Goal: Task Accomplishment & Management: Complete application form

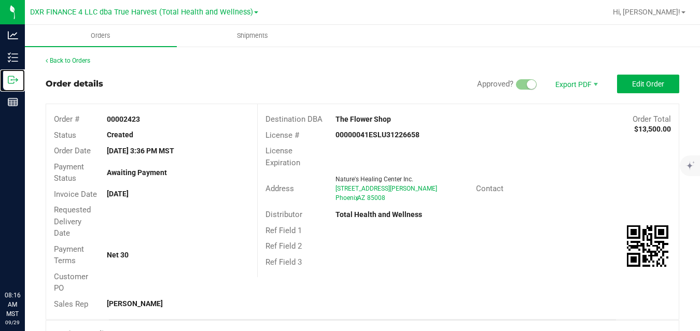
click at [15, 81] on icon at bounding box center [13, 80] width 10 height 10
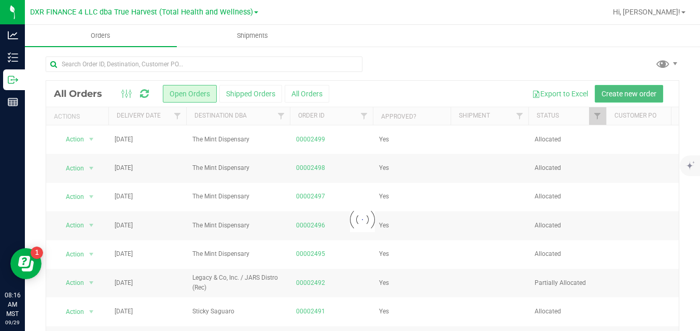
click at [612, 91] on span "Create new order" at bounding box center [629, 94] width 55 height 8
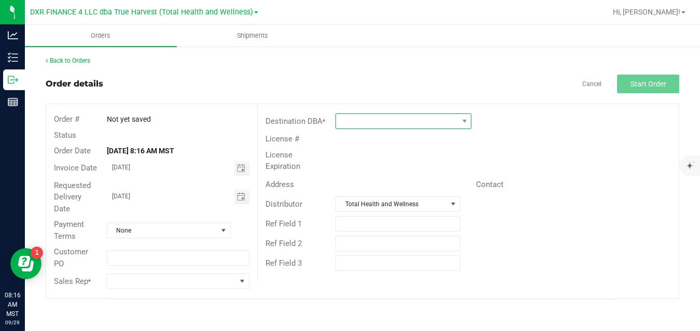
click at [450, 125] on span at bounding box center [397, 121] width 122 height 15
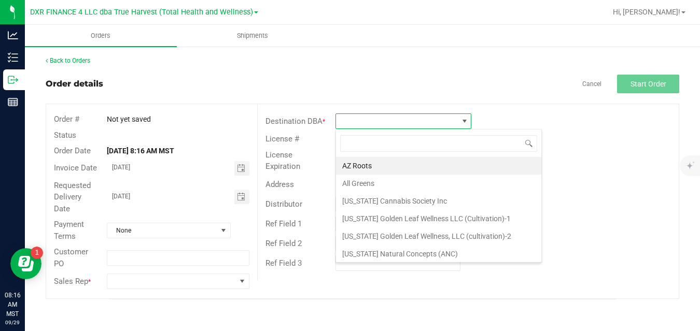
scroll to position [16, 136]
type input "tru"
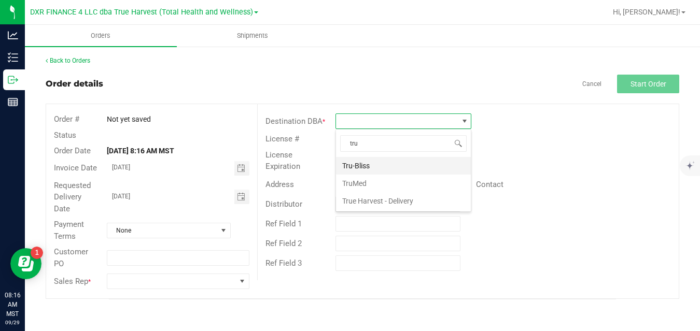
click at [418, 165] on li "Tru-Bliss" at bounding box center [403, 166] width 135 height 18
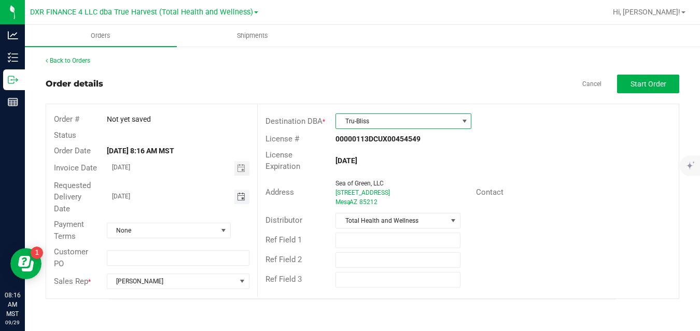
click at [241, 195] on span "Toggle calendar" at bounding box center [241, 197] width 8 height 8
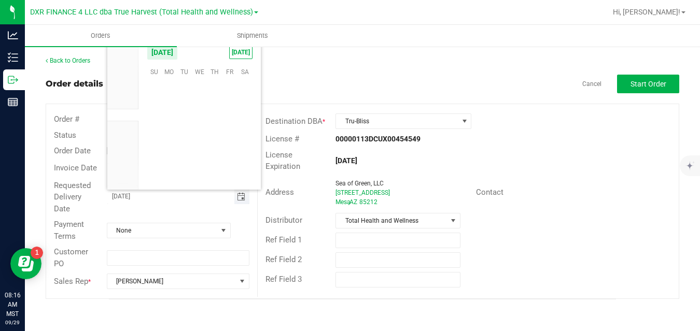
scroll to position [0, 0]
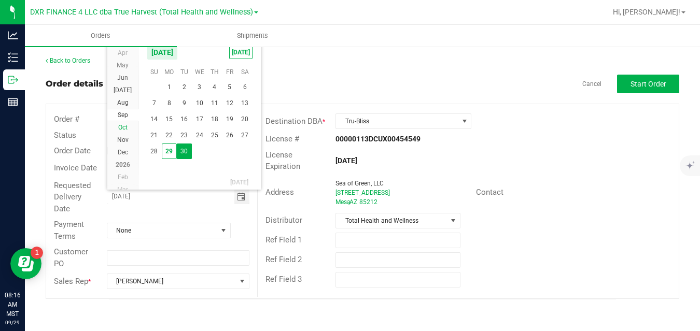
click at [123, 127] on span "Oct" at bounding box center [122, 127] width 9 height 7
click at [195, 85] on span "1" at bounding box center [199, 87] width 15 height 16
type input "10/01/2025"
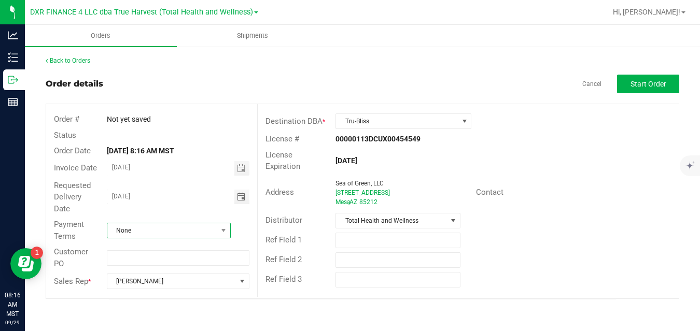
click at [155, 228] on span "None" at bounding box center [162, 231] width 110 height 15
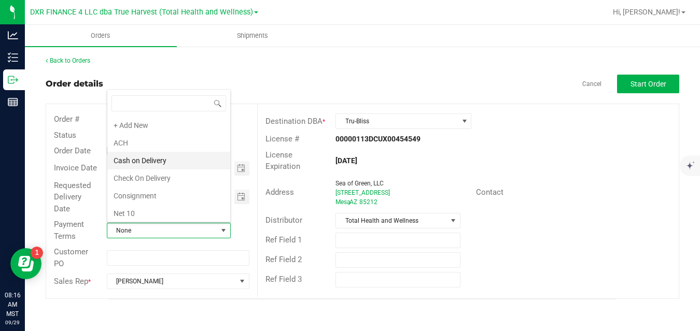
click at [193, 162] on li "Cash on Delivery" at bounding box center [168, 161] width 123 height 18
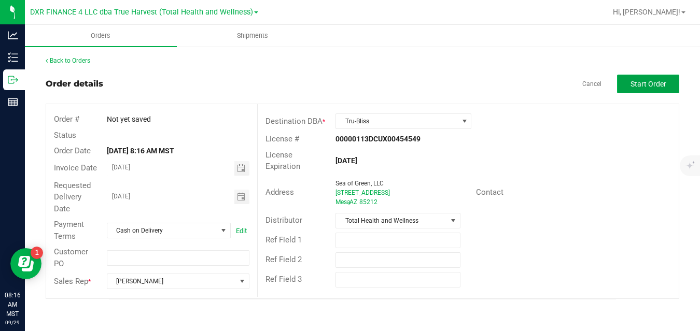
click at [630, 83] on button "Start Order" at bounding box center [648, 84] width 62 height 19
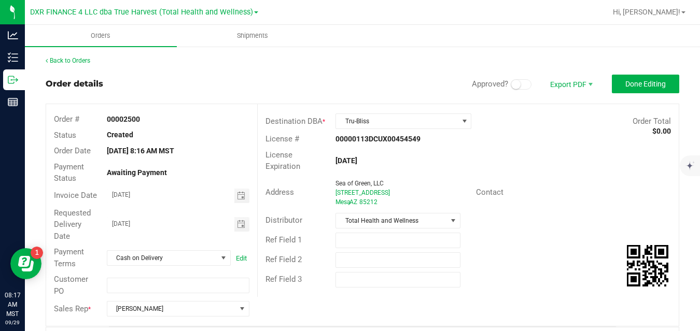
scroll to position [268, 0]
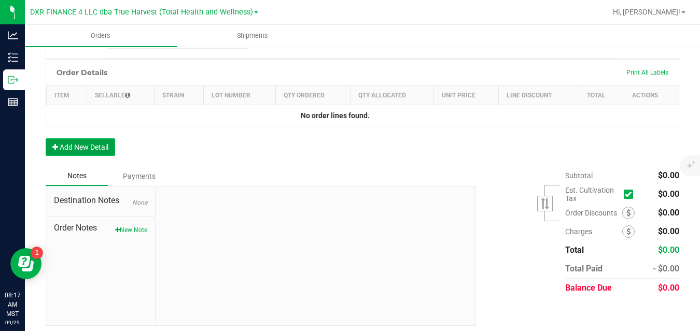
click at [109, 152] on button "Add New Detail" at bounding box center [80, 147] width 69 height 18
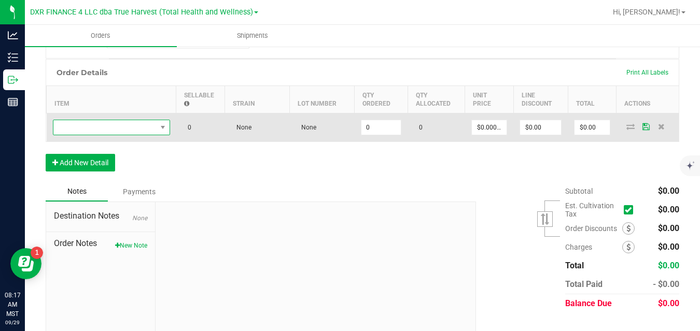
click at [127, 130] on span "NO DATA FOUND" at bounding box center [104, 127] width 103 height 15
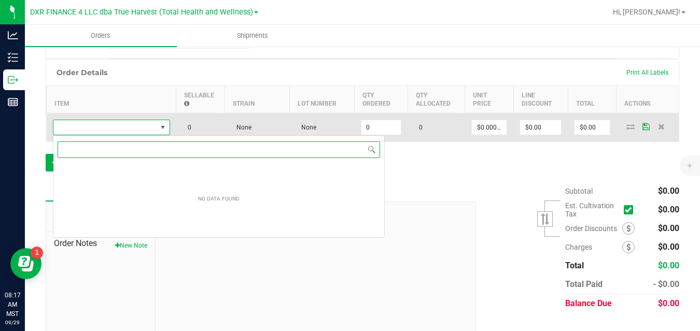
scroll to position [16, 117]
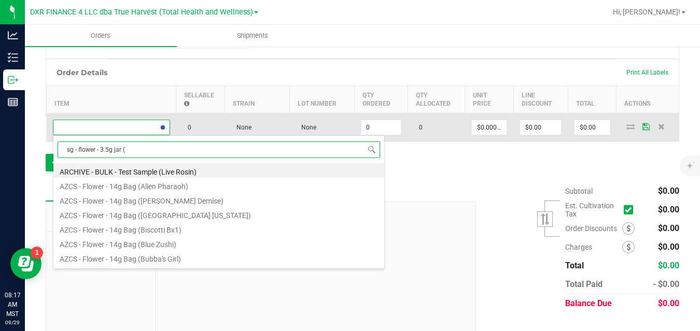
type input "sg - flower - 3.5g jar (d"
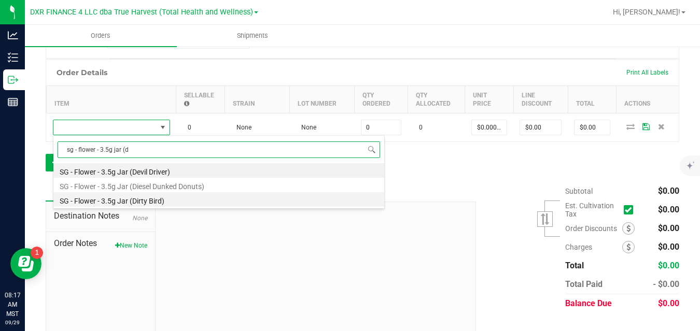
click at [125, 196] on li "SG - Flower - 3.5g Jar (Dirty Bird)" at bounding box center [218, 199] width 331 height 15
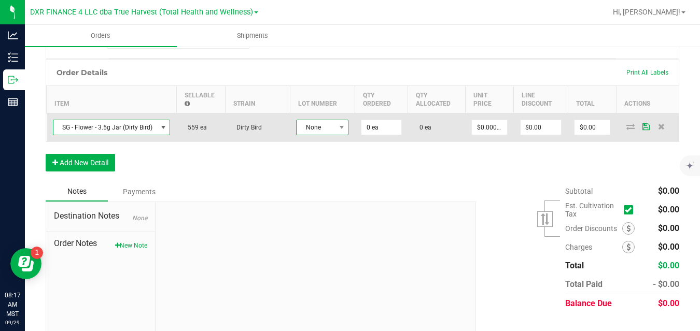
click at [318, 130] on span "None" at bounding box center [316, 127] width 38 height 15
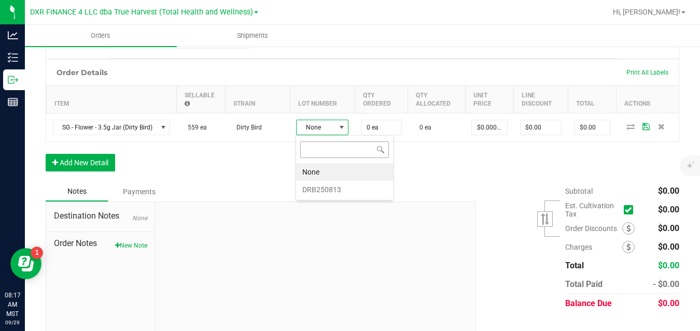
scroll to position [16, 52]
click at [322, 188] on li "DRB250813" at bounding box center [344, 190] width 97 height 18
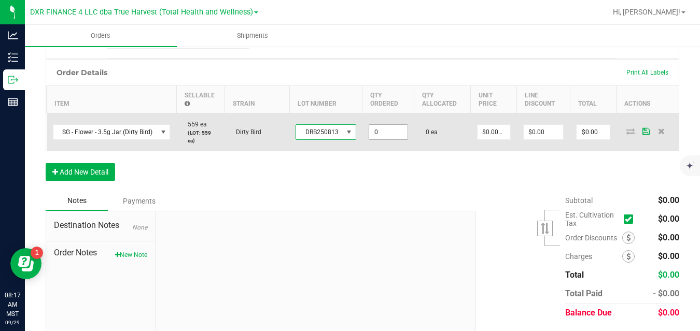
click at [386, 129] on input "0" at bounding box center [388, 132] width 38 height 15
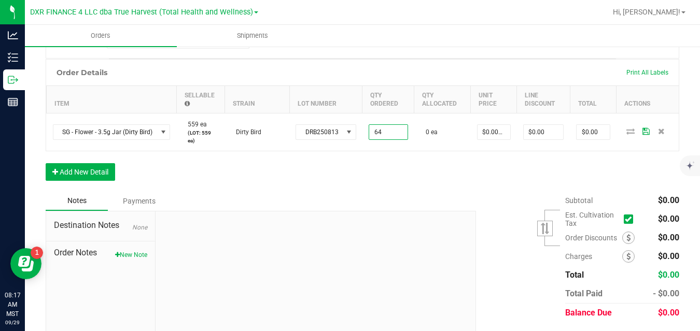
type input "64 ea"
click at [429, 168] on div "Order Details Print All Labels Item Sellable Strain Lot Number Qty Ordered Qty …" at bounding box center [363, 125] width 634 height 132
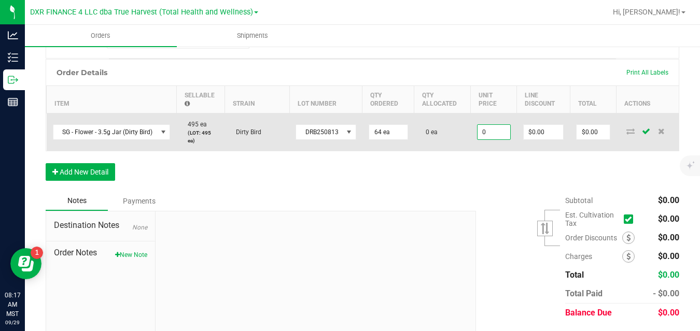
click at [492, 128] on input "0" at bounding box center [494, 132] width 33 height 15
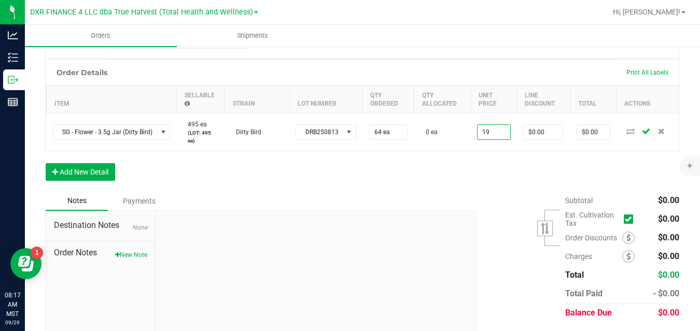
type input "$19.00000"
type input "$1,216.00"
click at [473, 162] on div "Order Details Print All Labels Item Sellable Strain Lot Number Qty Ordered Qty …" at bounding box center [363, 125] width 634 height 132
click at [94, 173] on button "Add New Detail" at bounding box center [80, 172] width 69 height 18
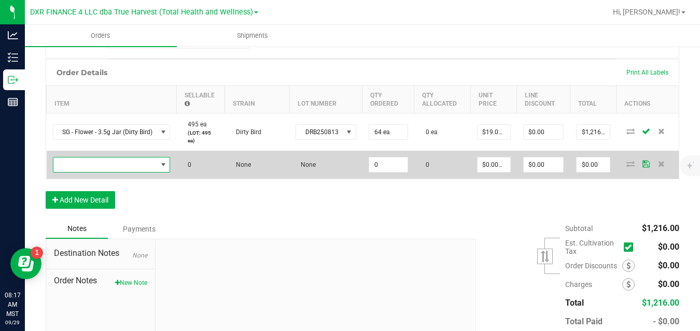
click at [109, 164] on span "NO DATA FOUND" at bounding box center [105, 165] width 104 height 15
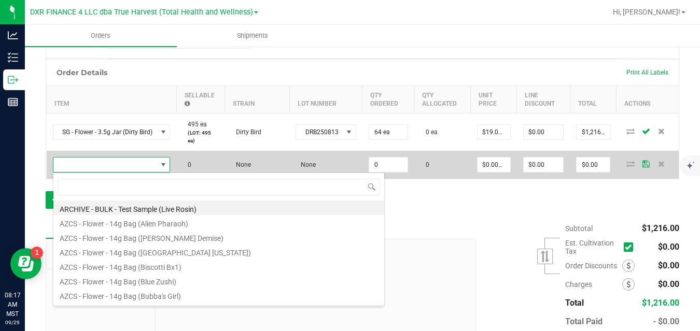
scroll to position [16, 117]
type input "sg - flower - 3.5g jar (d"
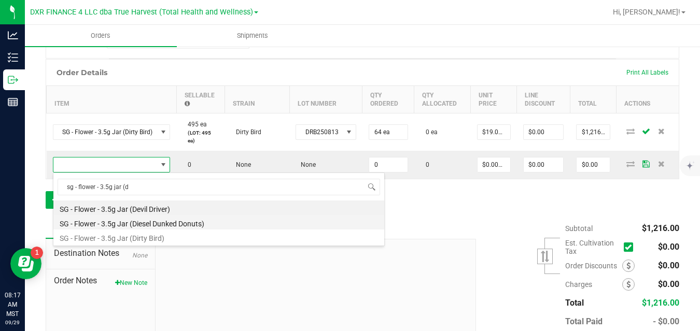
click at [132, 225] on li "SG - Flower - 3.5g Jar (Diesel Dunked Donuts)" at bounding box center [218, 222] width 331 height 15
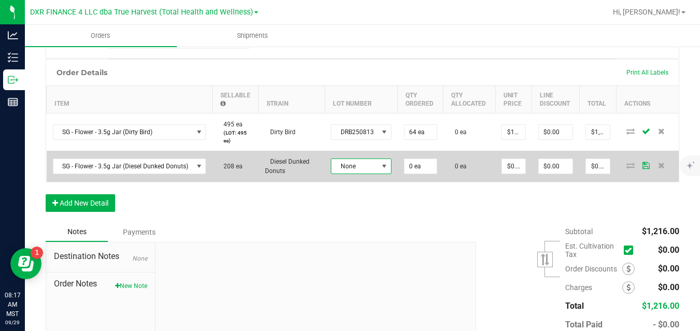
click at [360, 164] on span "None" at bounding box center [354, 166] width 47 height 15
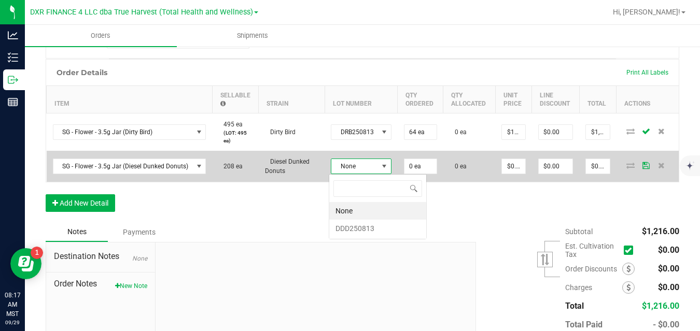
scroll to position [16, 60]
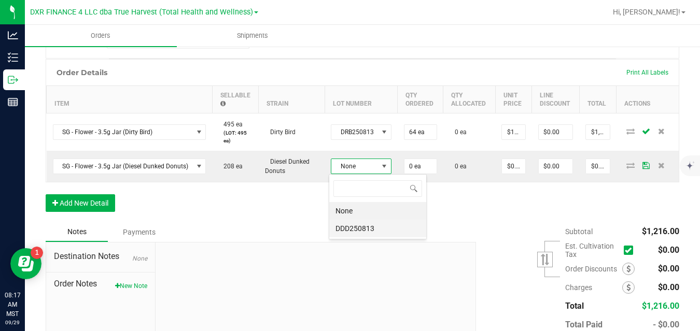
click at [360, 232] on li "DDD250813" at bounding box center [377, 229] width 97 height 18
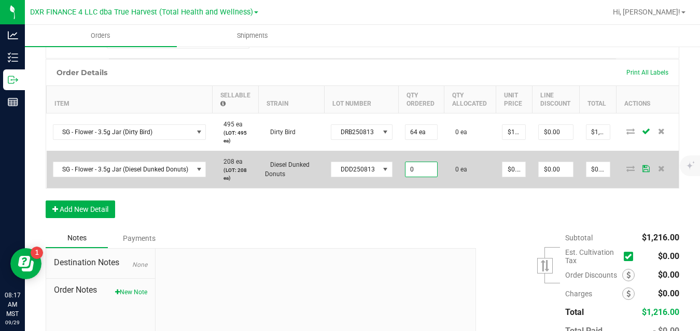
click at [412, 171] on input "0" at bounding box center [422, 169] width 32 height 15
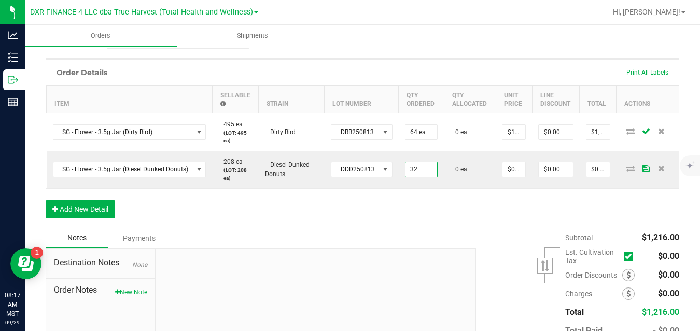
type input "32 ea"
click at [478, 194] on div "Order Details Print All Labels Item Sellable Strain Lot Number Qty Ordered Qty …" at bounding box center [363, 144] width 634 height 170
click at [512, 170] on input "0" at bounding box center [514, 169] width 23 height 15
type input "$19.00000"
type input "$608.00"
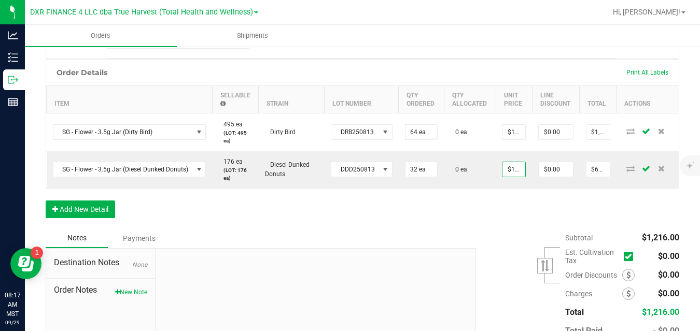
click at [514, 203] on div "Order Details Print All Labels Item Sellable Strain Lot Number Qty Ordered Qty …" at bounding box center [363, 144] width 634 height 170
click at [105, 210] on button "Add New Detail" at bounding box center [80, 210] width 69 height 18
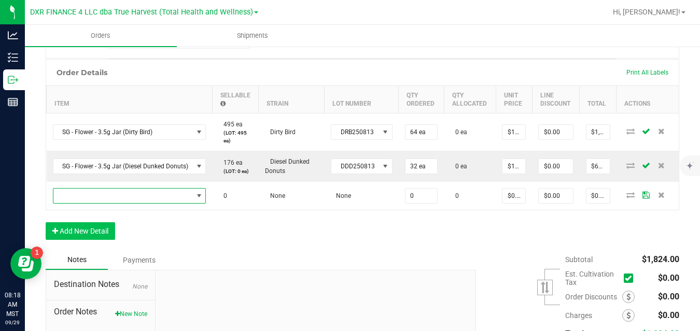
click at [132, 199] on span "NO DATA FOUND" at bounding box center [122, 196] width 139 height 15
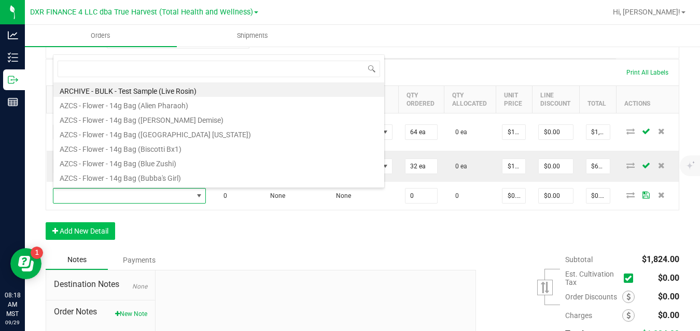
scroll to position [16, 152]
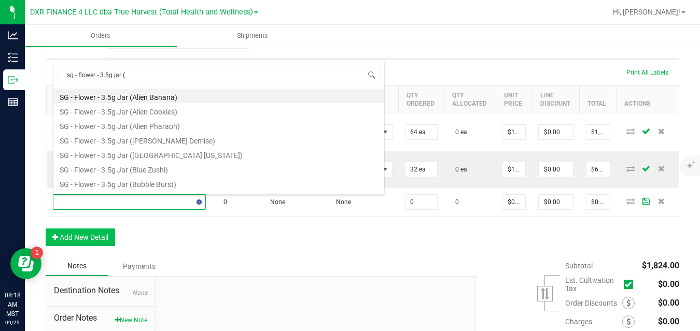
type input "sg - flower - 3.5g jar (p"
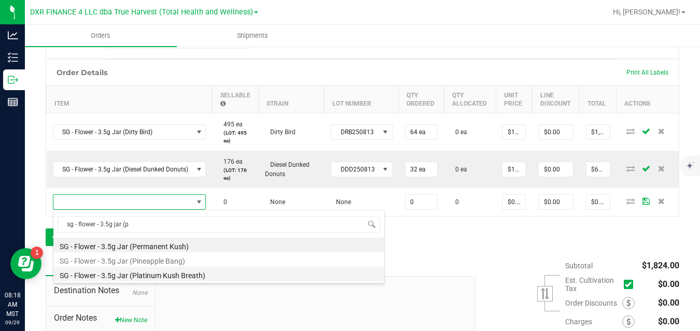
click at [143, 276] on li "SG - Flower - 3.5g Jar (Platinum Kush Breath)" at bounding box center [218, 274] width 331 height 15
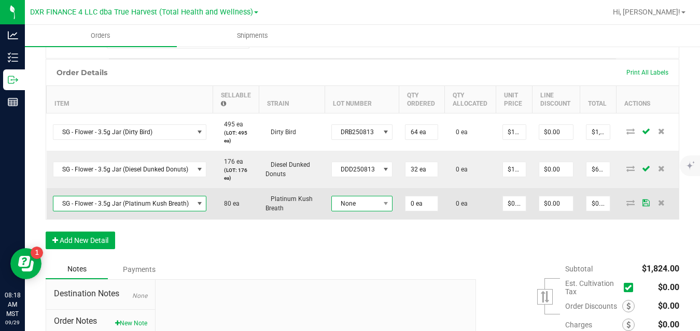
click at [334, 200] on span "None" at bounding box center [356, 204] width 48 height 15
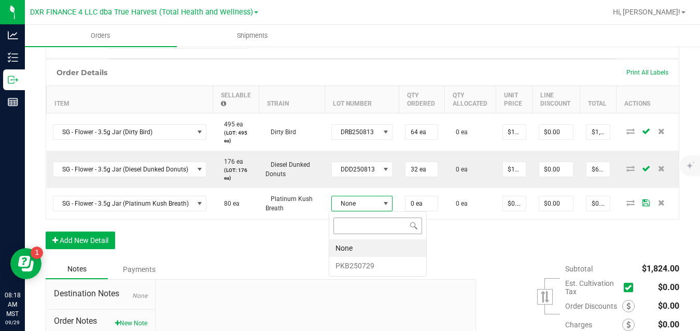
scroll to position [16, 60]
click at [348, 268] on li "PKB250729" at bounding box center [377, 266] width 97 height 18
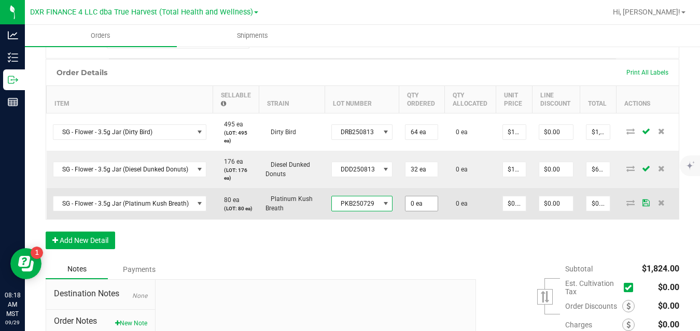
click at [414, 208] on input "0 ea" at bounding box center [422, 204] width 32 height 15
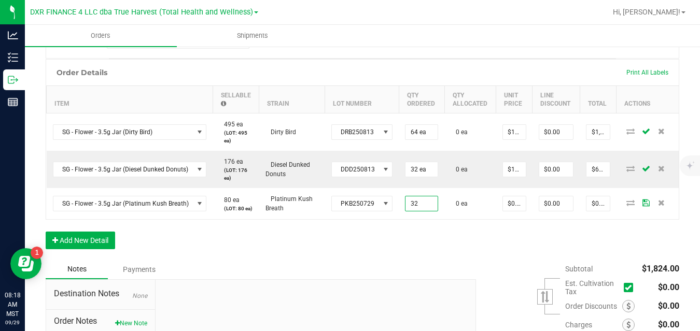
type input "32 ea"
click at [474, 242] on div "Order Details Print All Labels Item Sellable Strain Lot Number Qty Ordered Qty …" at bounding box center [363, 159] width 634 height 201
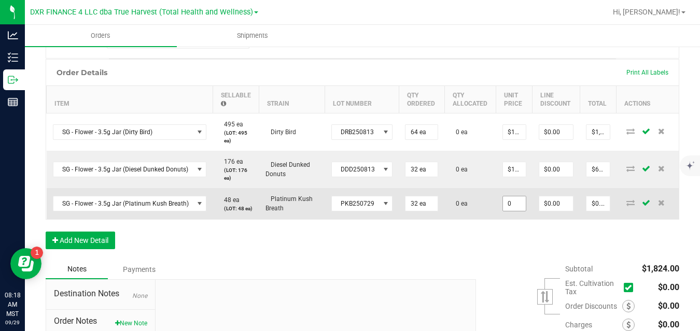
click at [512, 206] on input "0" at bounding box center [514, 204] width 23 height 15
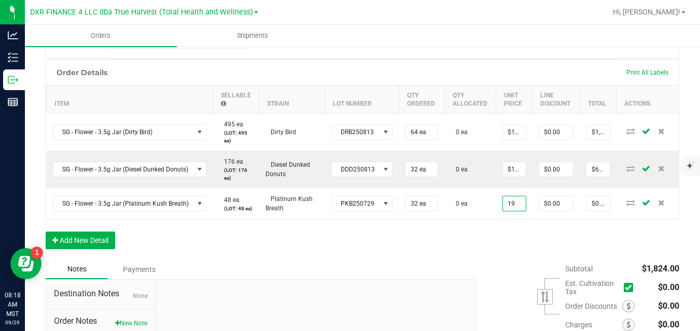
type input "$19.00000"
type input "$608.00"
click at [500, 248] on div "Order Details Print All Labels Item Sellable Strain Lot Number Qty Ordered Qty …" at bounding box center [363, 159] width 634 height 201
click at [110, 242] on button "Add New Detail" at bounding box center [80, 241] width 69 height 18
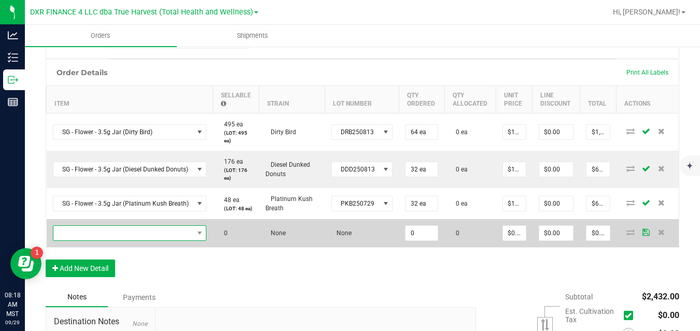
click at [123, 241] on span "NO DATA FOUND" at bounding box center [123, 233] width 140 height 15
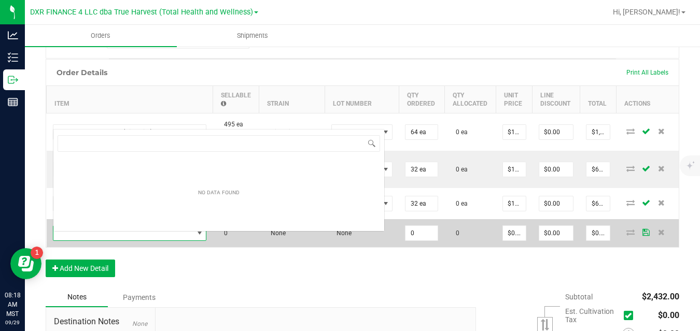
scroll to position [0, 0]
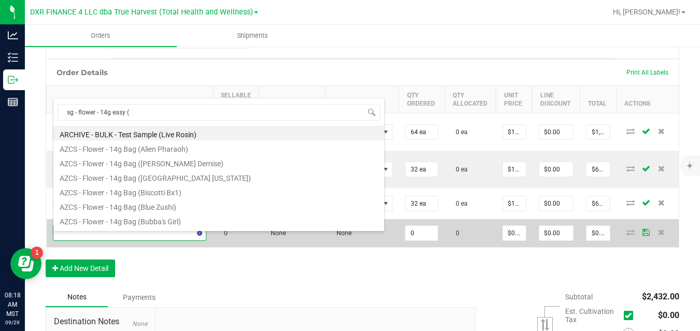
type input "sg - flower - 14g easy (l"
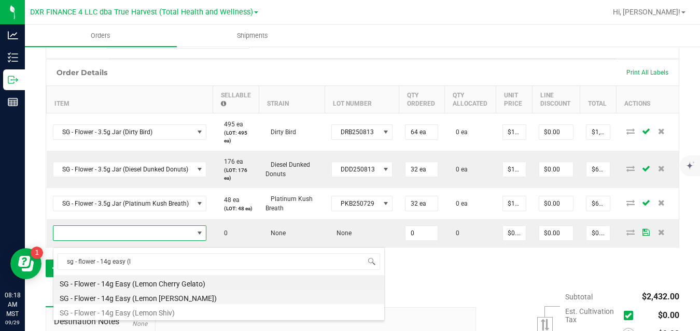
click at [135, 297] on li "SG - Flower - 14g Easy (Lemon Cherry Mintz)" at bounding box center [218, 297] width 331 height 15
type input "0 ea"
type input "$50.00000"
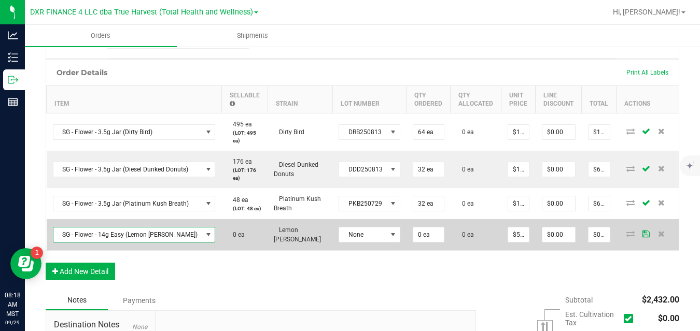
click at [149, 241] on span "SG - Flower - 14g Easy (Lemon Cherry Mintz)" at bounding box center [127, 235] width 149 height 15
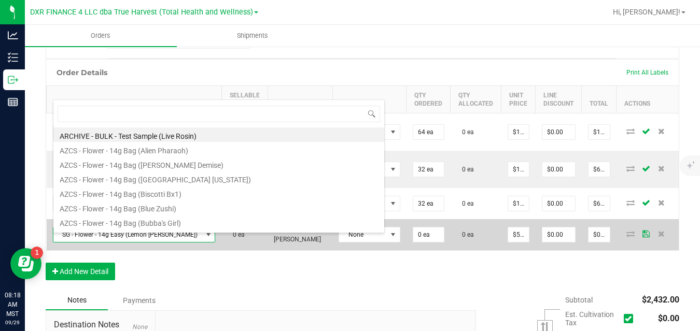
scroll to position [16, 152]
type input "sg - flower - 14g easy (l"
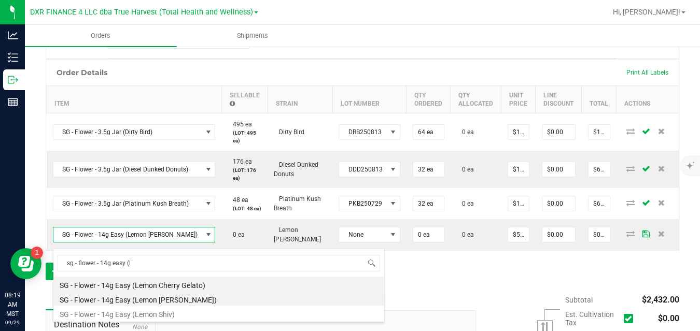
click at [151, 284] on li "SG - Flower - 14g Easy (Lemon Cherry Gelato)" at bounding box center [218, 284] width 331 height 15
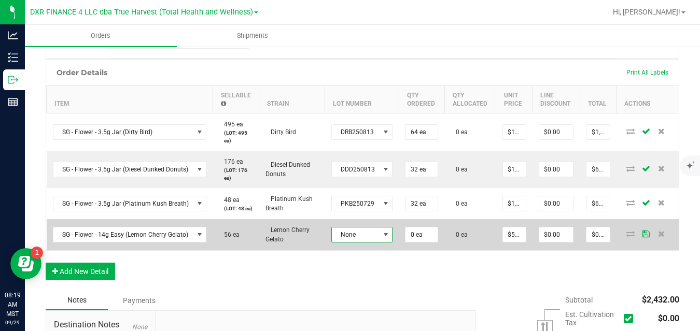
click at [332, 242] on span "None" at bounding box center [356, 235] width 48 height 15
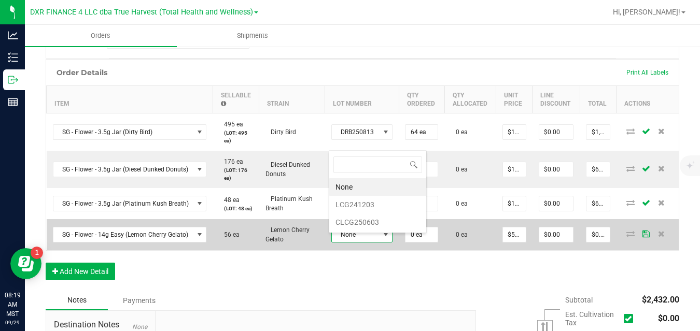
scroll to position [16, 60]
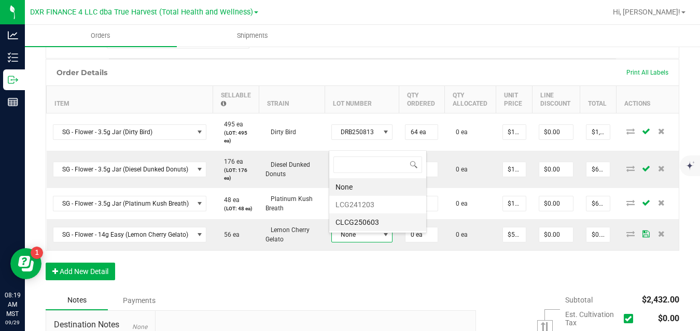
click at [348, 224] on li "CLCG250603" at bounding box center [377, 223] width 97 height 18
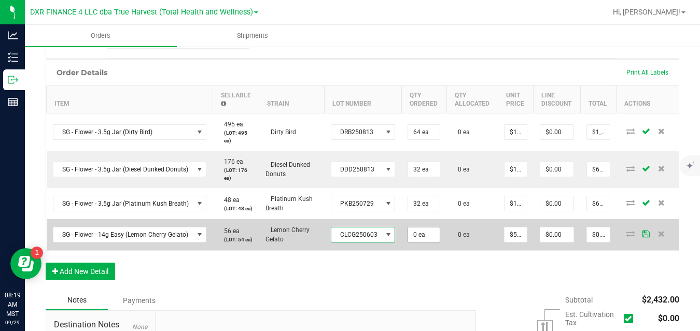
click at [415, 242] on input "0 ea" at bounding box center [424, 235] width 32 height 15
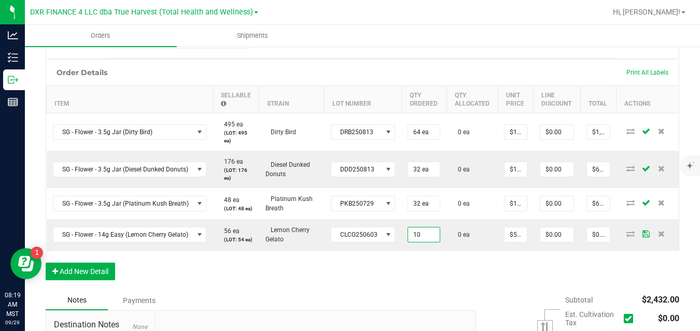
type input "10 ea"
type input "$500.00"
click at [444, 270] on div "Order Details Print All Labels Item Sellable Strain Lot Number Qty Ordered Qty …" at bounding box center [363, 175] width 634 height 232
click at [510, 242] on input "50" at bounding box center [516, 235] width 22 height 15
type input "$40.00000"
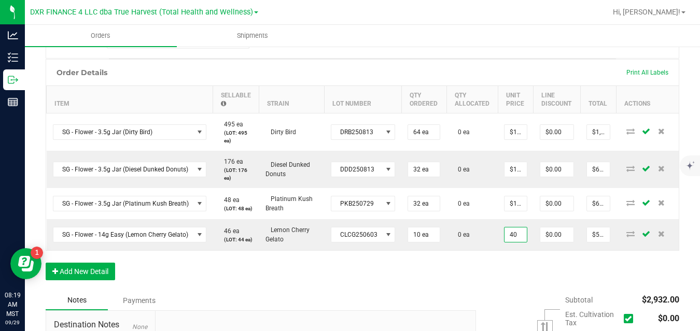
type input "$400.00"
click at [509, 272] on div "Order Details Print All Labels Item Sellable Strain Lot Number Qty Ordered Qty …" at bounding box center [363, 175] width 634 height 232
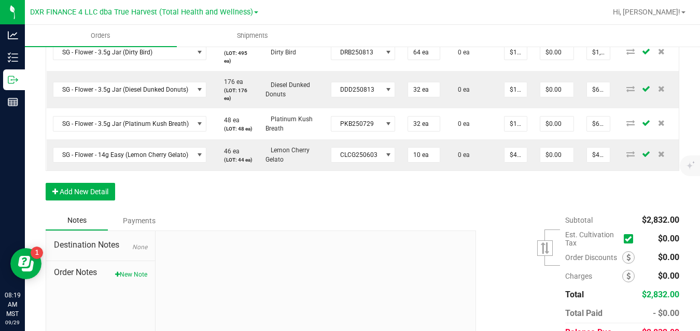
scroll to position [375, 0]
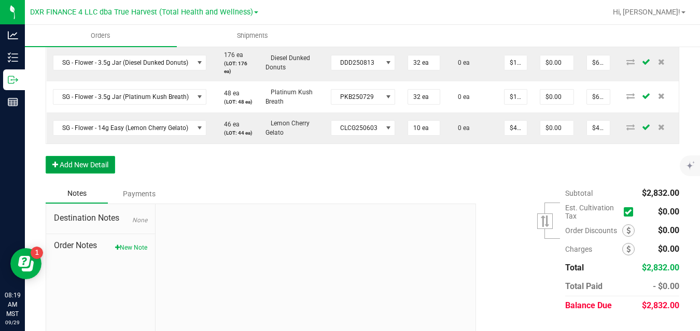
click at [91, 174] on button "Add New Detail" at bounding box center [80, 165] width 69 height 18
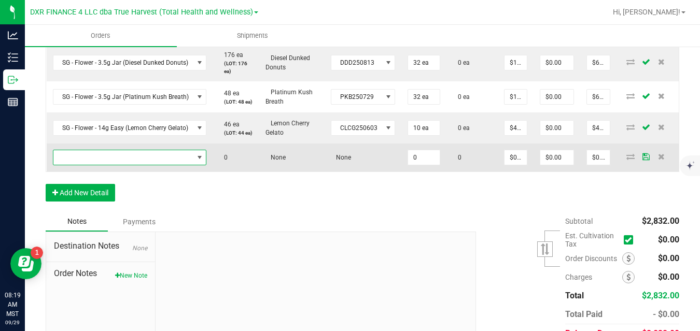
click at [103, 165] on span "NO DATA FOUND" at bounding box center [123, 157] width 140 height 15
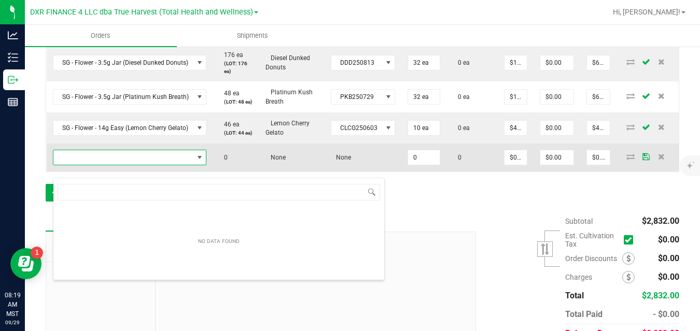
scroll to position [16, 152]
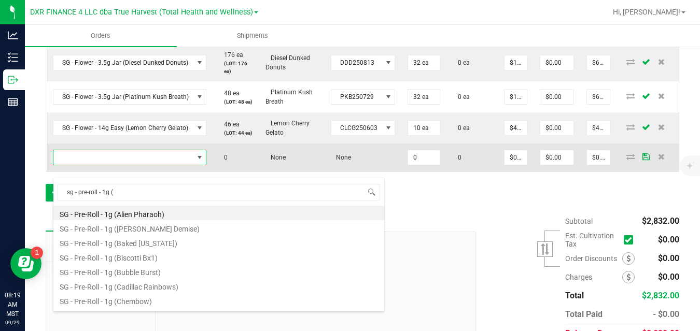
type input "sg - pre-roll - 1g (p"
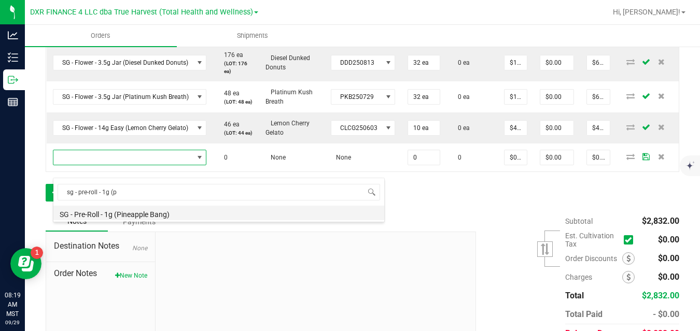
click at [116, 217] on li "SG - Pre-Roll - 1g (Pineapple Bang)" at bounding box center [218, 213] width 331 height 15
type input "0 ea"
type input "$6.00000"
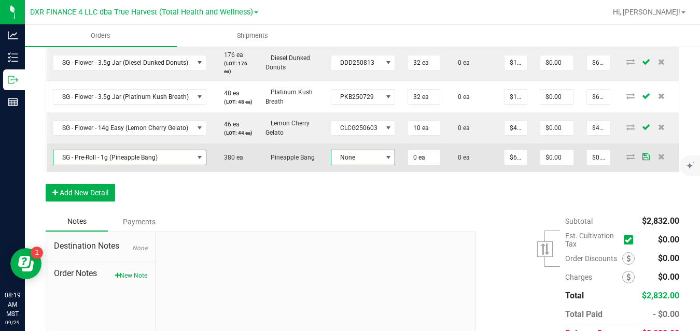
click at [344, 165] on span "None" at bounding box center [356, 157] width 51 height 15
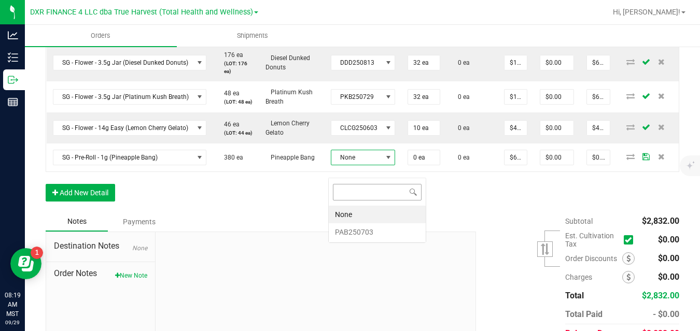
scroll to position [16, 64]
click at [347, 232] on li "PAB250703" at bounding box center [377, 233] width 97 height 18
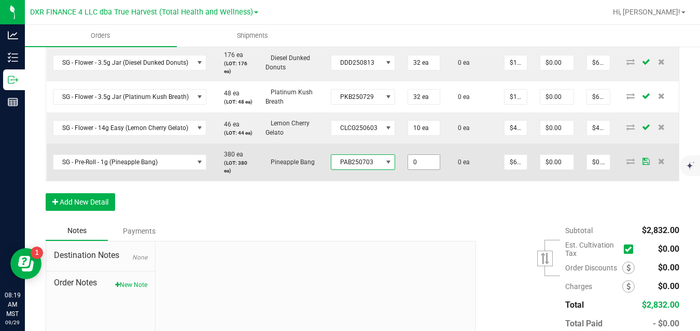
click at [415, 170] on input "0" at bounding box center [424, 162] width 32 height 15
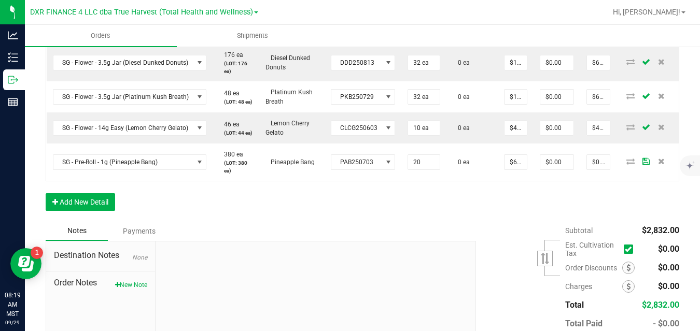
type input "20 ea"
type input "$120.00"
click at [442, 203] on div "Order Details Print All Labels Item Sellable Strain Lot Number Qty Ordered Qty …" at bounding box center [363, 86] width 634 height 269
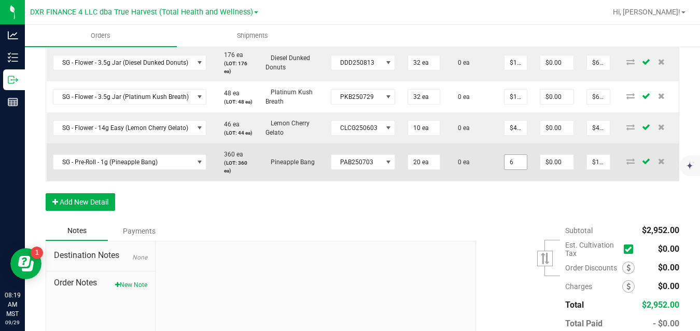
click at [515, 170] on input "6" at bounding box center [516, 162] width 22 height 15
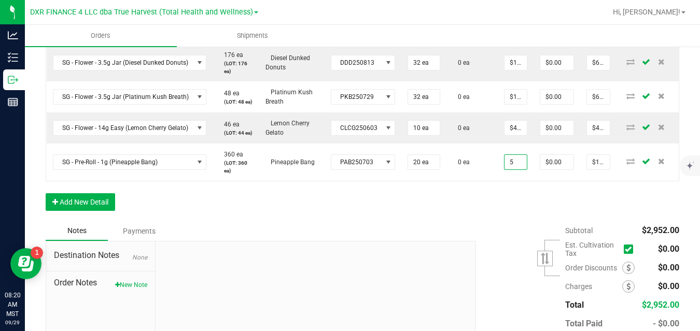
type input "$5.00000"
type input "$100.00"
click at [487, 208] on div "Order Details Print All Labels Item Sellable Strain Lot Number Qty Ordered Qty …" at bounding box center [363, 86] width 634 height 269
click at [114, 211] on button "Add New Detail" at bounding box center [80, 202] width 69 height 18
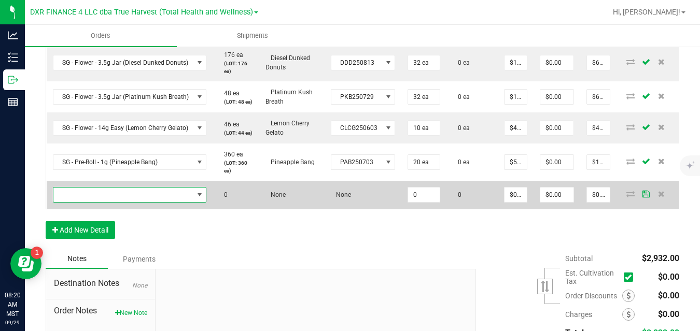
click at [120, 202] on span "NO DATA FOUND" at bounding box center [123, 195] width 140 height 15
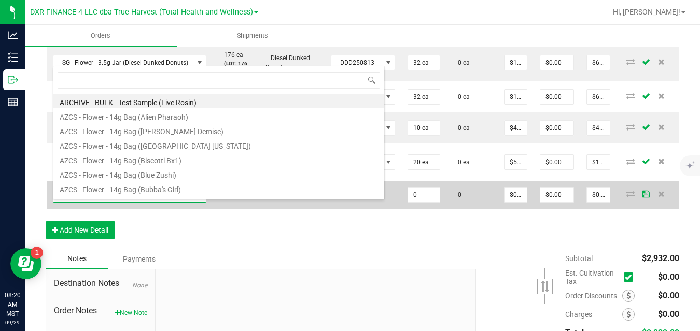
scroll to position [16, 152]
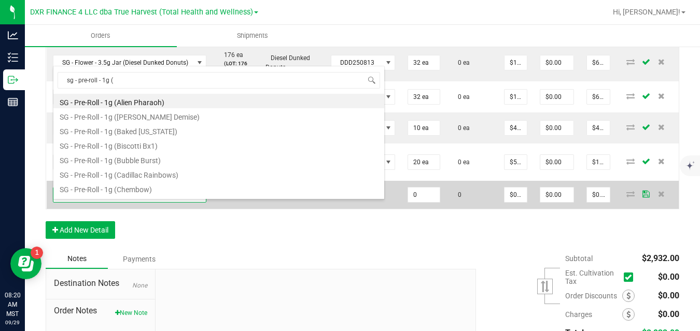
type input "sg - pre-roll - 1g (a"
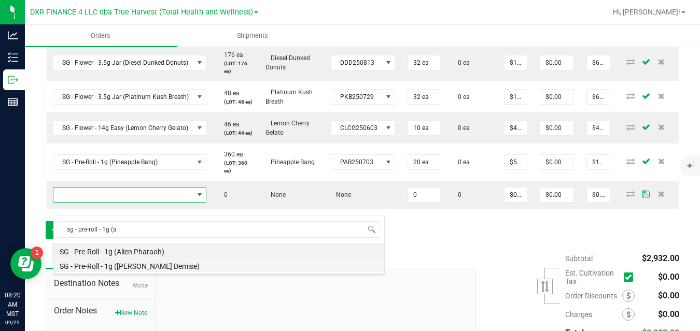
click at [132, 262] on li "SG - Pre-Roll - 1g (Anslinger's Demise)" at bounding box center [218, 265] width 331 height 15
type input "0 ea"
type input "$6.00000"
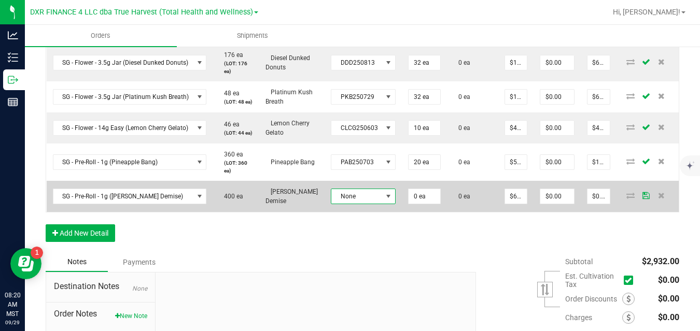
click at [331, 204] on span "None" at bounding box center [356, 196] width 51 height 15
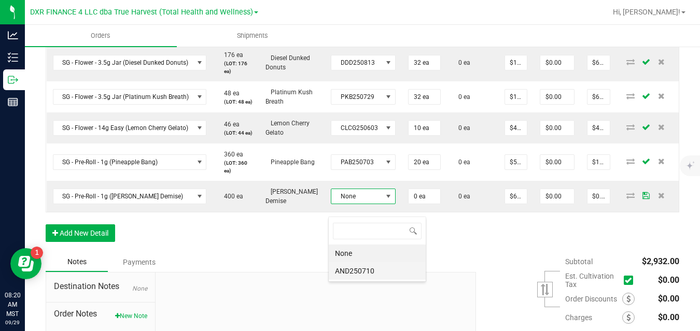
click at [343, 277] on li "AND250710" at bounding box center [377, 271] width 97 height 18
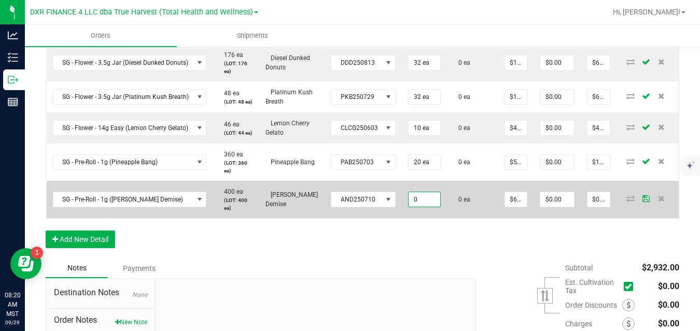
click at [420, 207] on input "0" at bounding box center [425, 199] width 32 height 15
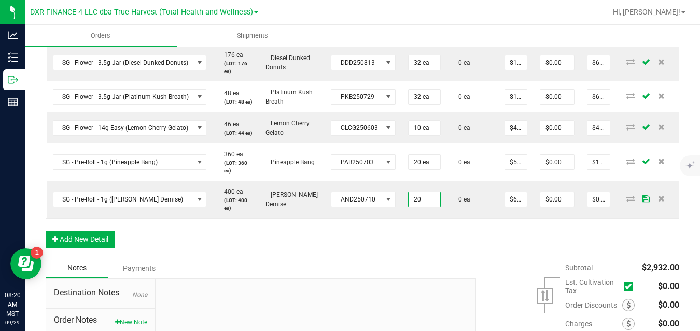
type input "20 ea"
type input "$120.00"
click at [475, 235] on div "Order Details Print All Labels Item Sellable Strain Lot Number Qty Ordered Qty …" at bounding box center [363, 105] width 634 height 306
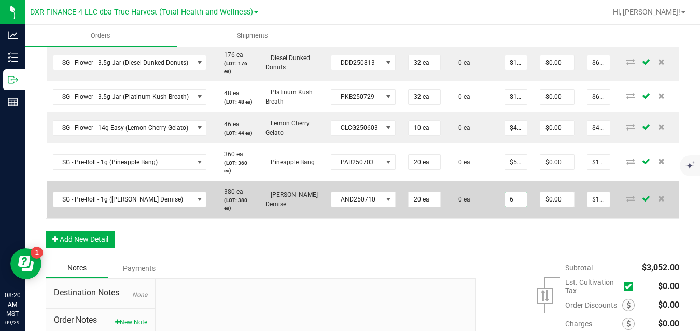
click at [512, 207] on input "6" at bounding box center [516, 199] width 22 height 15
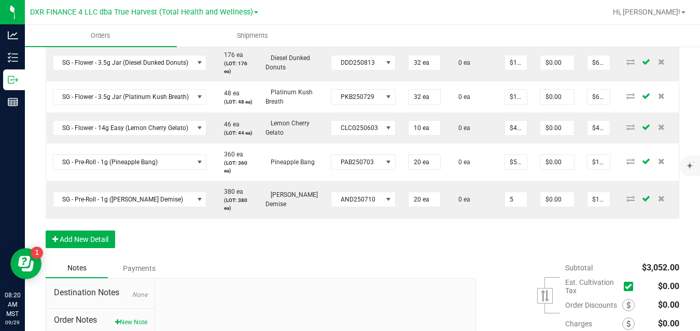
type input "$5.00000"
type input "$100.00"
click at [487, 259] on div "Order Details Print All Labels Item Sellable Strain Lot Number Qty Ordered Qty …" at bounding box center [363, 105] width 634 height 306
click at [99, 248] on button "Add New Detail" at bounding box center [80, 240] width 69 height 18
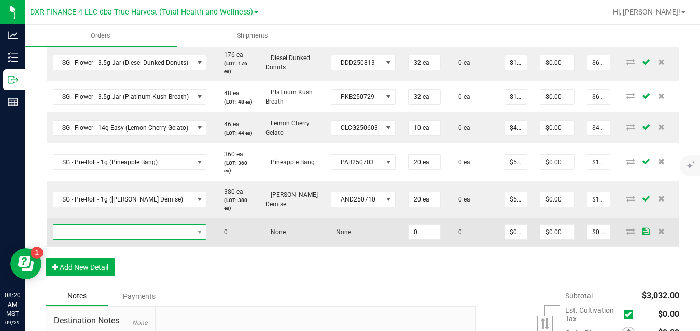
click at [118, 240] on span "NO DATA FOUND" at bounding box center [123, 232] width 140 height 15
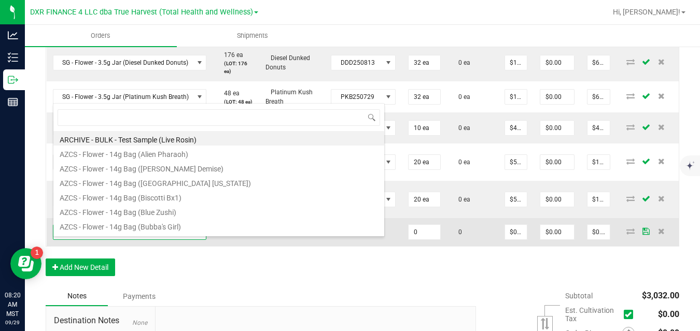
scroll to position [16, 152]
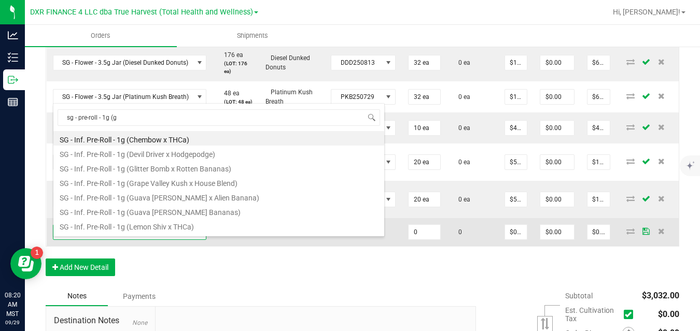
type input "sg - pre-roll - 1g (gg"
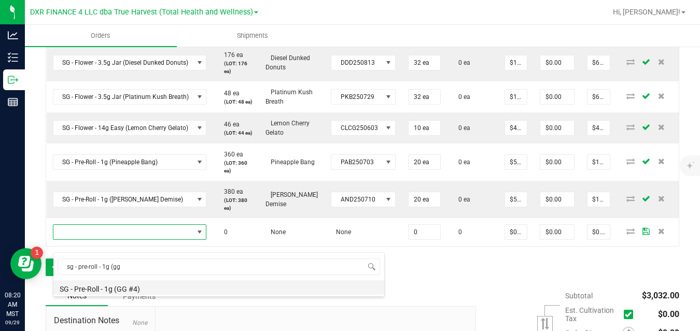
click at [119, 292] on li "SG - Pre-Roll - 1g (GG #4)" at bounding box center [218, 288] width 331 height 15
type input "0 ea"
type input "$6.00000"
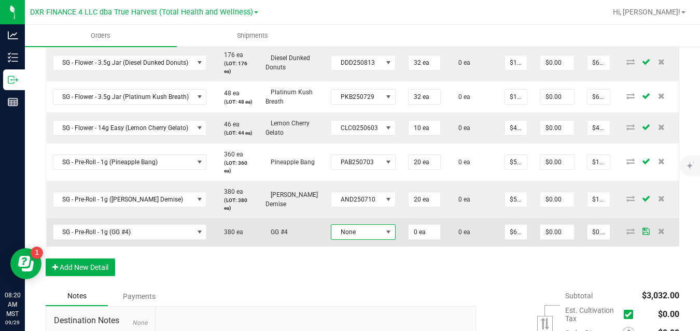
click at [356, 240] on span "None" at bounding box center [356, 232] width 51 height 15
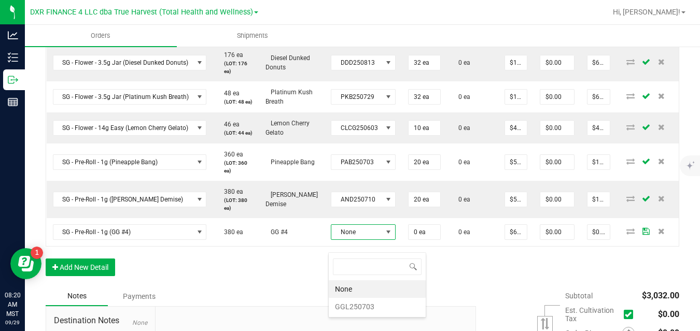
scroll to position [16, 64]
click at [343, 310] on li "GGL250703" at bounding box center [377, 307] width 97 height 18
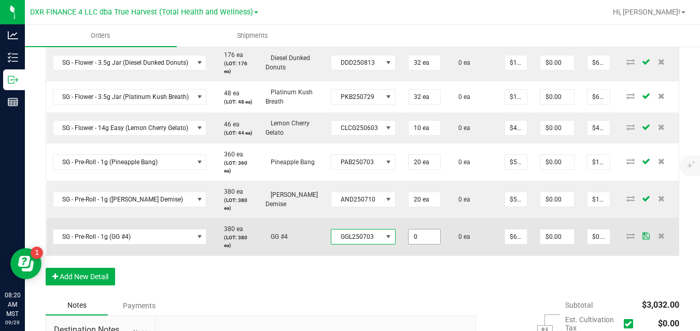
click at [421, 244] on input "0" at bounding box center [425, 237] width 32 height 15
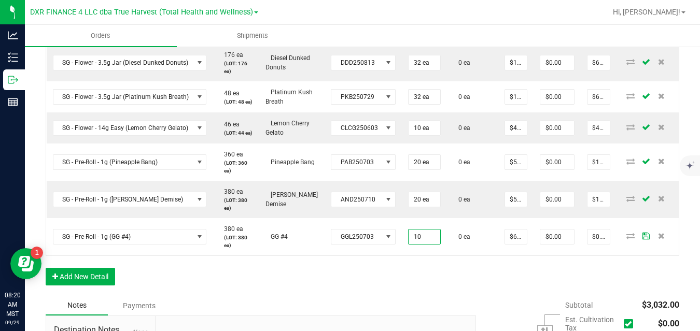
type input "10 ea"
type input "$60.00"
click at [461, 278] on div "Order Details Print All Labels Item Sellable Strain Lot Number Qty Ordered Qty …" at bounding box center [363, 124] width 634 height 344
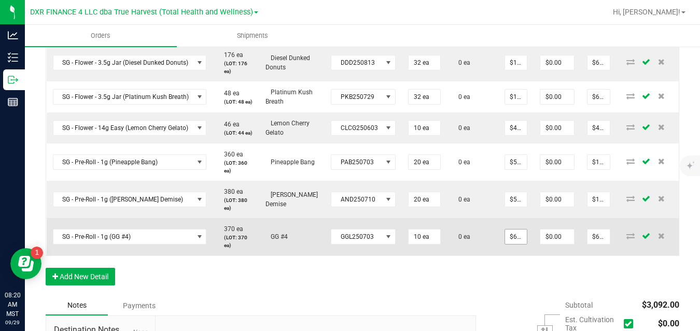
click at [514, 244] on input "$6.00000" at bounding box center [516, 237] width 22 height 15
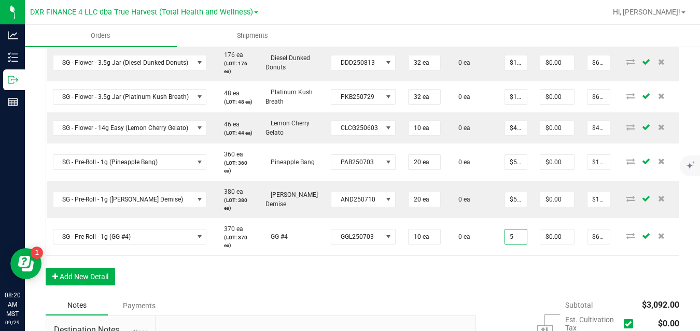
type input "$5.00000"
type input "$50.00"
click at [500, 287] on div "Order Details Print All Labels Item Sellable Strain Lot Number Qty Ordered Qty …" at bounding box center [363, 124] width 634 height 344
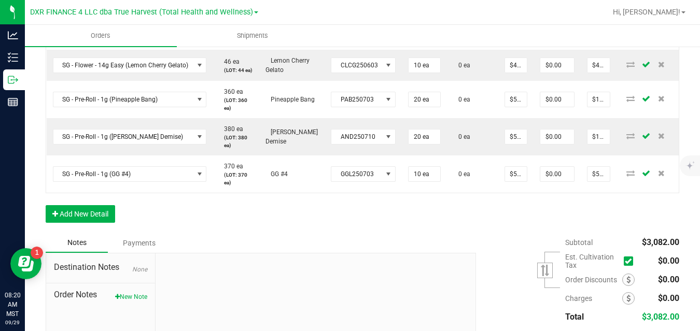
scroll to position [444, 0]
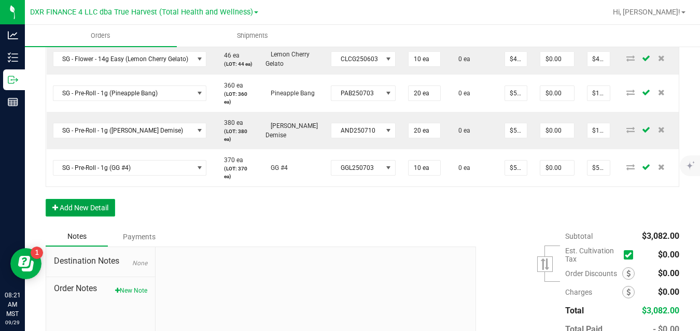
click at [90, 217] on button "Add New Detail" at bounding box center [80, 208] width 69 height 18
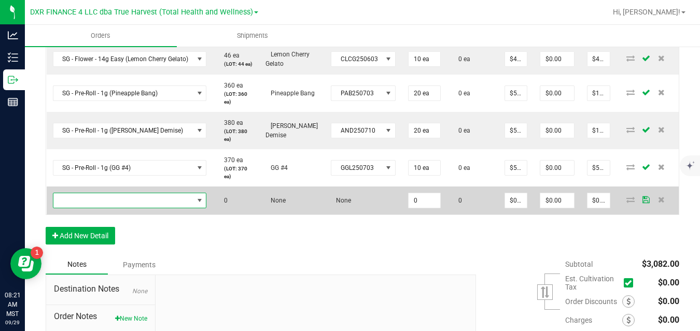
click at [98, 208] on span "NO DATA FOUND" at bounding box center [123, 200] width 140 height 15
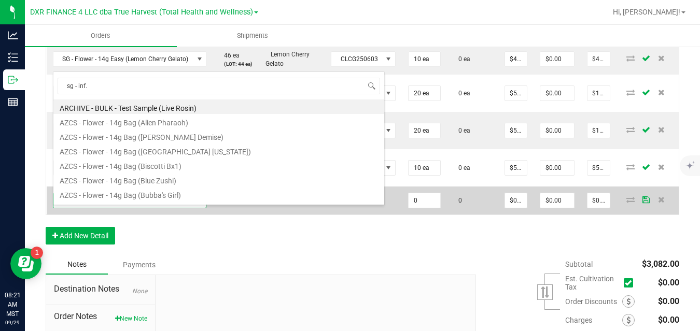
scroll to position [0, 0]
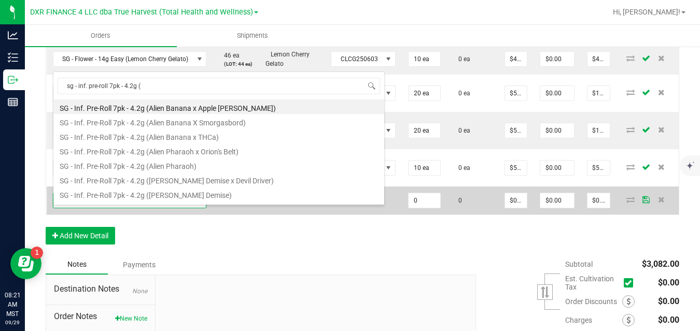
type input "sg - inf. pre-roll 7pk - 4.2g (p"
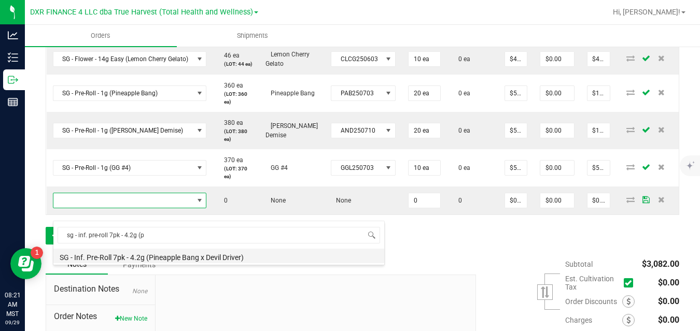
click at [113, 255] on li "SG - Inf. Pre-Roll 7pk - 4.2g (Pineapple Bang x Devil Driver)" at bounding box center [218, 256] width 331 height 15
type input "0 ea"
type input "$27.50000"
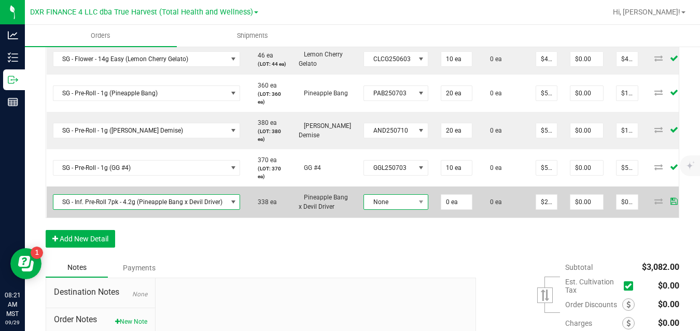
click at [386, 210] on span "None" at bounding box center [389, 202] width 51 height 15
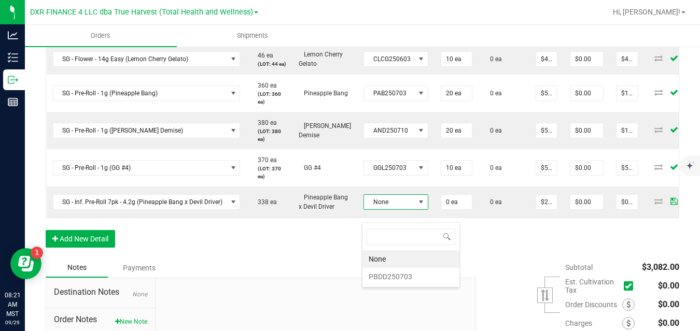
scroll to position [16, 64]
click at [392, 278] on li "PBDD250703" at bounding box center [410, 277] width 97 height 18
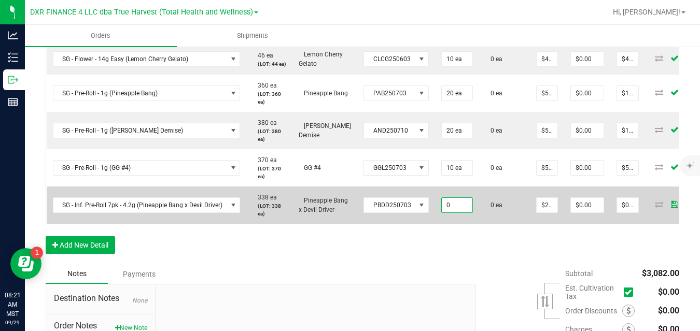
click at [455, 213] on input "0" at bounding box center [457, 205] width 31 height 15
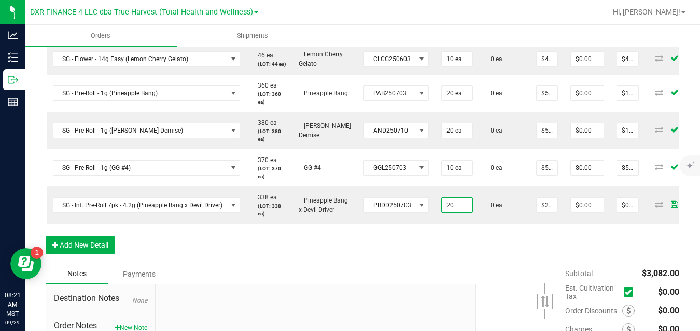
type input "20 ea"
type input "$550.00"
click at [480, 248] on div "Order Details Print All Labels Item Sellable Strain Lot Number Qty Ordered Qty …" at bounding box center [363, 73] width 634 height 381
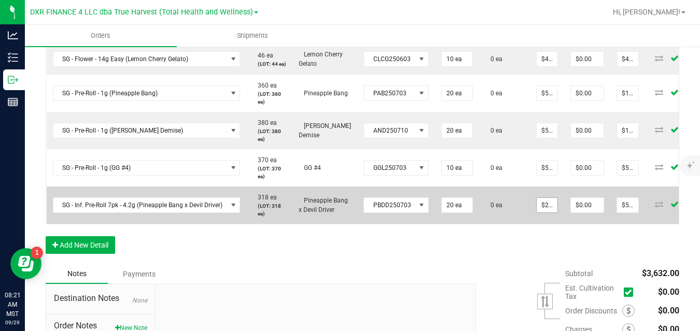
click at [546, 213] on input "$27.50000" at bounding box center [547, 205] width 21 height 15
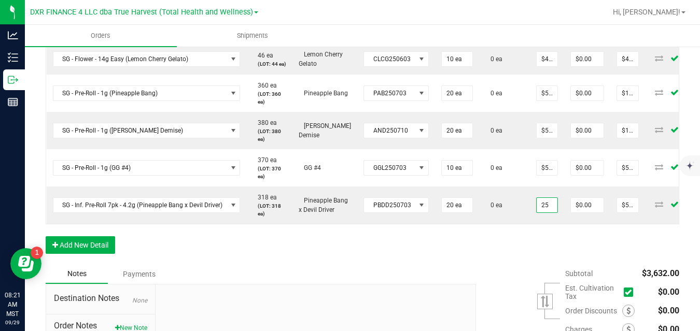
type input "$25.00000"
type input "$500.00"
click at [509, 264] on div "Order Details Print All Labels Item Sellable Strain Lot Number Qty Ordered Qty …" at bounding box center [363, 73] width 634 height 381
click at [106, 254] on button "Add New Detail" at bounding box center [80, 245] width 69 height 18
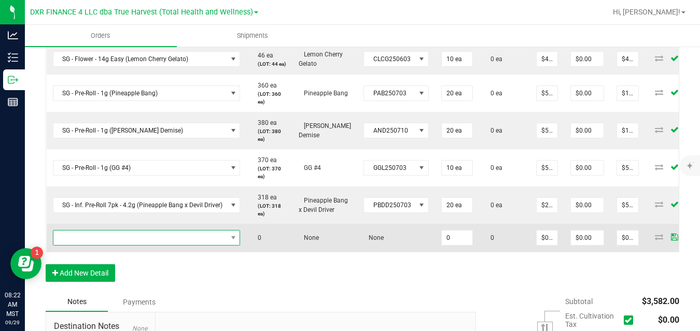
click at [131, 245] on span "NO DATA FOUND" at bounding box center [140, 238] width 174 height 15
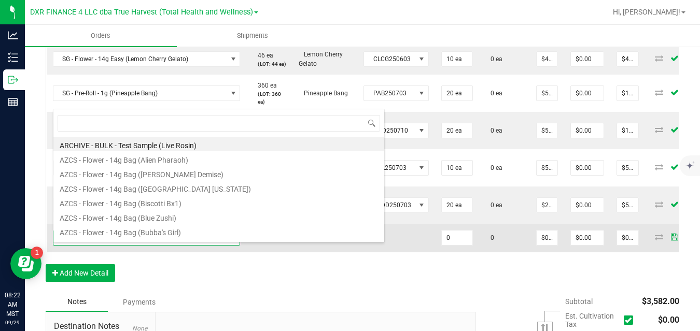
scroll to position [16, 187]
type input "sg - live"
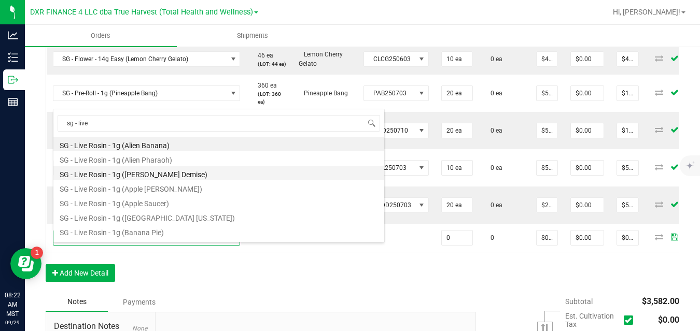
click at [152, 173] on li "SG - Live Rosin - 1g (Anslinger's Demise)" at bounding box center [218, 173] width 331 height 15
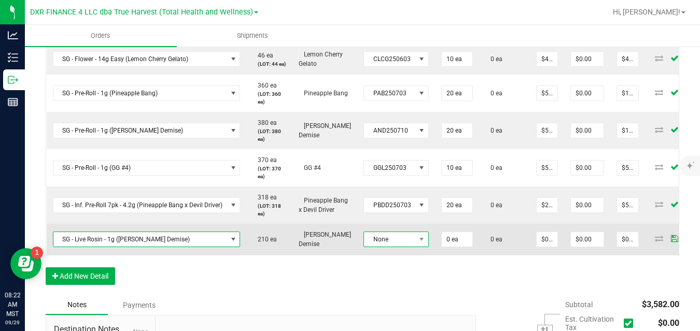
click at [374, 247] on span "None" at bounding box center [389, 239] width 51 height 15
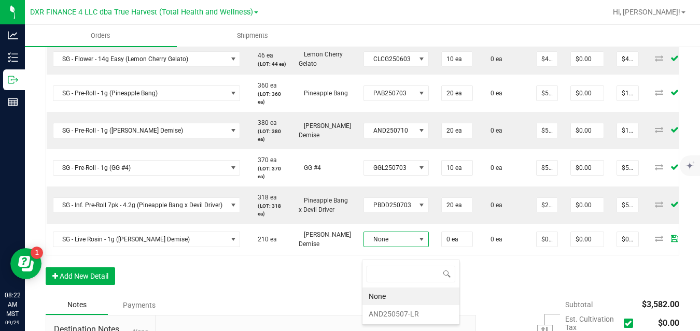
scroll to position [16, 64]
click at [383, 314] on li "AND250507-LR" at bounding box center [410, 314] width 97 height 18
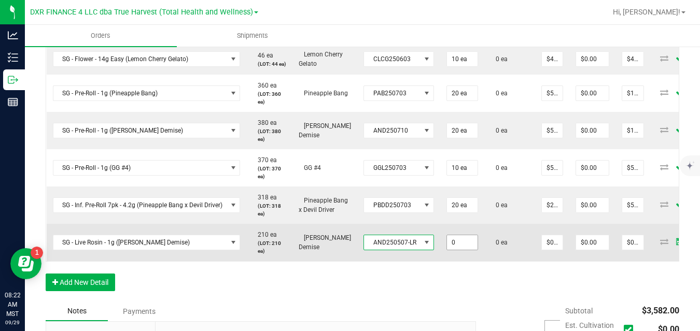
click at [455, 250] on input "0" at bounding box center [462, 242] width 31 height 15
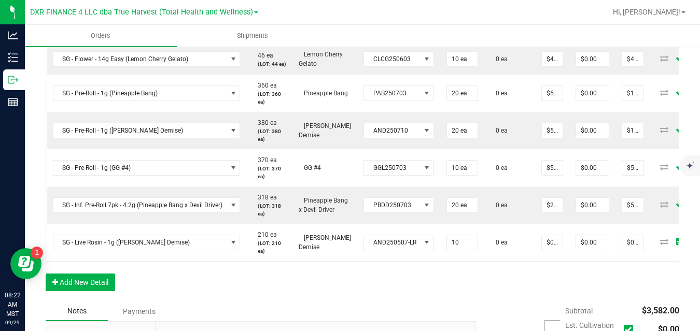
type input "10 ea"
click at [473, 285] on div "Order Details Print All Labels Item Sellable Strain Lot Number Qty Ordered Qty …" at bounding box center [363, 92] width 634 height 418
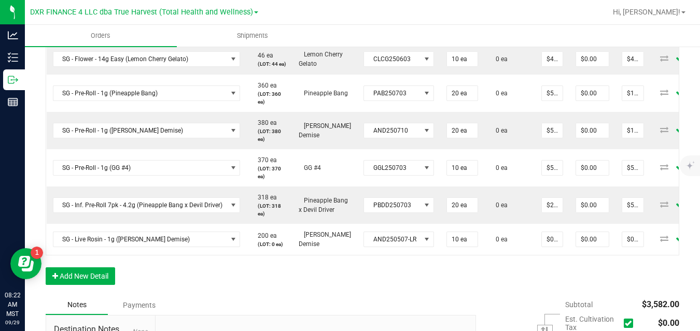
click at [555, 247] on input "$0.00000" at bounding box center [552, 239] width 21 height 15
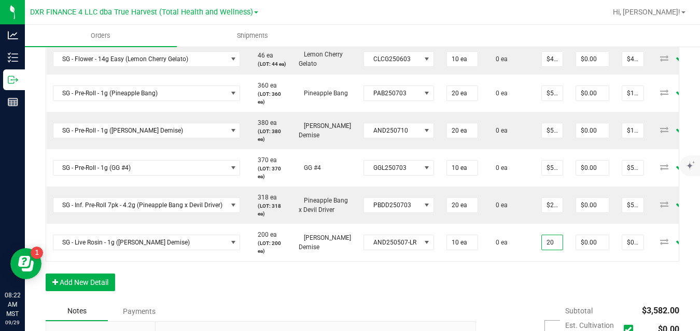
click at [534, 287] on div "Order Details Print All Labels Item Sellable Strain Lot Number Qty Ordered Qty …" at bounding box center [363, 92] width 634 height 418
type input "$20.00000"
type input "$200.00"
click at [103, 291] on button "Add New Detail" at bounding box center [80, 283] width 69 height 18
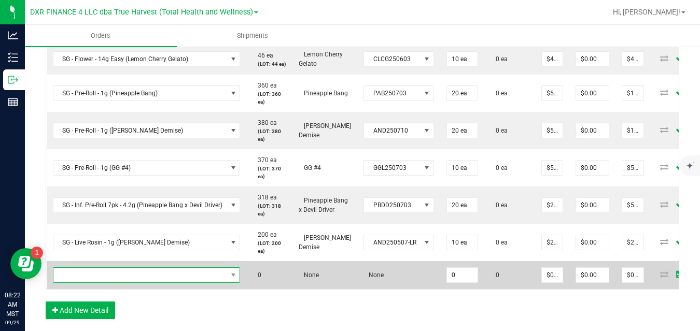
click at [133, 283] on span "NO DATA FOUND" at bounding box center [140, 275] width 174 height 15
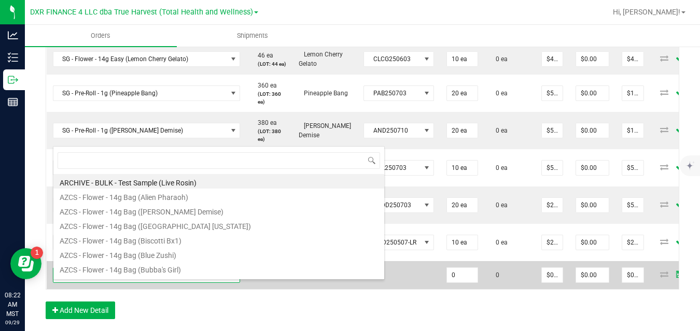
scroll to position [0, 0]
type input "sg - live"
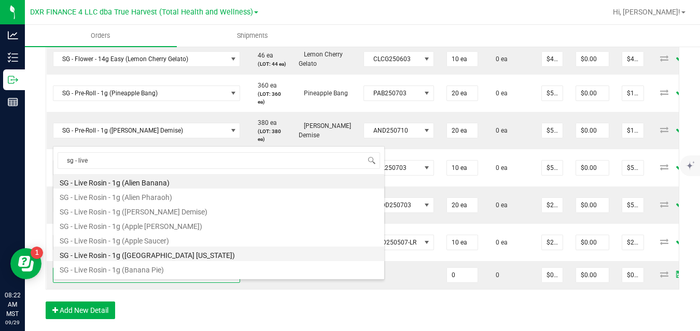
click at [146, 256] on li "SG - Live Rosin - 1g (Baked Alaska)" at bounding box center [218, 254] width 331 height 15
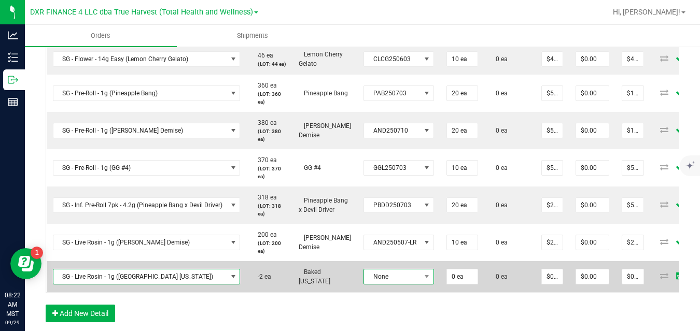
click at [380, 284] on span "None" at bounding box center [392, 277] width 57 height 15
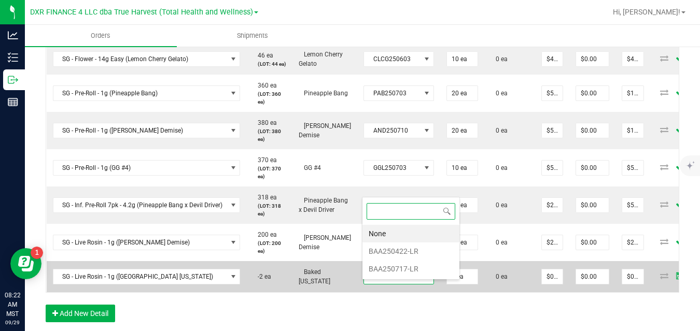
scroll to position [16, 69]
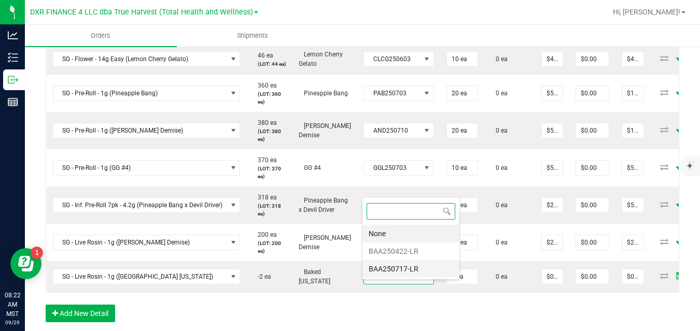
click at [388, 272] on li "BAA250717-LR" at bounding box center [410, 269] width 97 height 18
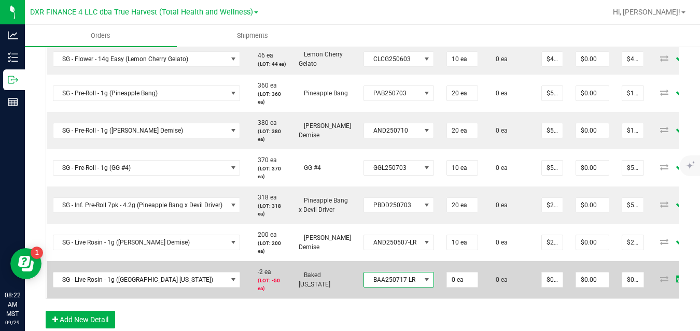
click at [392, 287] on span "BAA250717-LR" at bounding box center [392, 280] width 57 height 15
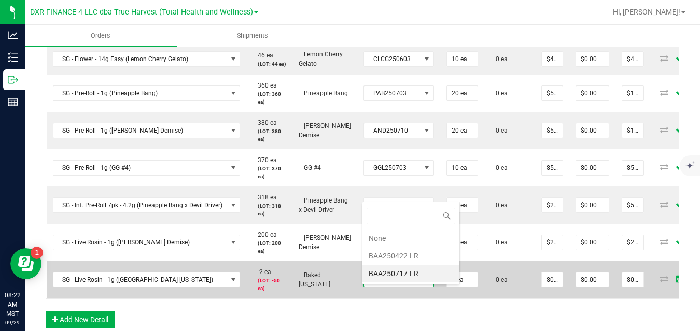
scroll to position [0, 0]
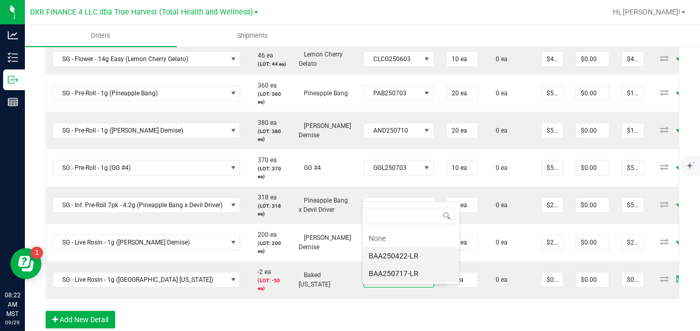
click at [403, 258] on li "BAA250422-LR" at bounding box center [410, 256] width 97 height 18
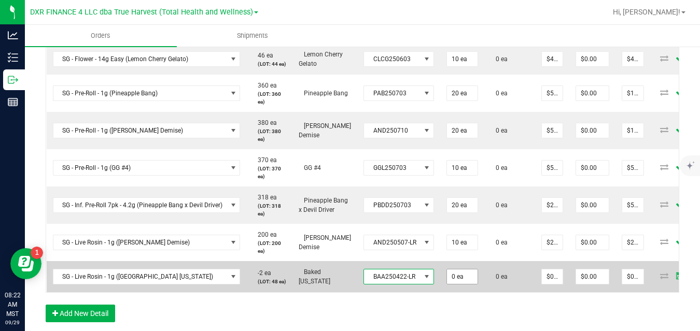
click at [465, 284] on input "0 ea" at bounding box center [462, 277] width 31 height 15
type input "10 ea"
click at [490, 292] on td "0 ea" at bounding box center [509, 276] width 51 height 31
click at [547, 284] on input "$0.00000" at bounding box center [552, 277] width 21 height 15
type input "$20.00000"
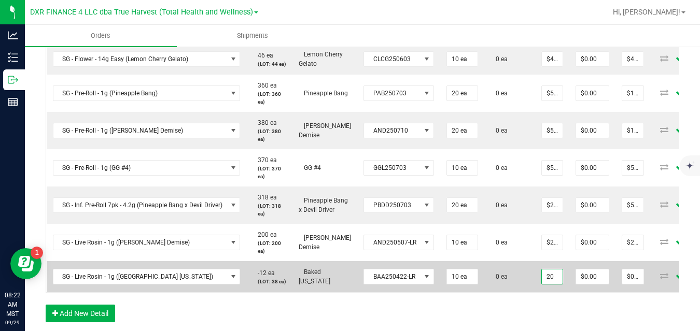
type input "$200.00"
click at [515, 292] on td "0 ea" at bounding box center [509, 276] width 51 height 31
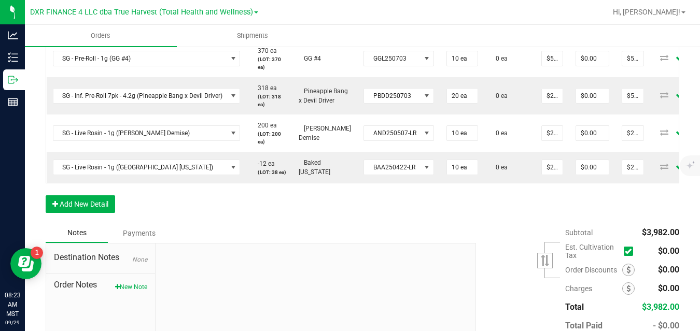
scroll to position [642, 0]
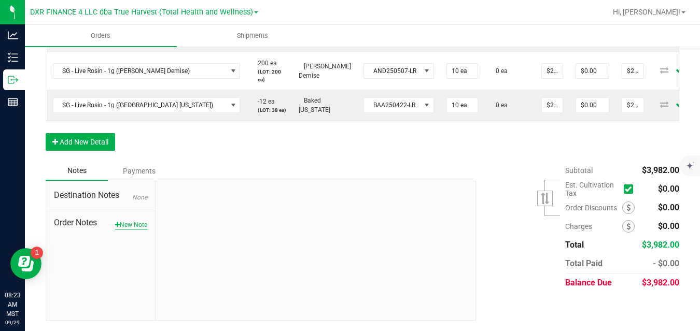
click at [138, 225] on button "New Note" at bounding box center [131, 224] width 32 height 9
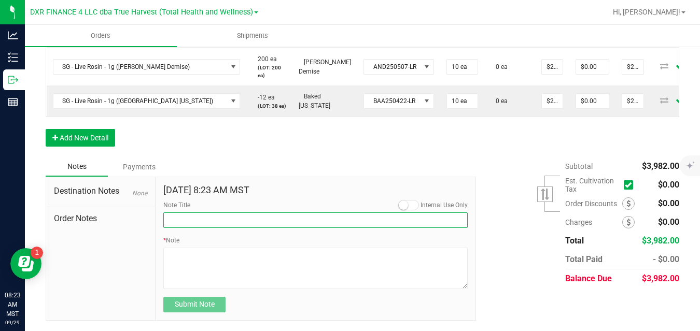
click at [197, 224] on input "Note Title" at bounding box center [315, 221] width 304 height 16
type input "Discounted Product"
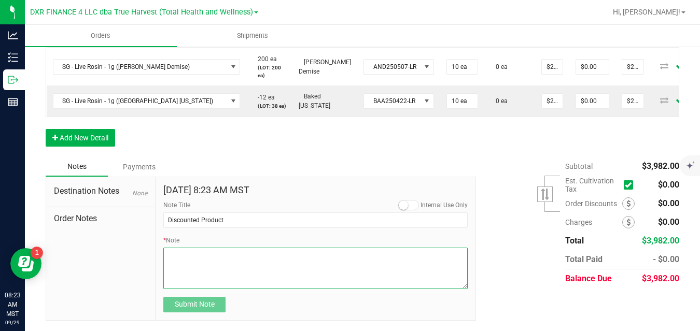
click at [233, 262] on textarea "* Note" at bounding box center [315, 268] width 304 height 41
type textarea "*Discounted up front product for internal productions*"
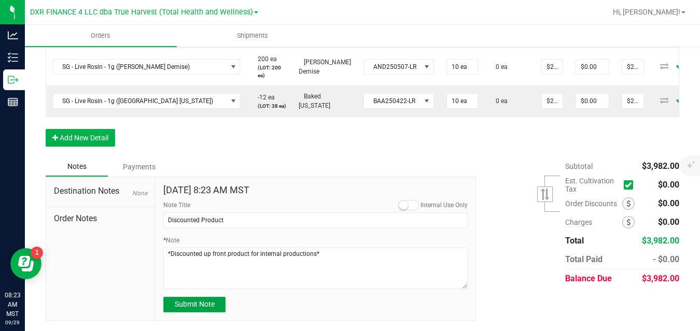
click at [201, 307] on span "Submit Note" at bounding box center [195, 304] width 40 height 8
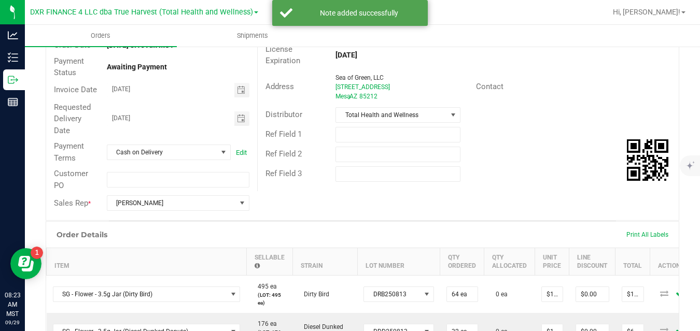
scroll to position [0, 0]
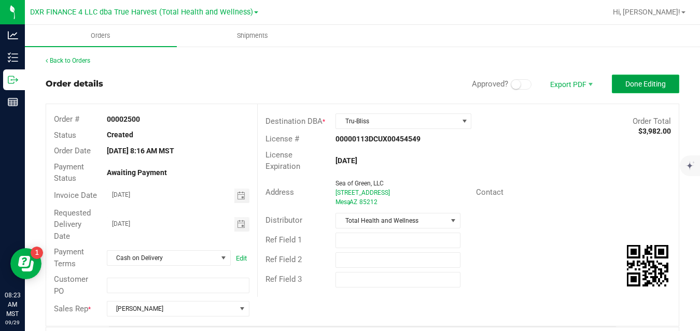
click at [646, 82] on span "Done Editing" at bounding box center [645, 84] width 40 height 8
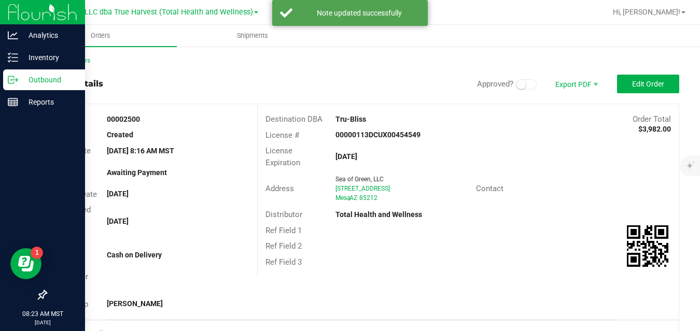
click at [13, 79] on icon at bounding box center [13, 80] width 10 height 10
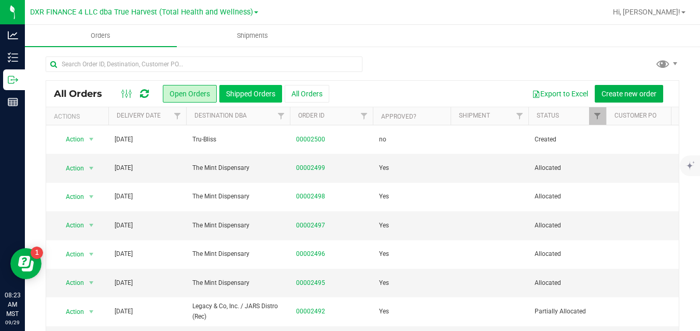
click at [257, 95] on button "Shipped Orders" at bounding box center [250, 94] width 63 height 18
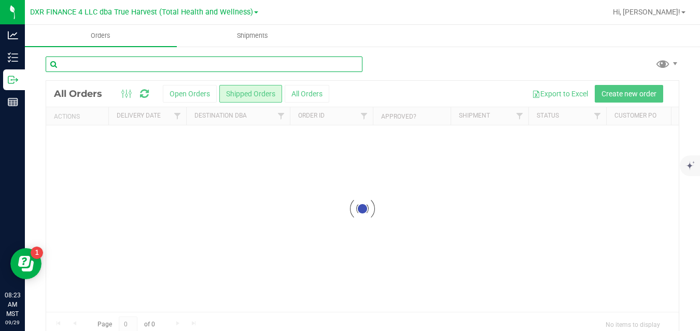
click at [261, 63] on input "text" at bounding box center [204, 65] width 317 height 16
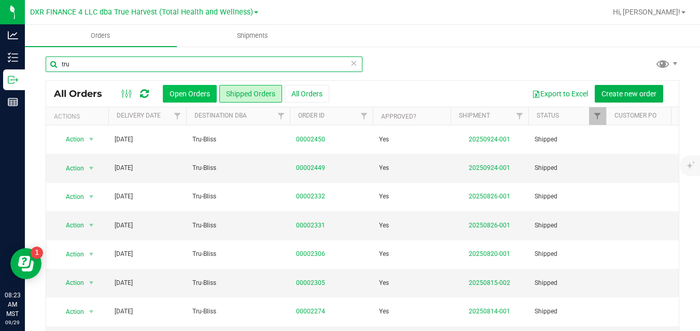
type input "tru"
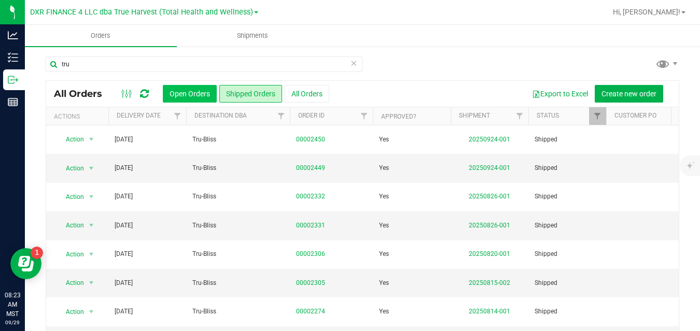
click at [194, 98] on button "Open Orders" at bounding box center [190, 94] width 54 height 18
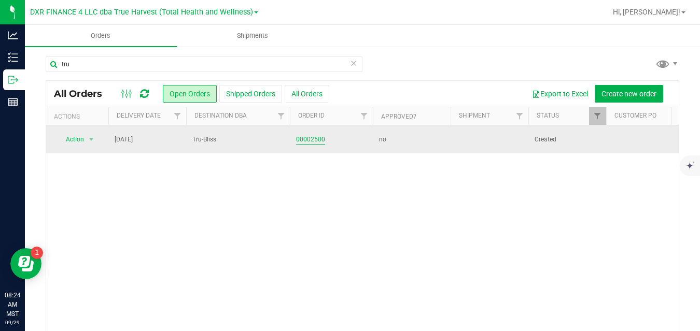
click at [312, 143] on link "00002500" at bounding box center [310, 140] width 29 height 10
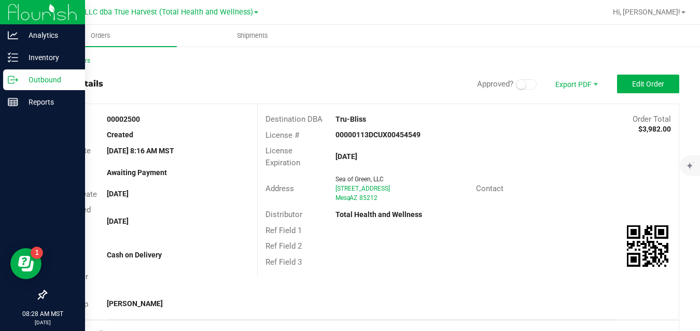
click at [18, 84] on icon at bounding box center [13, 80] width 10 height 10
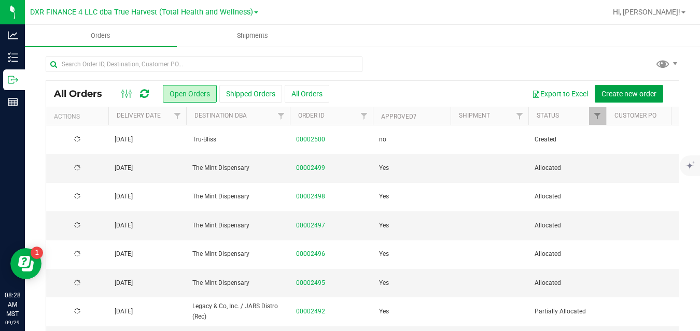
click at [605, 92] on span "Create new order" at bounding box center [629, 94] width 55 height 8
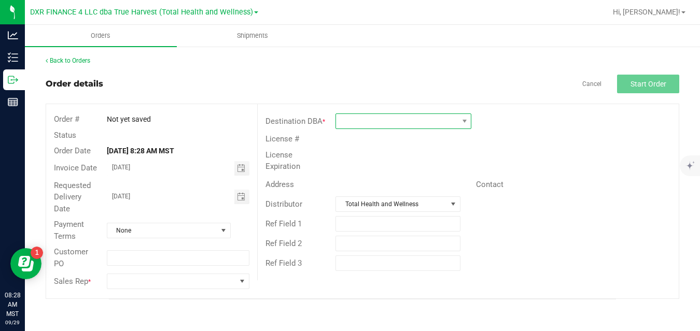
click at [413, 122] on span at bounding box center [397, 121] width 122 height 15
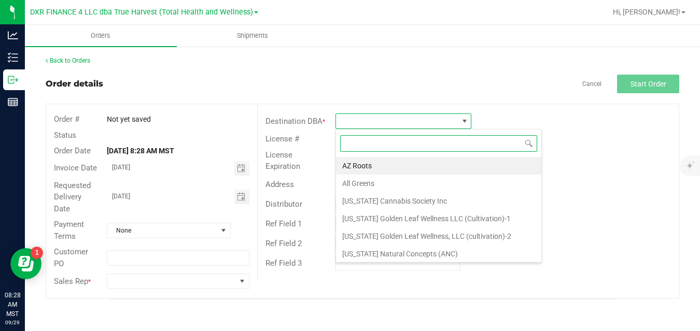
scroll to position [16, 136]
type input "white"
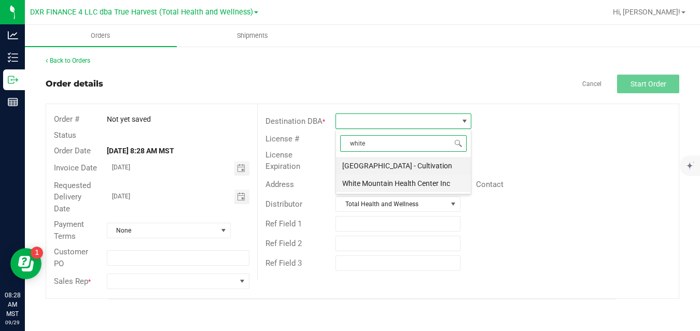
click at [396, 183] on li "White Mountain Health Center Inc" at bounding box center [403, 184] width 135 height 18
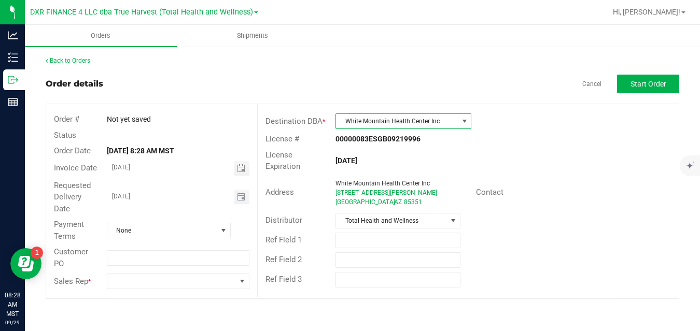
click at [221, 192] on input "09/30/2025" at bounding box center [170, 196] width 127 height 13
type input "month/day/year"
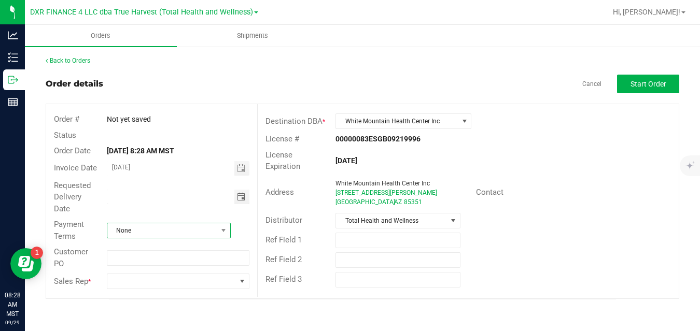
click at [189, 232] on span "None" at bounding box center [162, 231] width 110 height 15
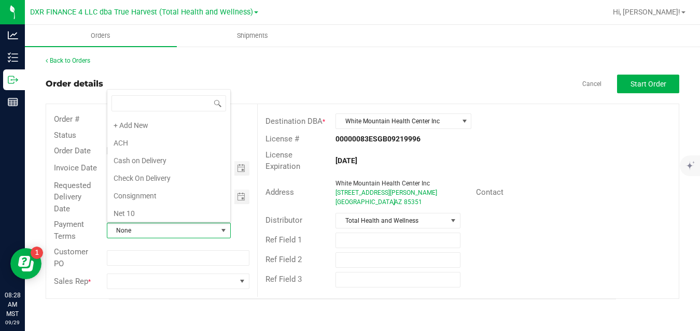
scroll to position [178, 0]
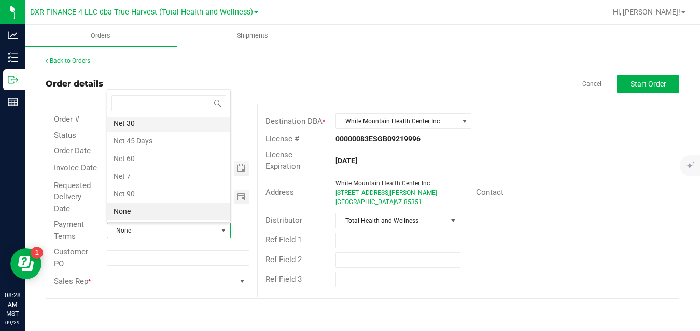
click at [183, 125] on li "Net 30" at bounding box center [168, 124] width 123 height 18
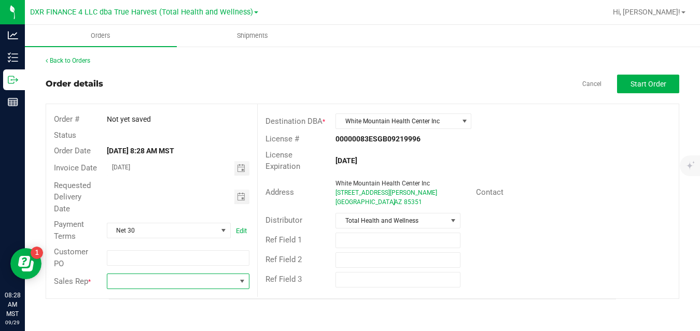
click at [190, 285] on span at bounding box center [171, 281] width 129 height 15
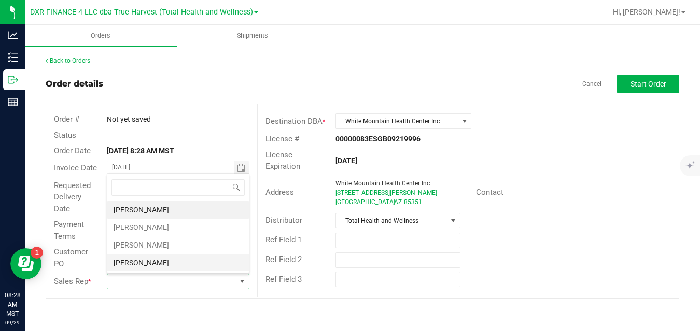
scroll to position [16, 141]
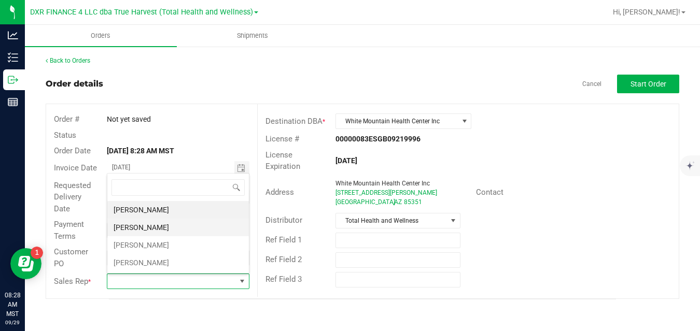
click at [191, 226] on li "[PERSON_NAME]" at bounding box center [178, 228] width 142 height 18
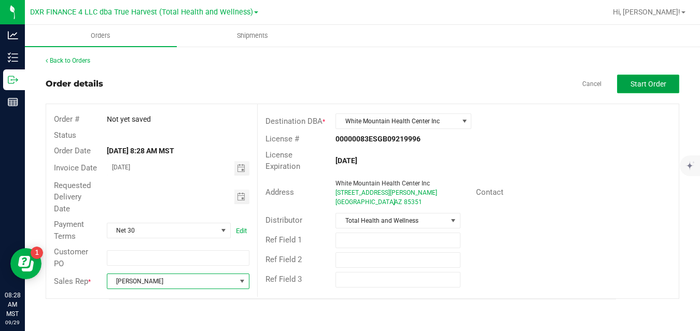
click at [645, 82] on span "Start Order" at bounding box center [649, 84] width 36 height 8
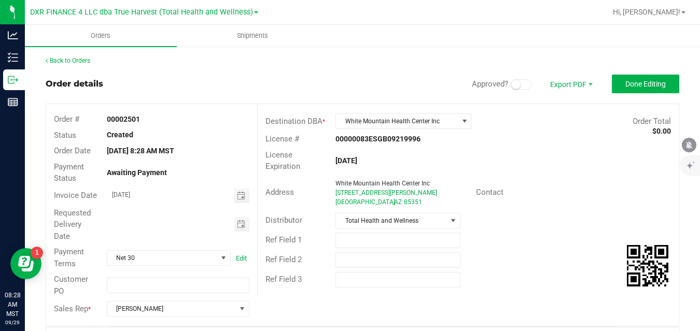
scroll to position [268, 0]
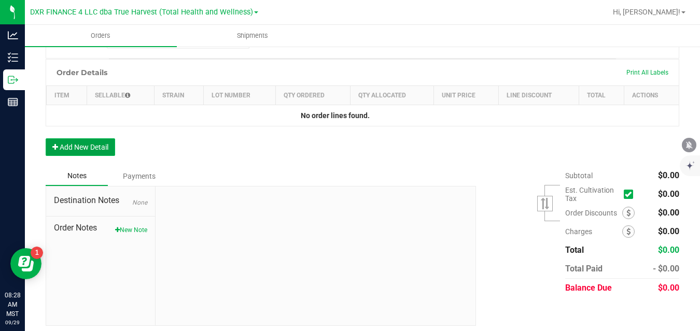
click at [90, 142] on button "Add New Detail" at bounding box center [80, 147] width 69 height 18
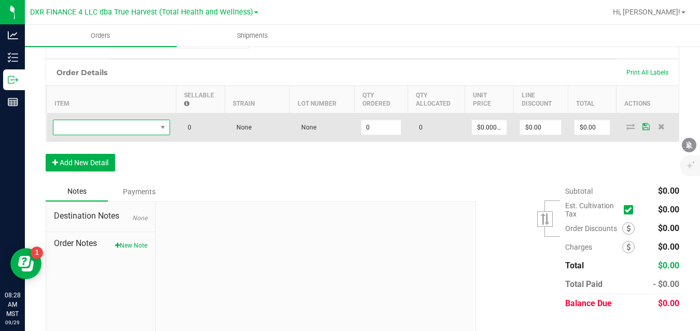
click at [105, 127] on span "NO DATA FOUND" at bounding box center [104, 127] width 103 height 15
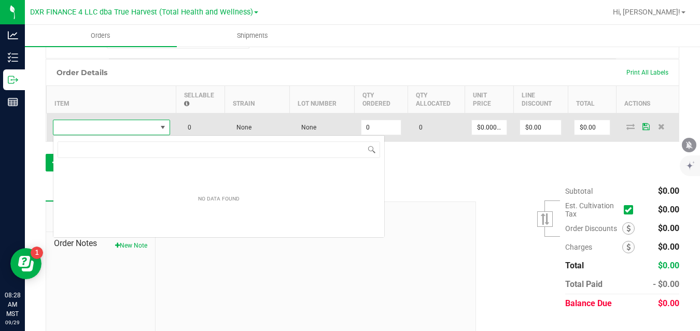
scroll to position [16, 117]
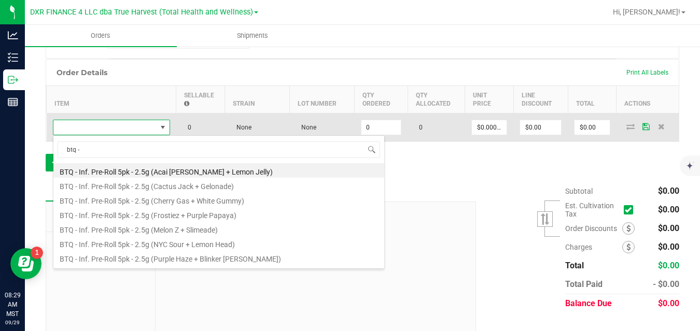
type input "btq - v"
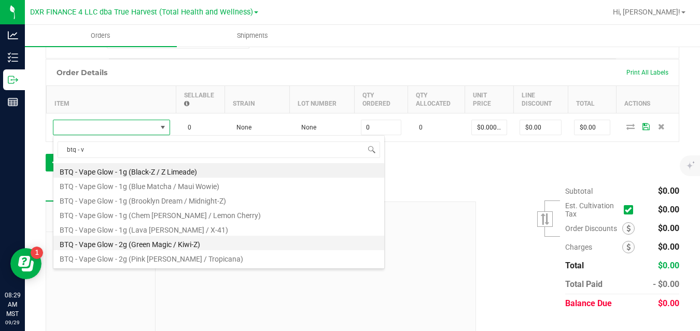
click at [231, 240] on li "BTQ - Vape Glow - 2g (Green Magic / Kiwi-Z)" at bounding box center [218, 243] width 331 height 15
type input "0 ea"
type input "$30.00000"
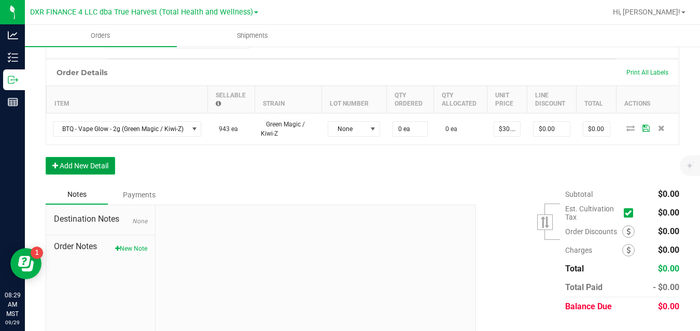
click at [102, 166] on button "Add New Detail" at bounding box center [80, 166] width 69 height 18
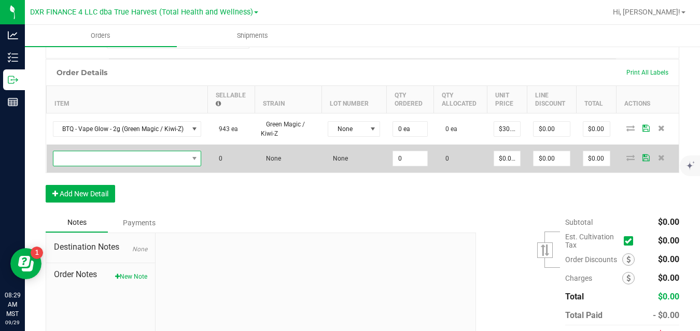
click at [124, 157] on span "NO DATA FOUND" at bounding box center [120, 158] width 135 height 15
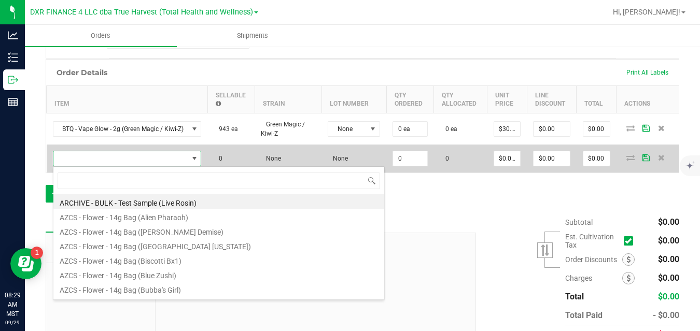
scroll to position [16, 148]
type input "btq - v"
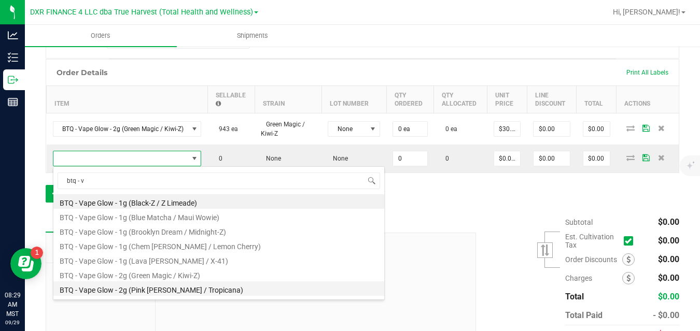
click at [155, 287] on li "BTQ - Vape Glow - 2g (Pink Tangie / Tropicana)" at bounding box center [218, 289] width 331 height 15
type input "0 ea"
type input "$30.00000"
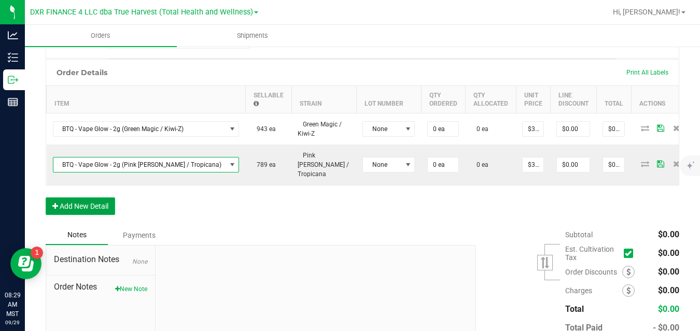
click at [110, 198] on button "Add New Detail" at bounding box center [80, 207] width 69 height 18
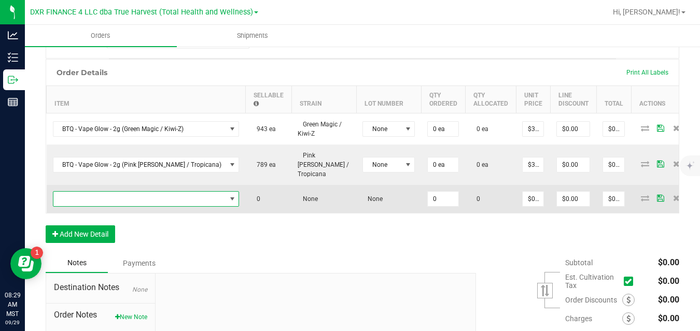
click at [120, 193] on span "NO DATA FOUND" at bounding box center [139, 199] width 173 height 15
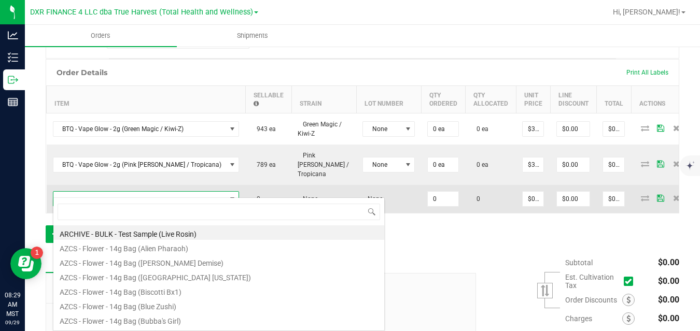
scroll to position [16, 156]
type input "btq - v"
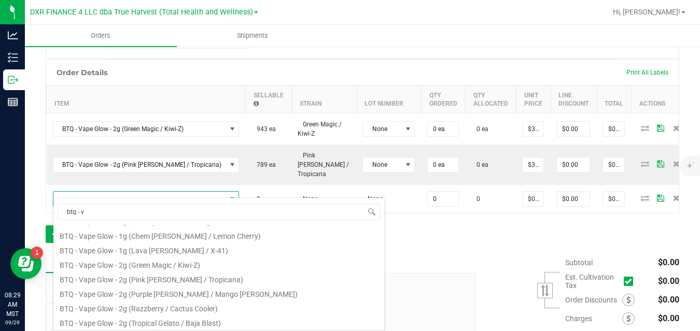
scroll to position [62, 0]
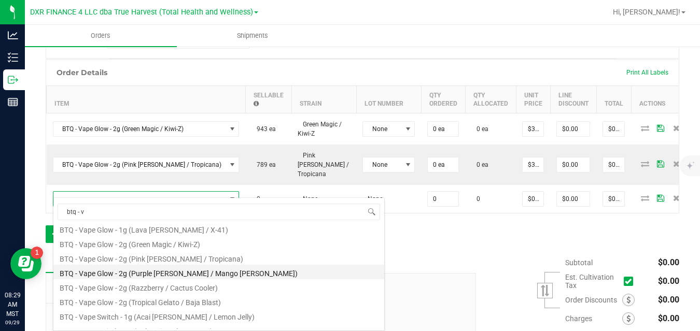
click at [219, 271] on li "BTQ - Vape Glow - 2g (Purple Berry / Mango Runtz)" at bounding box center [218, 272] width 331 height 15
type input "0 ea"
type input "$30.00000"
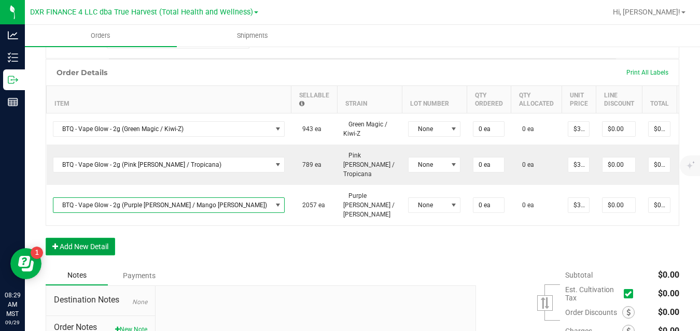
click at [106, 238] on button "Add New Detail" at bounding box center [80, 247] width 69 height 18
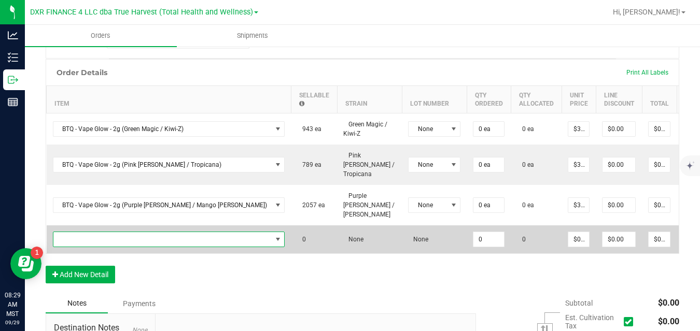
click at [136, 232] on span "NO DATA FOUND" at bounding box center [162, 239] width 218 height 15
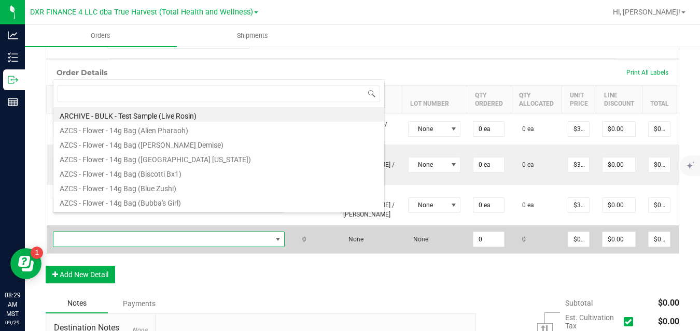
scroll to position [16, 167]
type input "btq - v"
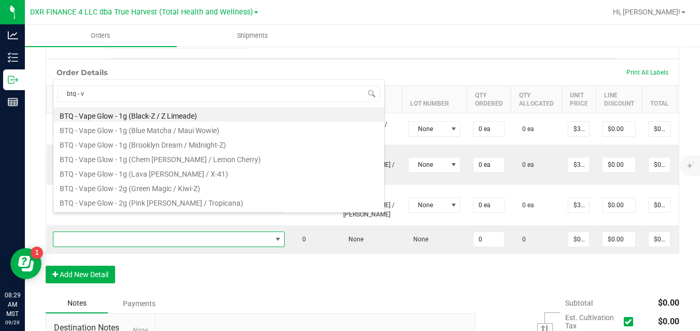
scroll to position [91, 0]
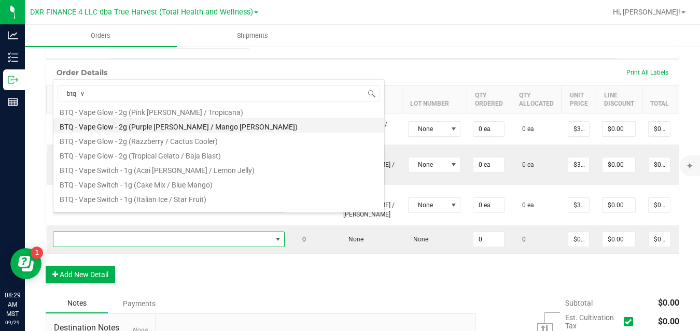
click at [259, 128] on li "BTQ - Vape Glow - 2g (Purple Berry / Mango Runtz)" at bounding box center [218, 125] width 331 height 15
type input "0 ea"
type input "$30.00000"
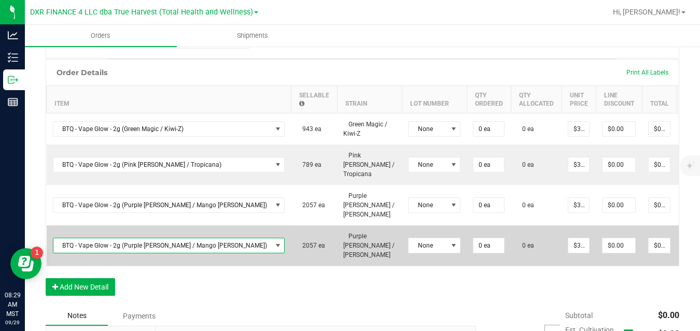
click at [274, 242] on span at bounding box center [278, 246] width 8 height 8
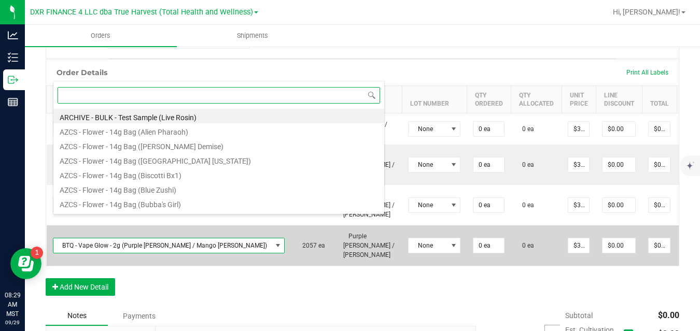
scroll to position [16, 167]
type input "btq - v"
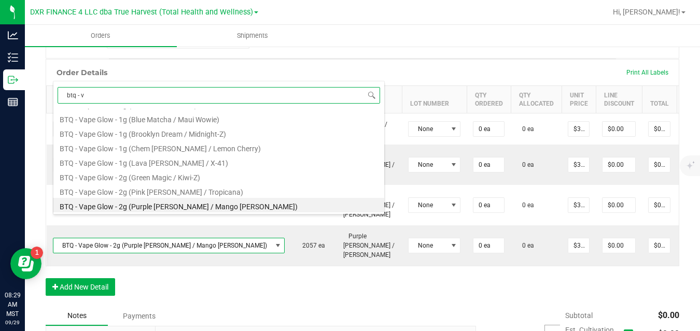
scroll to position [103, 0]
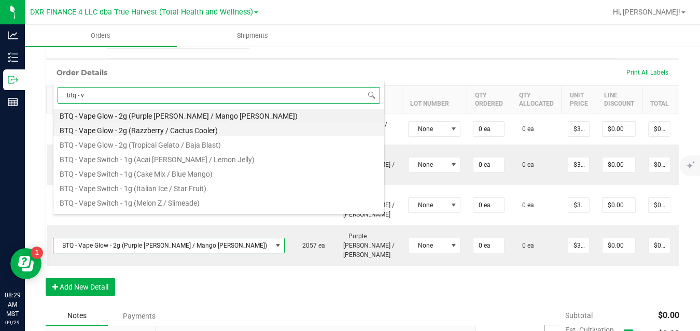
click at [257, 130] on li "BTQ - Vape Glow - 2g (Razzberry / Cactus Cooler)" at bounding box center [218, 129] width 331 height 15
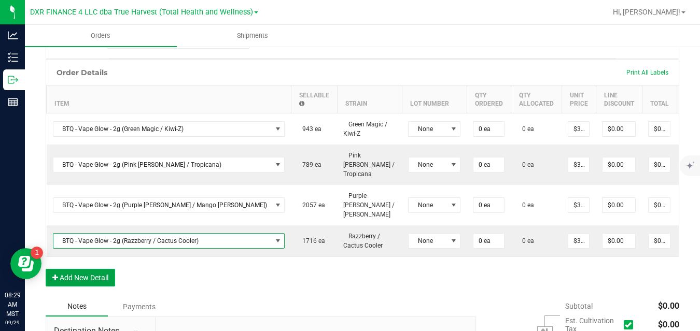
click at [110, 269] on button "Add New Detail" at bounding box center [80, 278] width 69 height 18
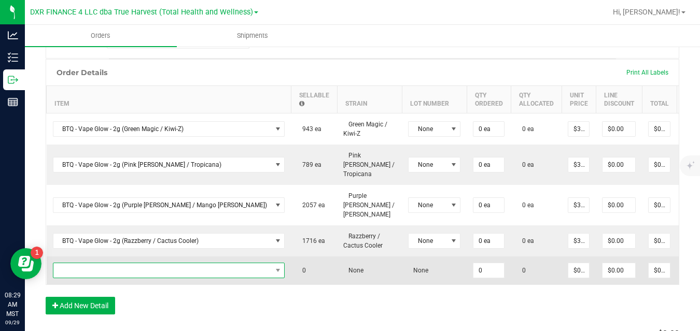
click at [137, 263] on span "NO DATA FOUND" at bounding box center [169, 271] width 232 height 16
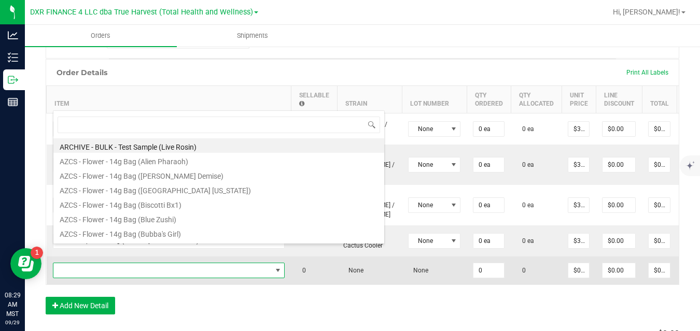
scroll to position [16, 167]
type input "btq - v"
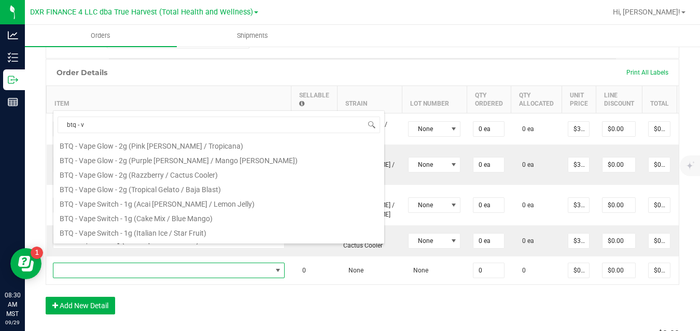
scroll to position [91, 0]
click at [235, 183] on li "BTQ - Vape Glow - 2g (Tropical Gelato / Baja Blast)" at bounding box center [218, 185] width 331 height 15
type input "0 ea"
type input "$30.00000"
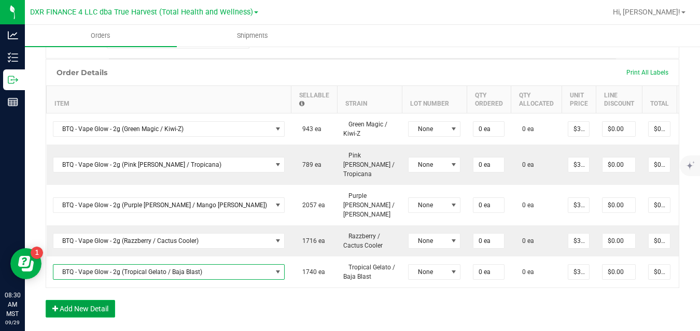
click at [105, 300] on button "Add New Detail" at bounding box center [80, 309] width 69 height 18
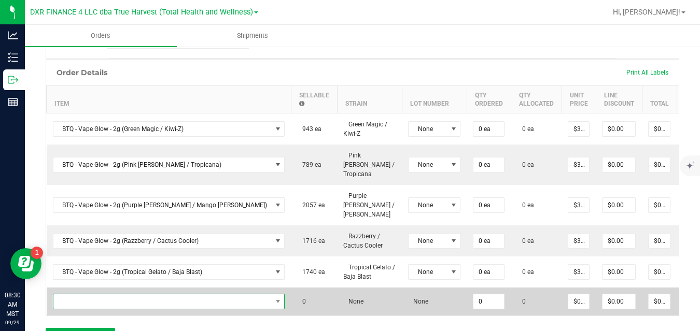
click at [123, 295] on span "NO DATA FOUND" at bounding box center [162, 302] width 218 height 15
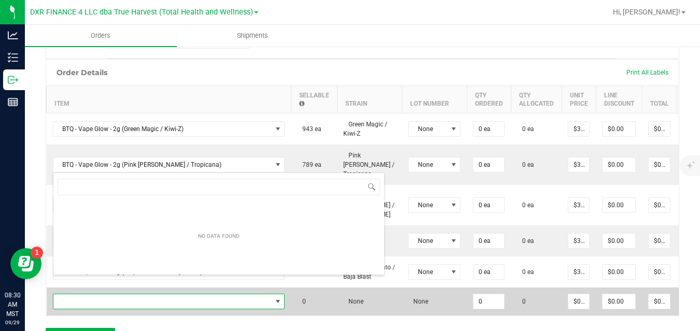
scroll to position [16, 167]
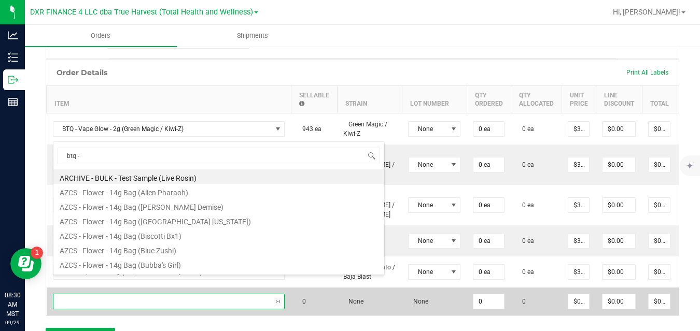
type input "btq - v"
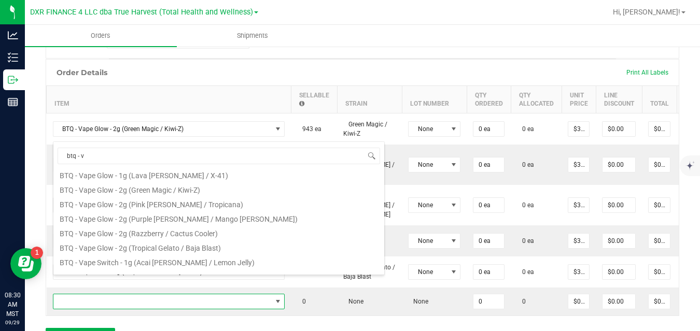
scroll to position [48, 0]
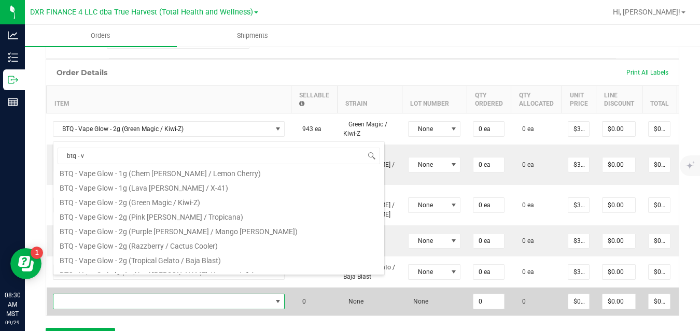
click at [194, 295] on span at bounding box center [162, 302] width 218 height 15
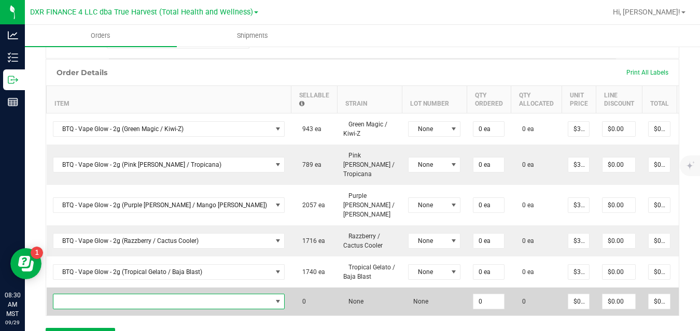
click at [194, 295] on span "NO DATA FOUND" at bounding box center [162, 302] width 218 height 15
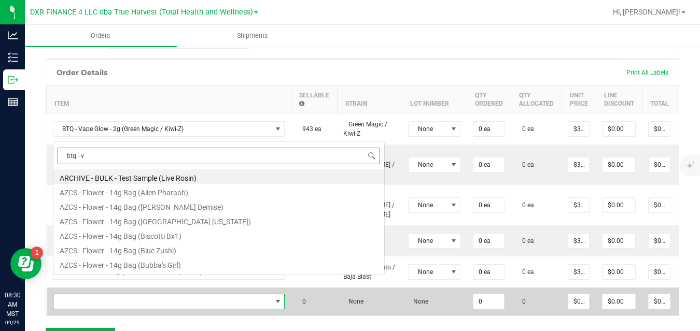
scroll to position [16, 167]
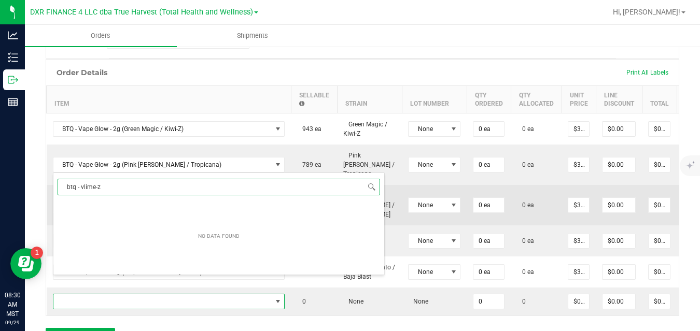
drag, startPoint x: 116, startPoint y: 185, endPoint x: 50, endPoint y: 188, distance: 65.9
click at [50, 188] on body "Analytics Inventory Outbound Reports 08:30 AM MST 09/29/2025 09/29 DXR FINANCE …" at bounding box center [350, 165] width 700 height 331
type input "lime"
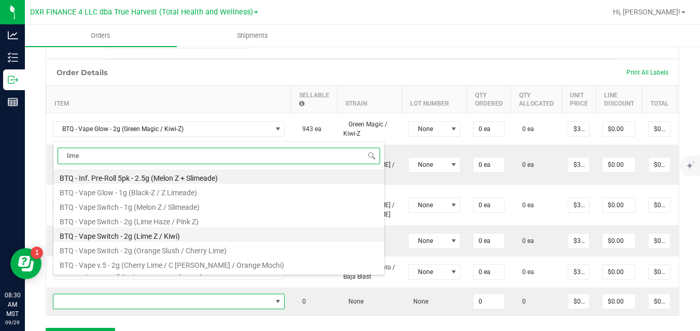
click at [106, 237] on li "BTQ - Vape Switch - 2g (Lime Z / Kiwi)" at bounding box center [218, 235] width 331 height 15
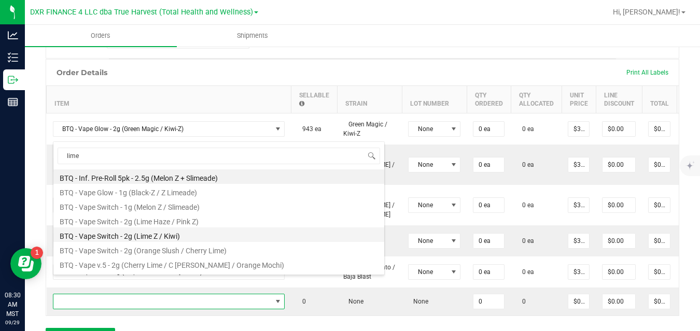
type input "0 ea"
type input "$30.00000"
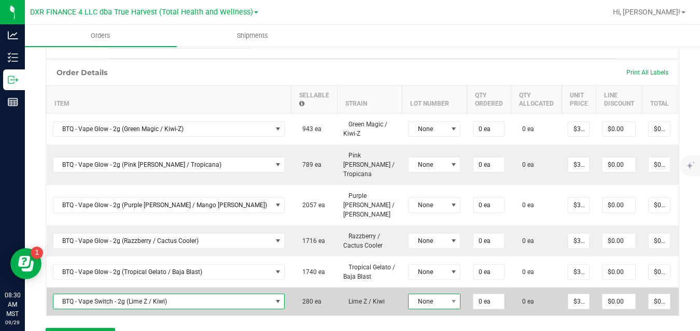
click at [409, 295] on span "None" at bounding box center [428, 302] width 38 height 15
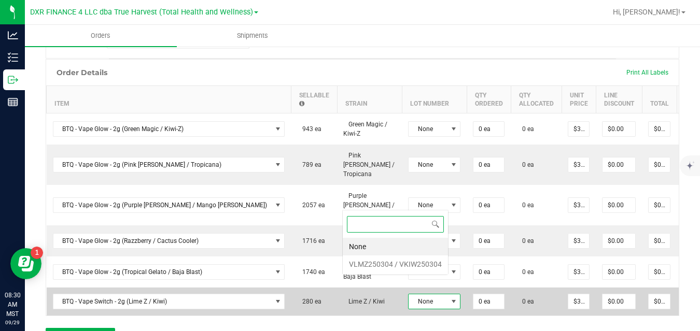
scroll to position [16, 52]
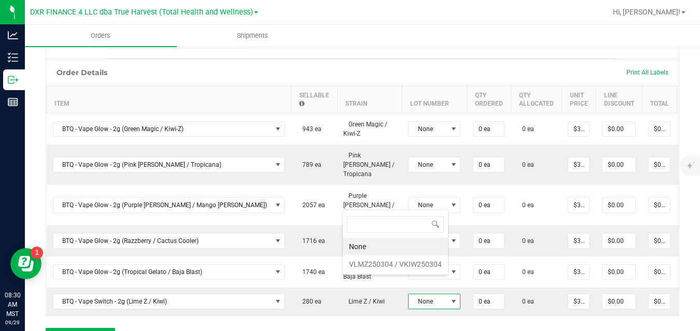
click at [402, 309] on div "Order Details Print All Labels Item Sellable Strain Lot Number Qty Ordered Qty …" at bounding box center [363, 207] width 634 height 297
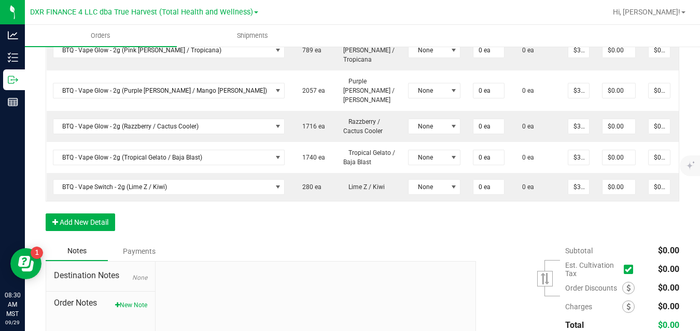
scroll to position [394, 0]
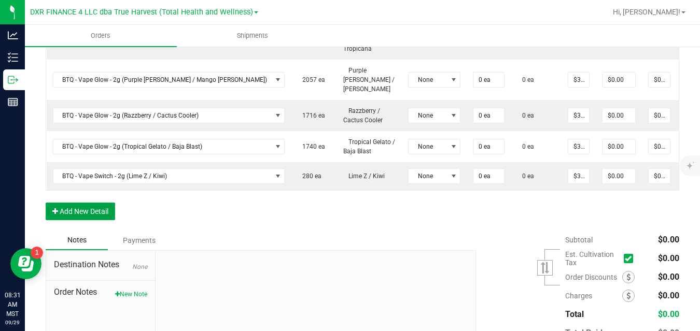
click at [83, 203] on button "Add New Detail" at bounding box center [80, 212] width 69 height 18
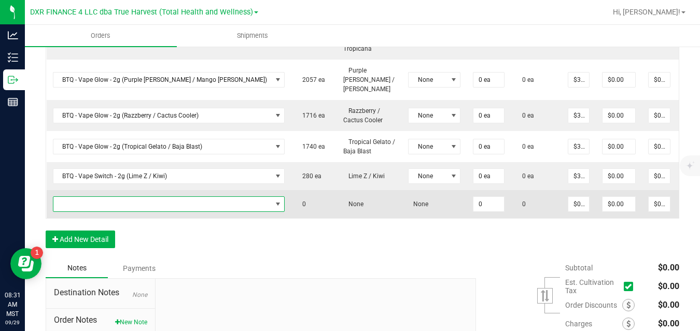
click at [111, 197] on span "NO DATA FOUND" at bounding box center [162, 204] width 218 height 15
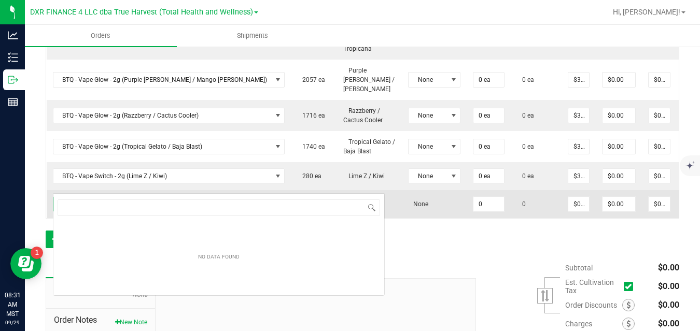
scroll to position [16, 167]
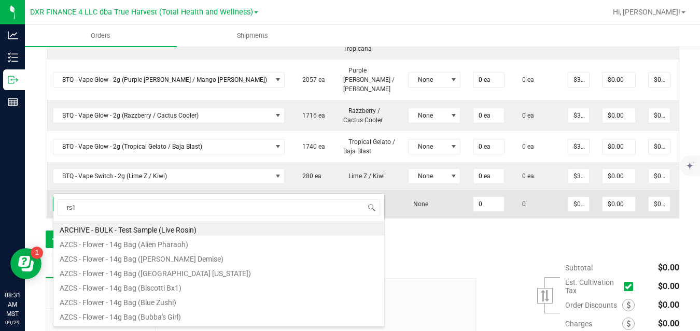
type input "rs11"
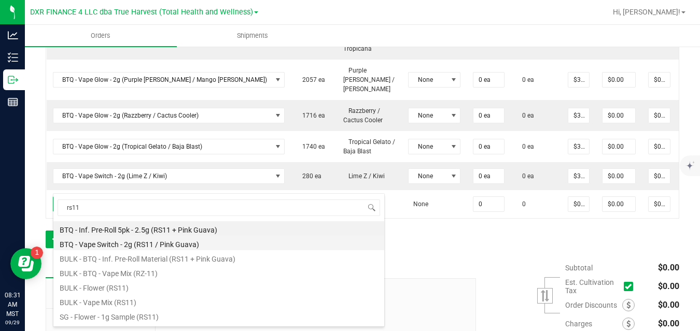
click at [116, 243] on li "BTQ - Vape Switch - 2g (RS11 / Pink Guava)" at bounding box center [218, 243] width 331 height 15
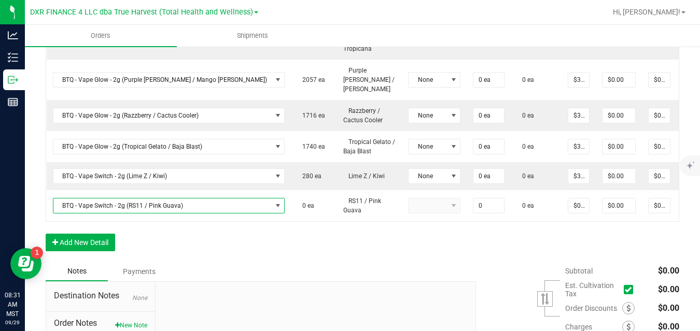
type input "0 ea"
type input "$30.00000"
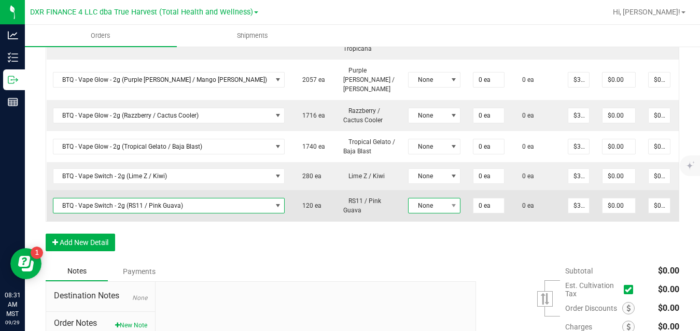
click at [409, 199] on span "None" at bounding box center [428, 206] width 38 height 15
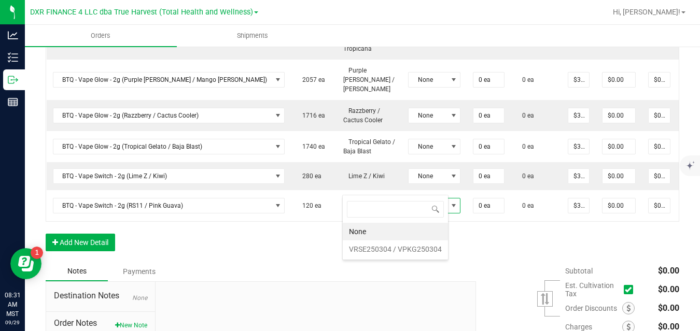
scroll to position [16, 52]
click at [362, 247] on VPKG250304 "VRSE250304 / VPKG250304" at bounding box center [395, 250] width 105 height 18
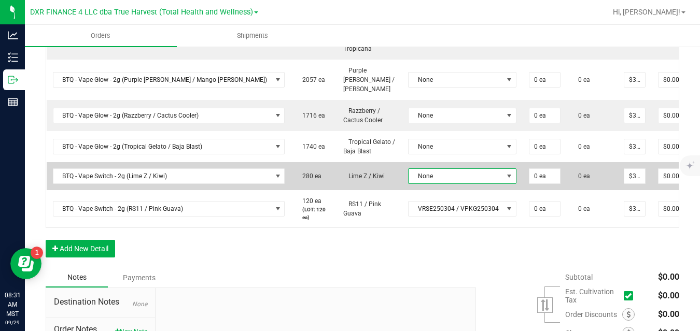
click at [409, 169] on span "None" at bounding box center [456, 176] width 94 height 15
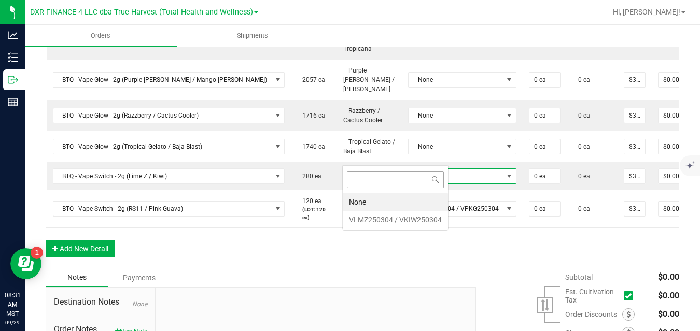
scroll to position [16, 106]
click at [372, 221] on VKIW250304 "VLMZ250304 / VKIW250304" at bounding box center [395, 220] width 105 height 18
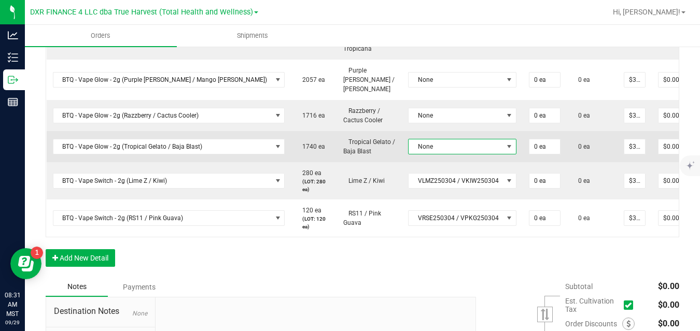
click at [409, 139] on span "None" at bounding box center [456, 146] width 94 height 15
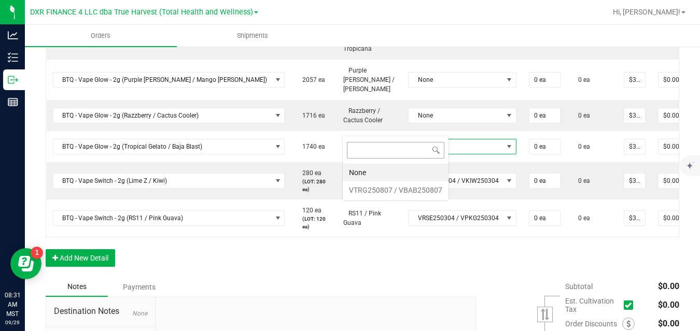
scroll to position [16, 107]
click at [378, 193] on VBAB250807 "VTRG250807 / VBAB250807" at bounding box center [396, 191] width 106 height 18
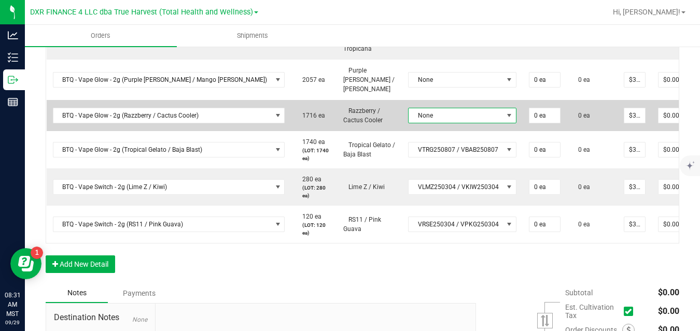
click at [409, 108] on span "None" at bounding box center [456, 115] width 94 height 15
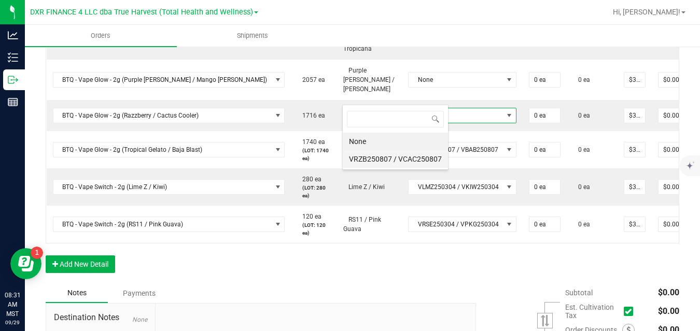
click at [390, 160] on VCAC250807 "VRZB250807 / VCAC250807" at bounding box center [395, 159] width 105 height 18
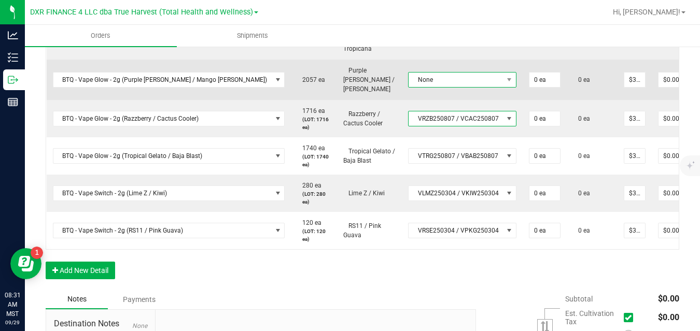
click at [409, 73] on span "None" at bounding box center [456, 80] width 94 height 15
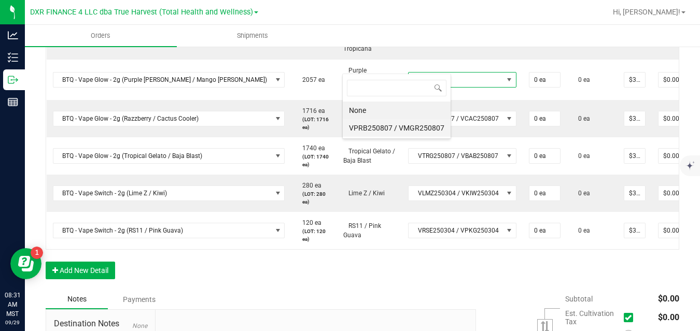
click at [386, 127] on VMGR250807 "VPRB250807 / VMGR250807" at bounding box center [397, 128] width 108 height 18
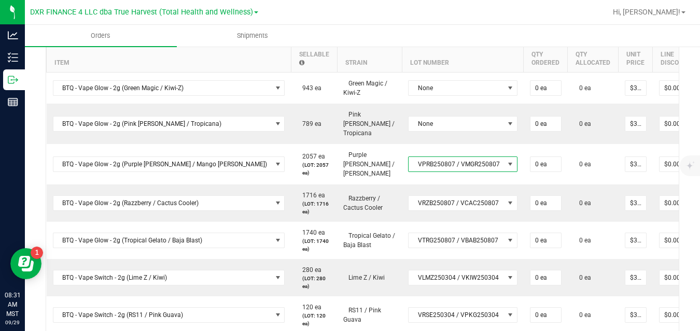
scroll to position [299, 0]
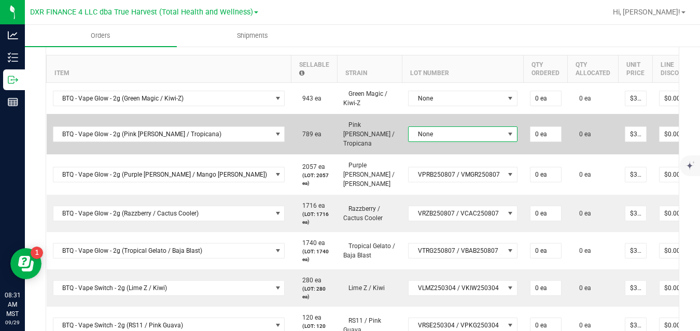
click at [431, 131] on span "None" at bounding box center [456, 134] width 95 height 15
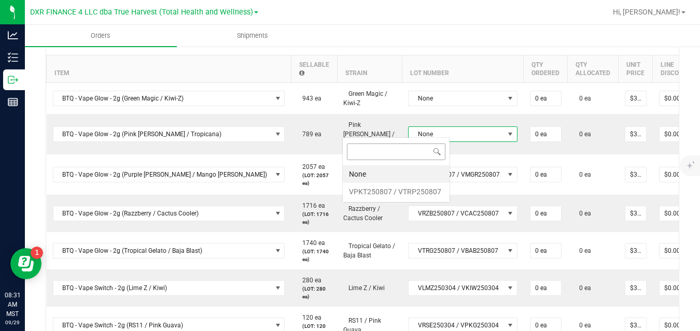
scroll to position [16, 108]
click at [419, 190] on VTRP250807 "VPKT250807 / VTRP250807" at bounding box center [396, 192] width 107 height 18
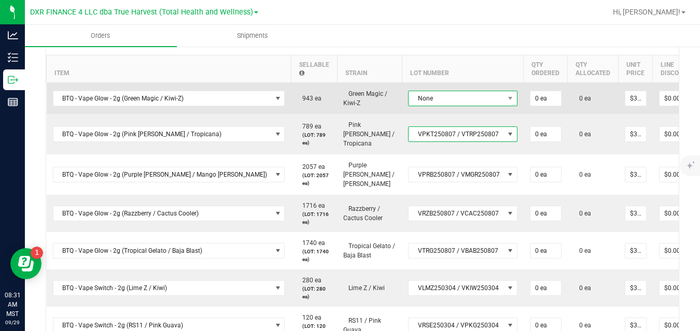
click at [426, 103] on span "None" at bounding box center [456, 98] width 95 height 15
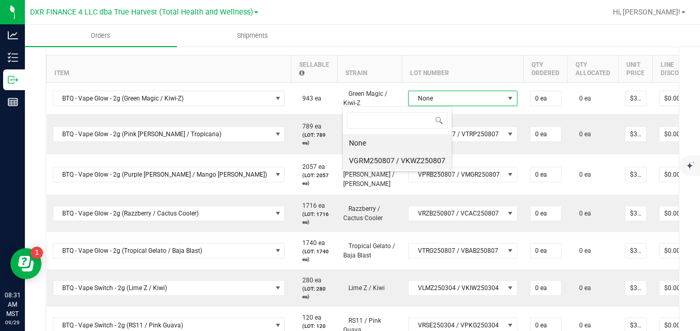
click at [418, 164] on VKWZ250807 "VGRM250807 / VKWZ250807" at bounding box center [397, 161] width 109 height 18
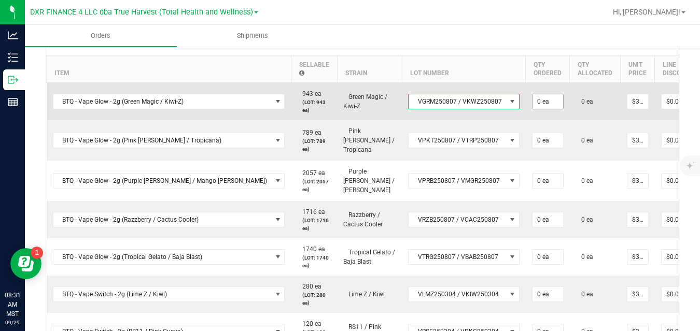
click at [533, 97] on input "0 ea" at bounding box center [548, 101] width 31 height 15
type input "20 ea"
type input "$600.00"
click at [526, 115] on td "20 ea" at bounding box center [548, 102] width 44 height 38
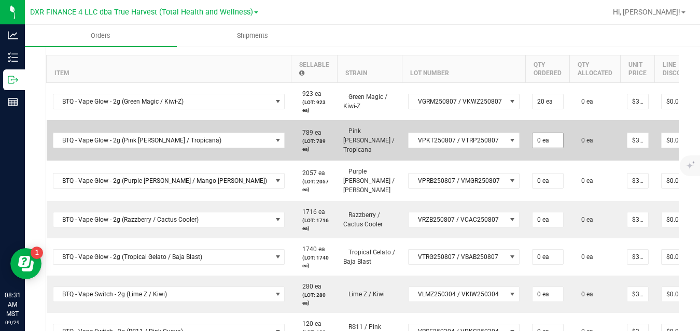
click at [533, 137] on input "0 ea" at bounding box center [548, 140] width 31 height 15
type input "20 ea"
type input "$600.00"
click at [526, 156] on td "20 ea" at bounding box center [548, 140] width 44 height 40
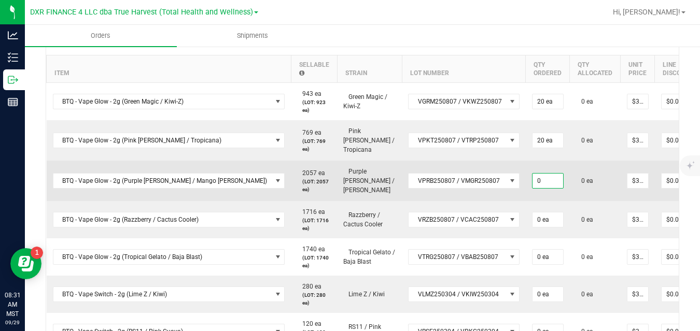
click at [533, 174] on input "0" at bounding box center [548, 181] width 31 height 15
type input "20 ea"
type input "$600.00"
click at [526, 191] on td "20 ea" at bounding box center [548, 181] width 44 height 40
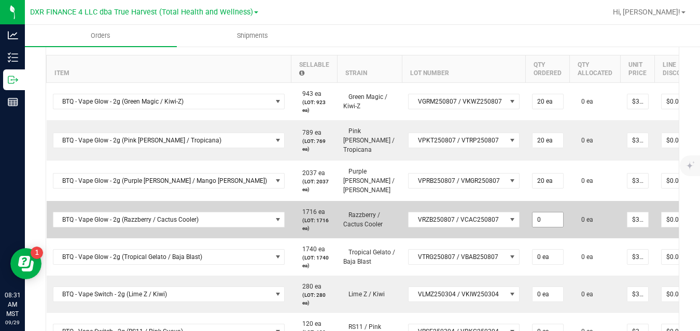
click at [533, 213] on input "0" at bounding box center [548, 220] width 31 height 15
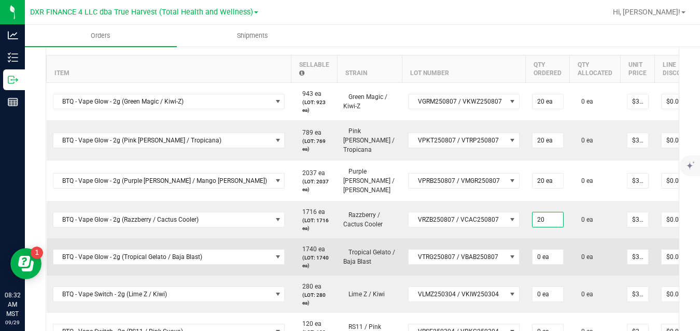
type input "20 ea"
type input "$600.00"
click at [526, 239] on td "0 ea" at bounding box center [548, 257] width 44 height 37
click at [533, 252] on input "0" at bounding box center [548, 257] width 31 height 15
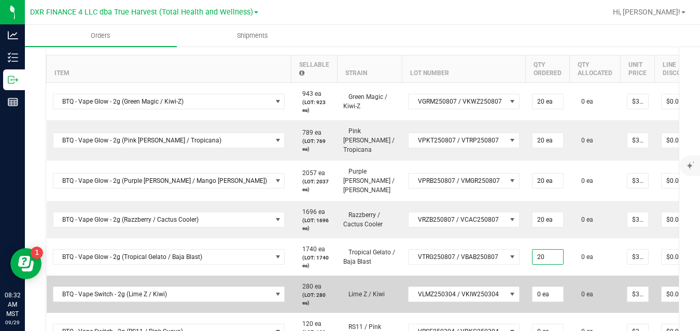
type input "20 ea"
type input "$600.00"
click at [526, 276] on td "0 ea" at bounding box center [548, 294] width 44 height 37
click at [533, 287] on input "0" at bounding box center [548, 294] width 31 height 15
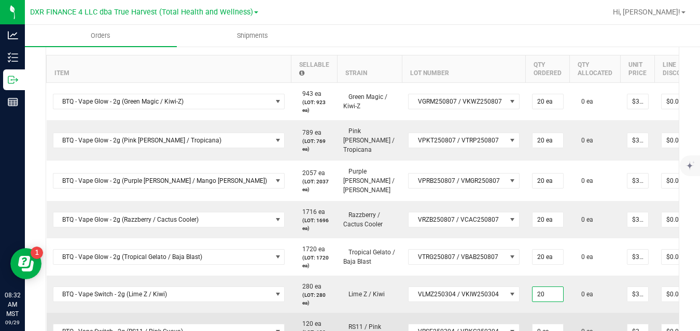
click at [526, 313] on td "0 ea" at bounding box center [548, 331] width 44 height 37
type input "20 ea"
type input "$600.00"
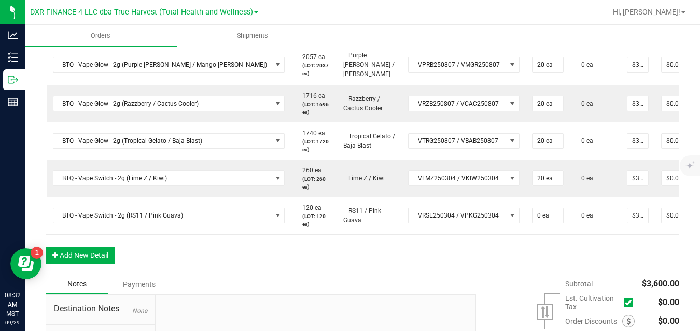
scroll to position [422, 0]
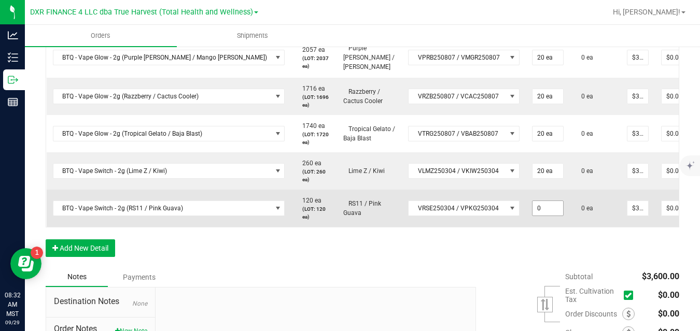
click at [533, 201] on input "0" at bounding box center [548, 208] width 31 height 15
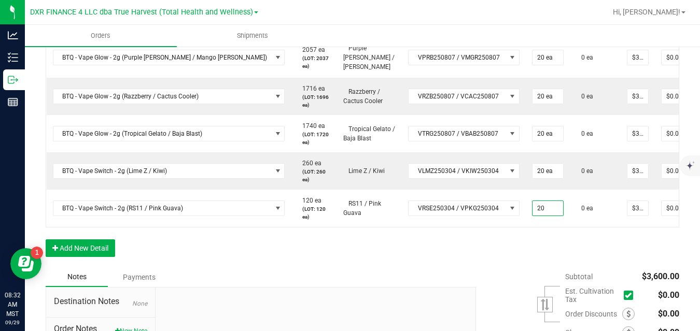
click at [473, 243] on div "Order Details Print All Labels Item Sellable Strain Lot Number Qty Ordered Qty …" at bounding box center [363, 86] width 634 height 362
type input "20 ea"
type input "$600.00"
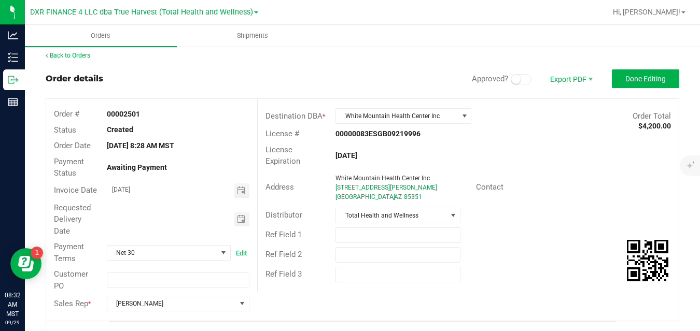
scroll to position [0, 0]
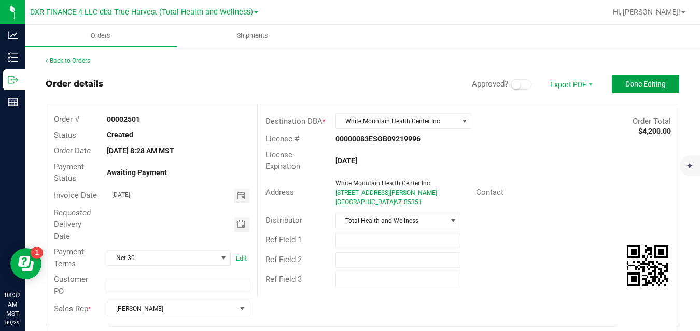
click at [645, 81] on span "Done Editing" at bounding box center [645, 84] width 40 height 8
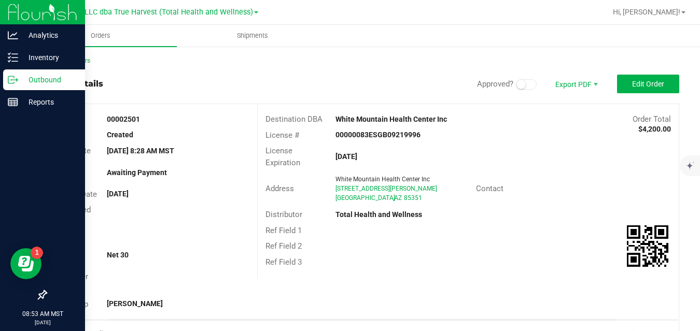
click at [13, 75] on icon at bounding box center [13, 80] width 10 height 10
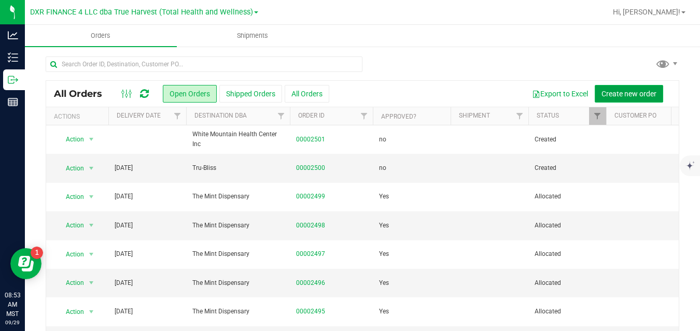
click at [621, 93] on span "Create new order" at bounding box center [629, 94] width 55 height 8
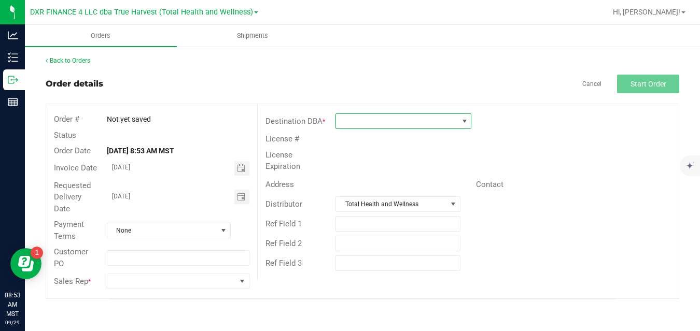
click at [461, 123] on span at bounding box center [465, 121] width 8 height 8
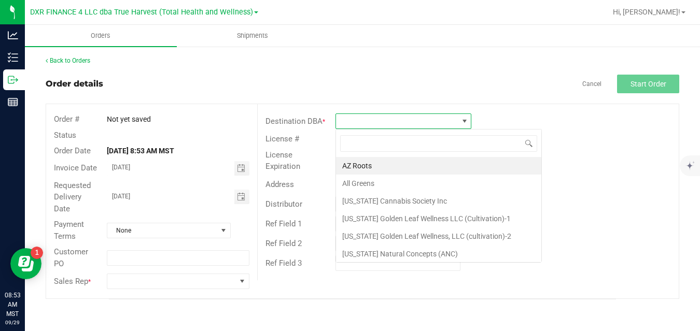
scroll to position [16, 136]
type input "wh"
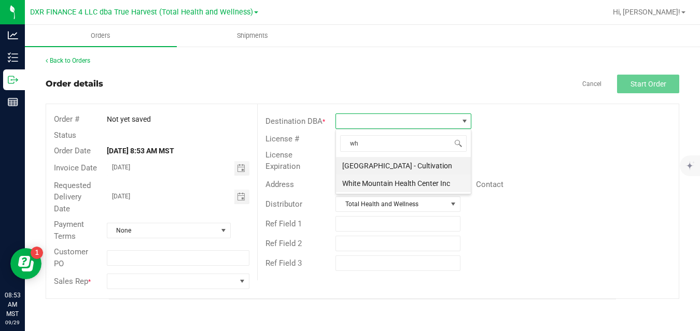
click at [432, 182] on li "White Mountain Health Center Inc" at bounding box center [403, 184] width 135 height 18
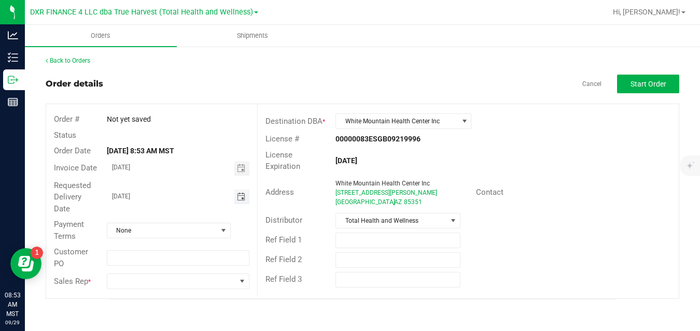
click at [215, 191] on input "09/30/2025" at bounding box center [170, 196] width 127 height 13
type input "month/day/year"
click at [193, 282] on span at bounding box center [171, 281] width 129 height 15
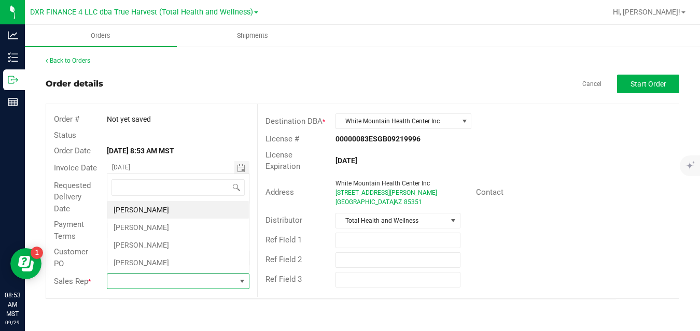
scroll to position [16, 141]
click at [201, 228] on li "[PERSON_NAME]" at bounding box center [178, 228] width 142 height 18
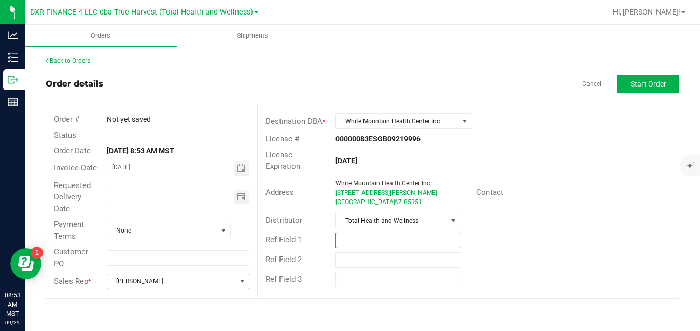
click at [347, 241] on input "text" at bounding box center [398, 241] width 125 height 16
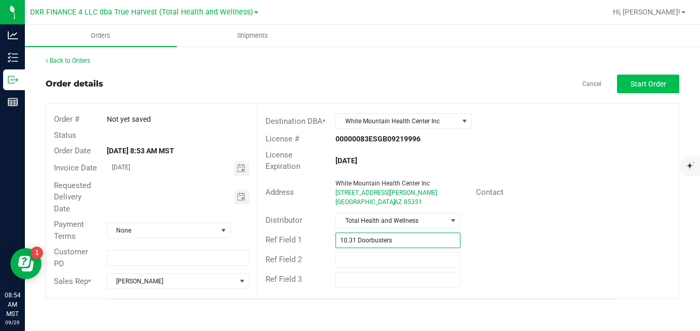
type input "10.31 Doorbusters"
click at [642, 83] on span "Start Order" at bounding box center [649, 84] width 36 height 8
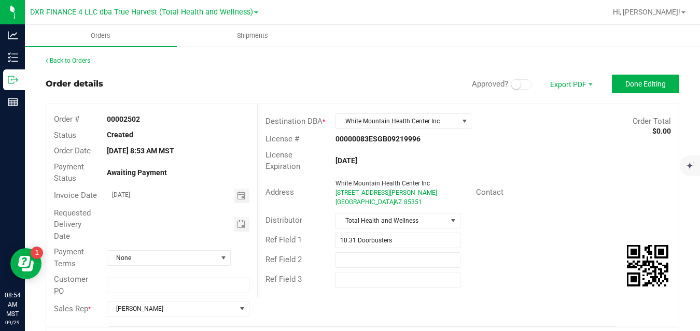
scroll to position [268, 0]
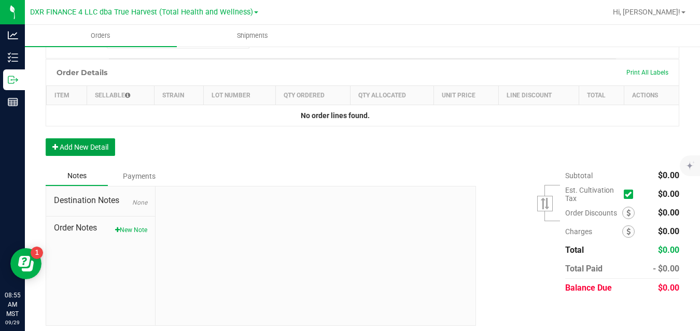
click at [57, 148] on icon "button" at bounding box center [55, 147] width 6 height 7
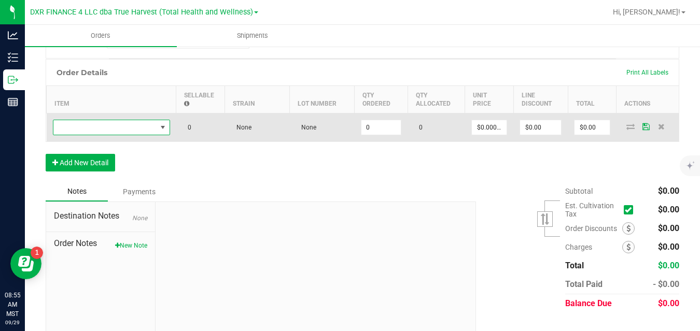
click at [118, 129] on span "NO DATA FOUND" at bounding box center [104, 127] width 103 height 15
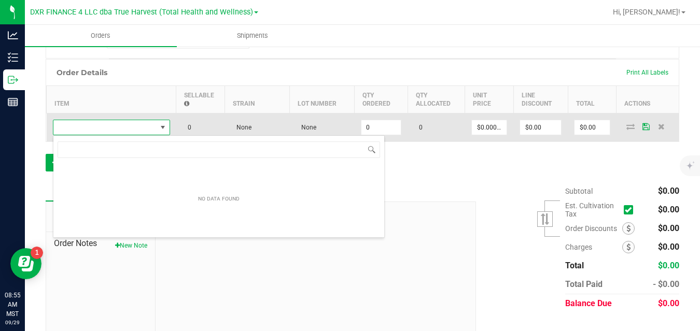
scroll to position [16, 117]
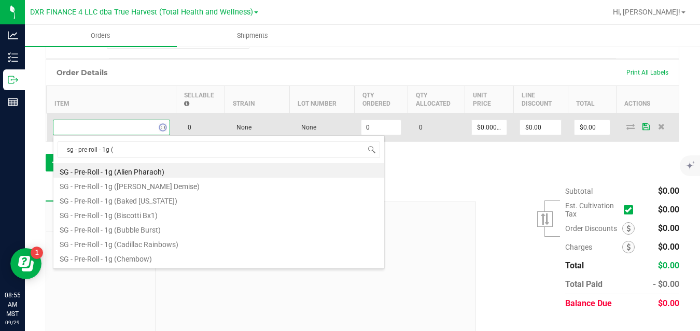
type input "sg - pre-roll - 1g (m"
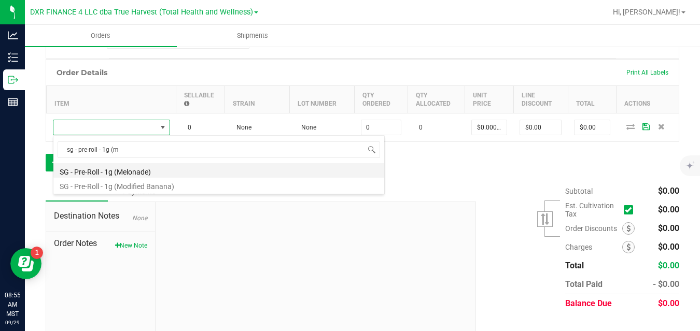
click at [121, 172] on li "SG - Pre-Roll - 1g (Melonade)" at bounding box center [218, 170] width 331 height 15
type input "0 ea"
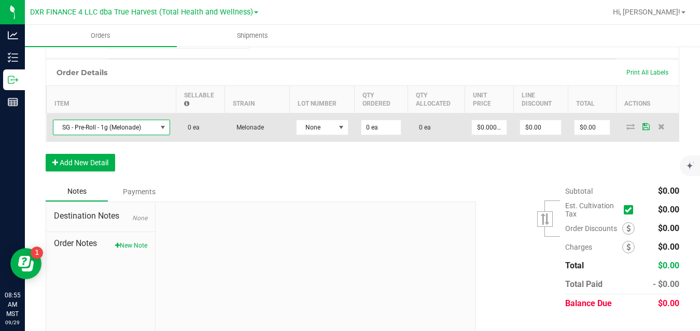
click at [157, 125] on span at bounding box center [162, 127] width 13 height 15
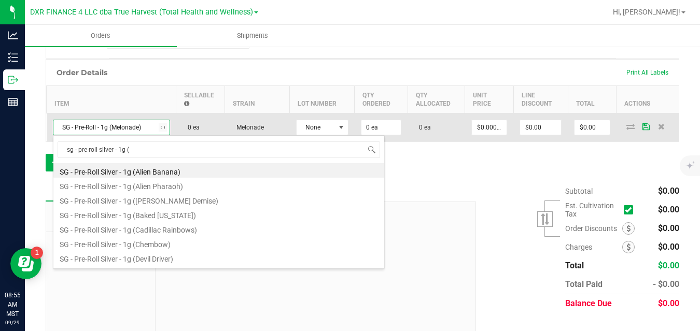
type input "sg - pre-roll silver - 1g (m"
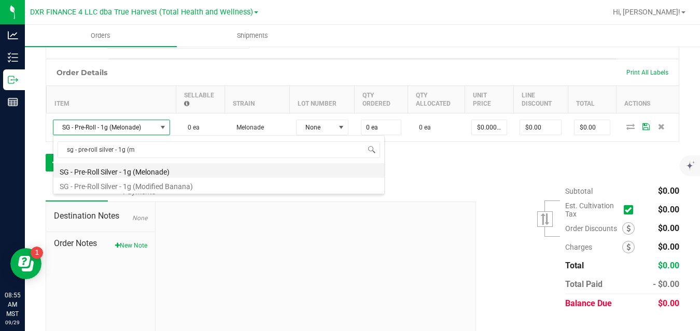
click at [152, 168] on li "SG - Pre-Roll Silver - 1g (Melonade)" at bounding box center [218, 170] width 331 height 15
type input "$3.00000"
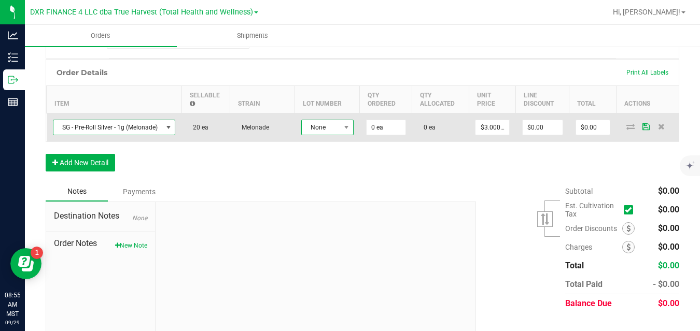
click at [327, 123] on span "None" at bounding box center [321, 127] width 38 height 15
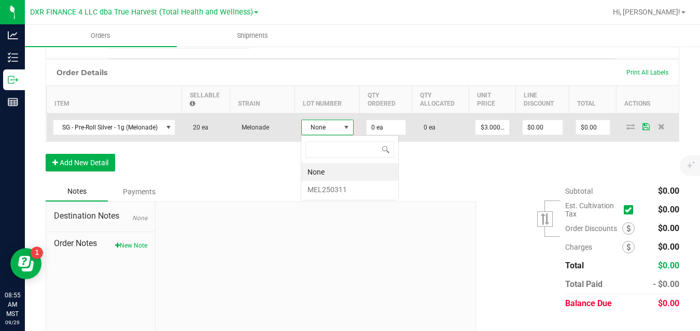
scroll to position [16, 52]
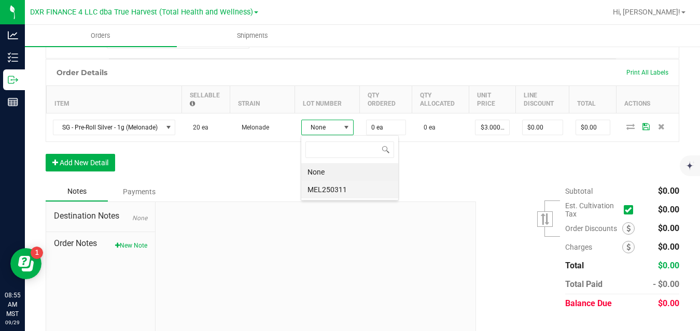
click at [329, 189] on li "MEL250311" at bounding box center [349, 190] width 97 height 18
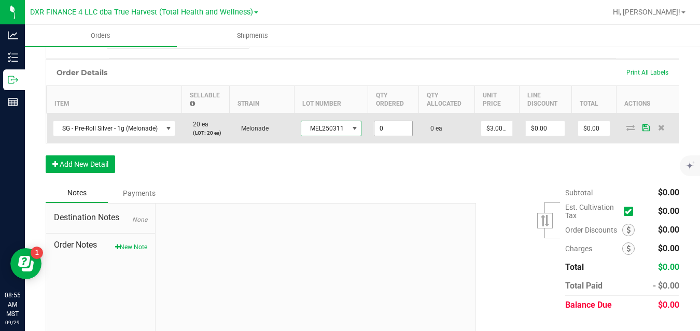
click at [392, 128] on input "0" at bounding box center [392, 128] width 37 height 15
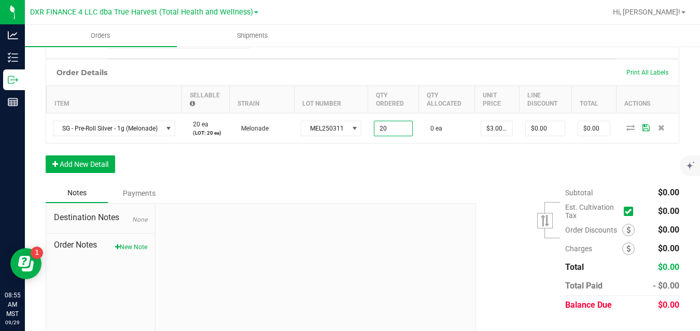
type input "20 ea"
type input "$60.00"
click at [437, 158] on div "Order Details Print All Labels Item Sellable Strain Lot Number Qty Ordered Qty …" at bounding box center [363, 121] width 634 height 124
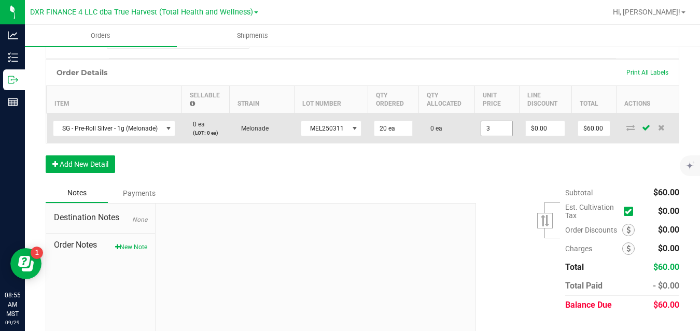
click at [494, 127] on input "3" at bounding box center [496, 128] width 31 height 15
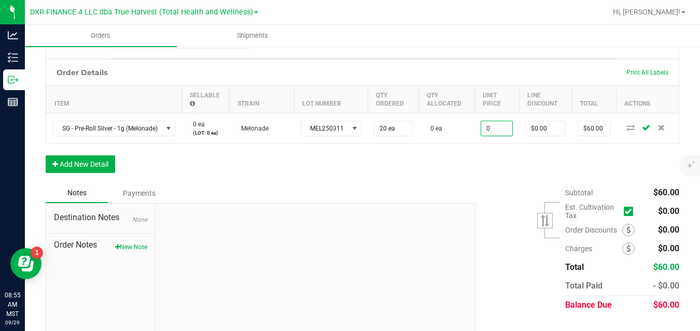
type input "$0.00000"
type input "$0.00"
click at [473, 174] on div "Order Details Print All Labels Item Sellable Strain Lot Number Qty Ordered Qty …" at bounding box center [363, 121] width 634 height 124
click at [107, 164] on button "Add New Detail" at bounding box center [80, 165] width 69 height 18
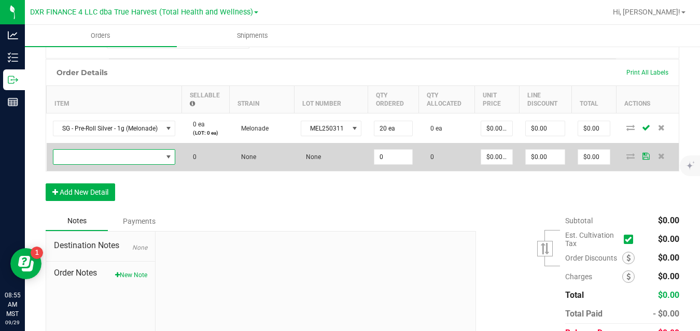
click at [126, 154] on span "NO DATA FOUND" at bounding box center [107, 157] width 109 height 15
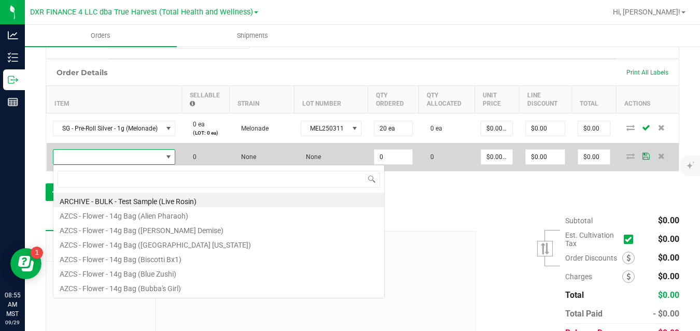
scroll to position [16, 123]
type input "sg - pre-roll silver - 1g (j"
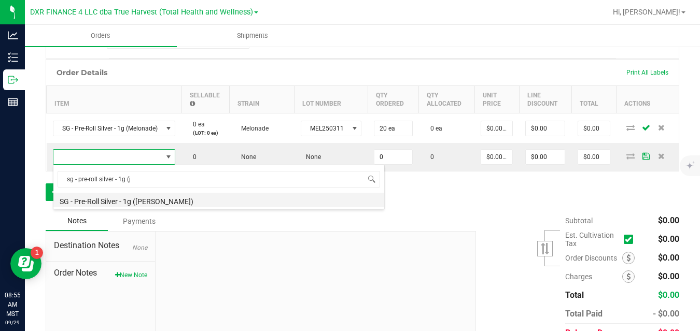
click at [131, 201] on li "SG - Pre-Roll Silver - 1g (Jack Herer)" at bounding box center [218, 200] width 331 height 15
type input "0 ea"
type input "$3.00000"
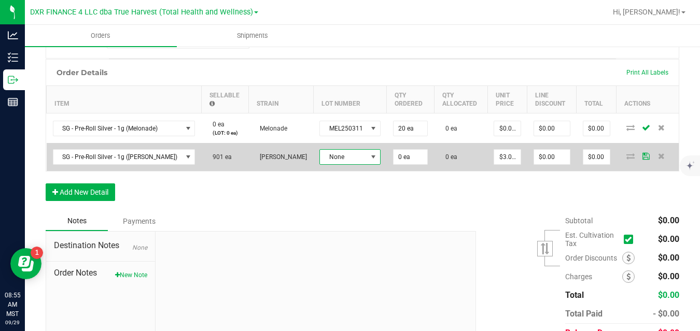
click at [320, 158] on span "None" at bounding box center [343, 157] width 47 height 15
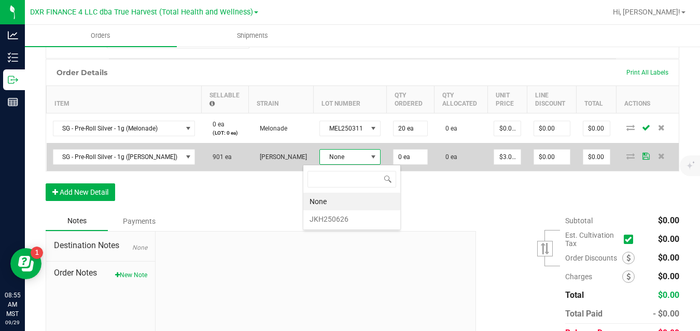
scroll to position [16, 61]
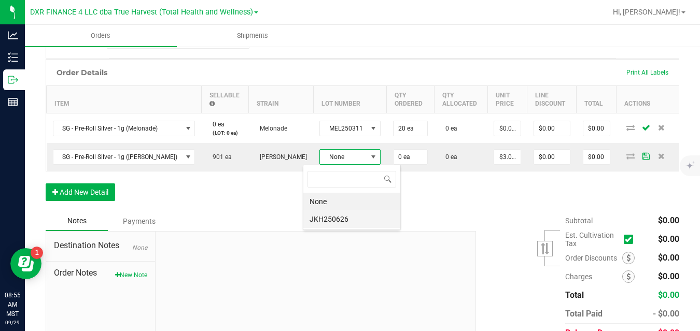
click at [327, 217] on li "JKH250626" at bounding box center [351, 220] width 97 height 18
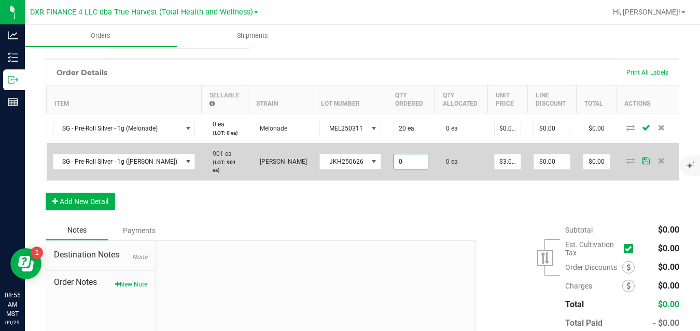
click at [394, 163] on input "0" at bounding box center [411, 162] width 34 height 15
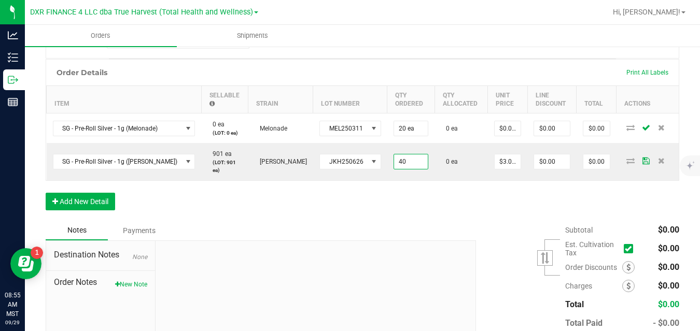
type input "40 ea"
type input "$120.00"
click at [462, 187] on div "Order Details Print All Labels Item Sellable Strain Lot Number Qty Ordered Qty …" at bounding box center [363, 140] width 634 height 162
click at [496, 160] on input "3" at bounding box center [508, 162] width 26 height 15
type input "$0.00000"
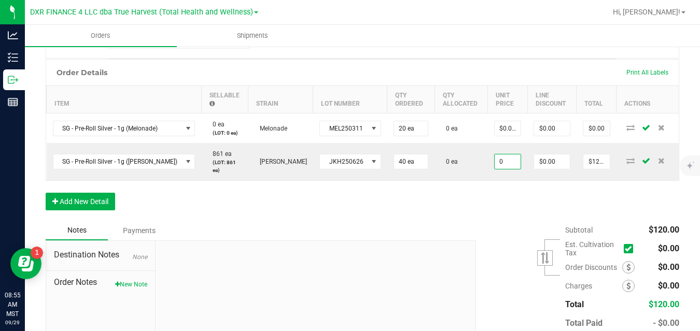
type input "$0.00"
click at [489, 188] on div "Order Details Print All Labels Item Sellable Strain Lot Number Qty Ordered Qty …" at bounding box center [363, 140] width 634 height 162
click at [110, 197] on button "Add New Detail" at bounding box center [80, 202] width 69 height 18
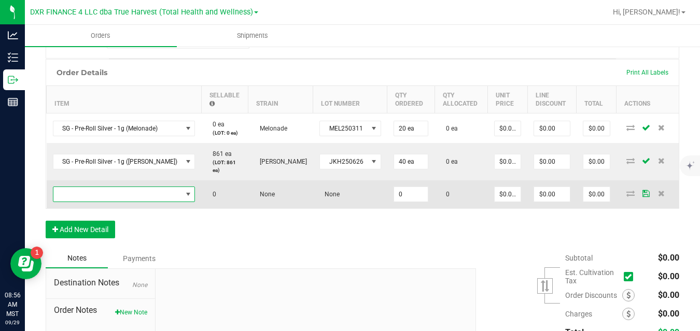
click at [124, 193] on span "NO DATA FOUND" at bounding box center [117, 194] width 129 height 15
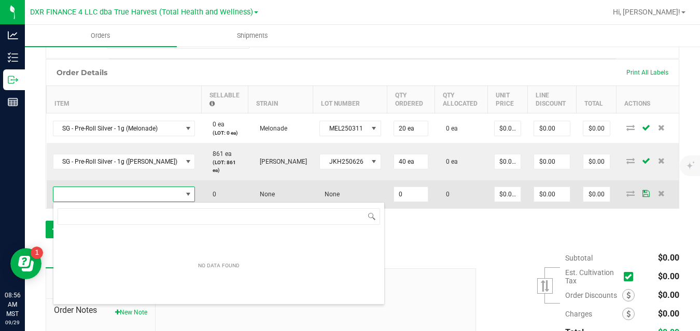
scroll to position [16, 126]
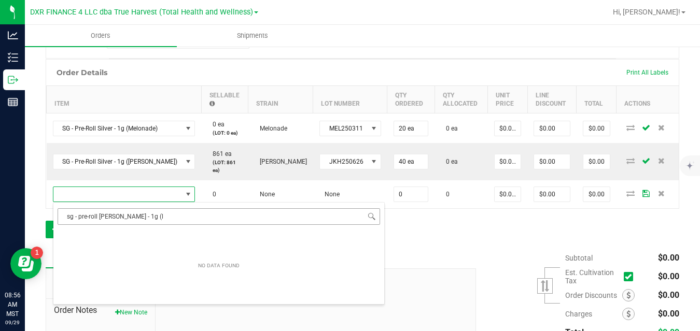
click at [117, 216] on input "sg - pre-roll silvers - 1g (l" at bounding box center [219, 216] width 323 height 16
type input "sg - pre-roll silver - 1g (l"
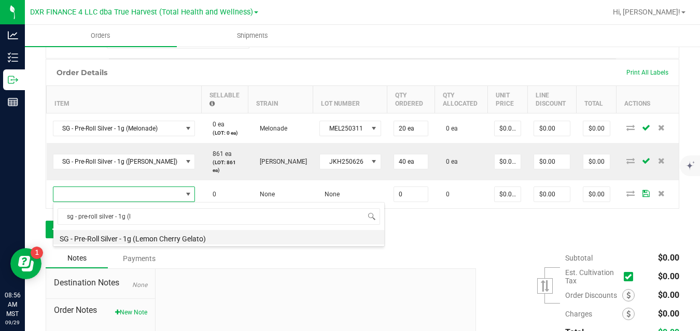
click at [141, 238] on li "SG - Pre-Roll Silver - 1g (Lemon Cherry Gelato)" at bounding box center [218, 237] width 331 height 15
type input "0 ea"
type input "$3.00000"
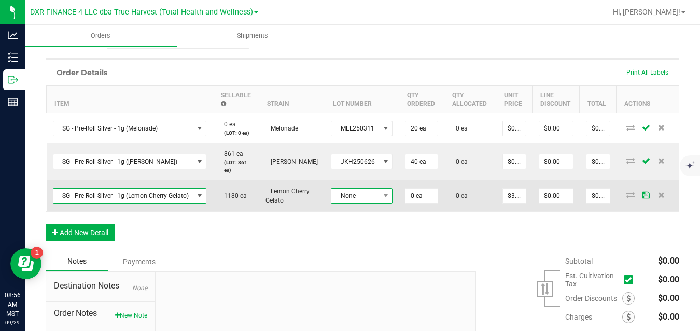
click at [365, 195] on span "None" at bounding box center [355, 196] width 48 height 15
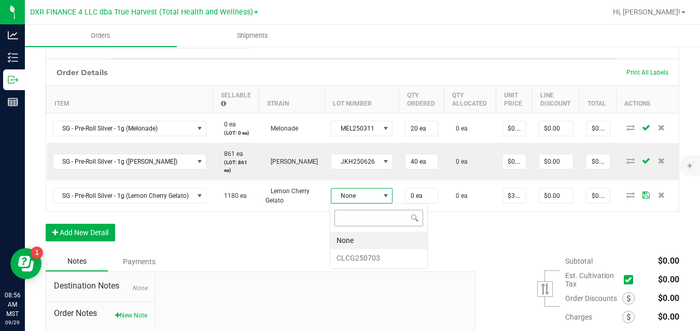
scroll to position [16, 61]
click at [357, 257] on li "CLCG250703" at bounding box center [378, 258] width 97 height 18
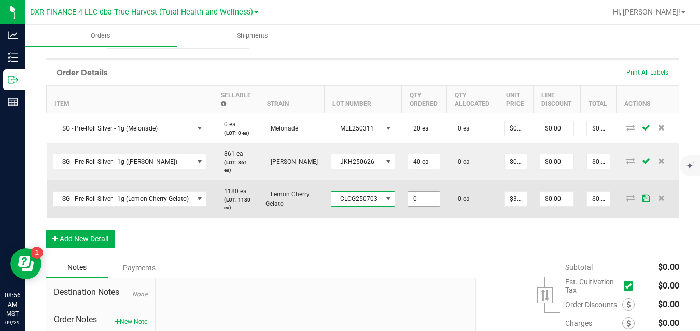
click at [422, 196] on input "0" at bounding box center [424, 199] width 32 height 15
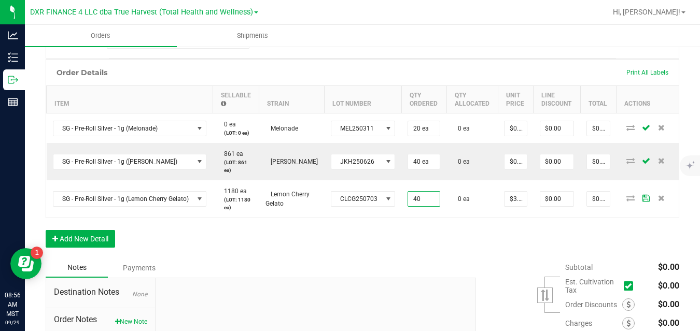
type input "40 ea"
type input "$120.00"
click at [490, 238] on div "Order Details Print All Labels Item Sellable Strain Lot Number Qty Ordered Qty …" at bounding box center [363, 158] width 634 height 199
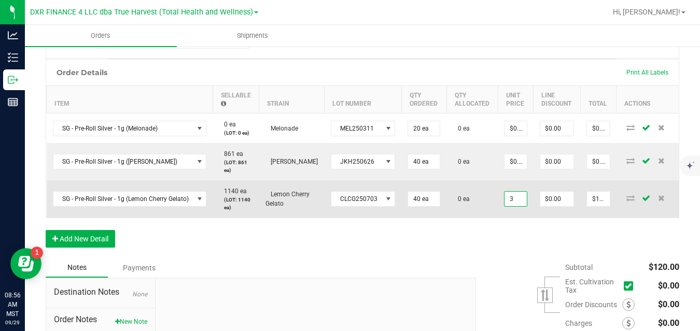
click at [514, 199] on input "3" at bounding box center [516, 199] width 22 height 15
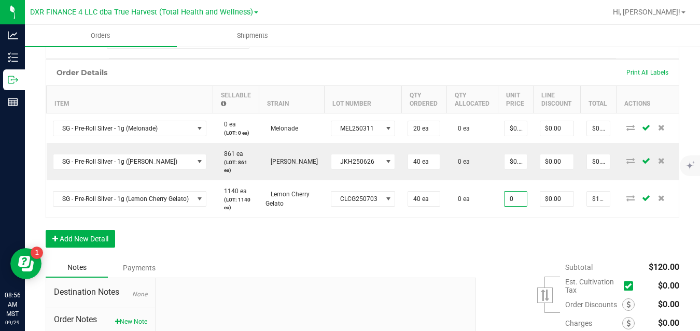
type input "$0.00000"
type input "$0.00"
click at [519, 249] on div "Order Details Print All Labels Item Sellable Strain Lot Number Qty Ordered Qty …" at bounding box center [363, 158] width 634 height 199
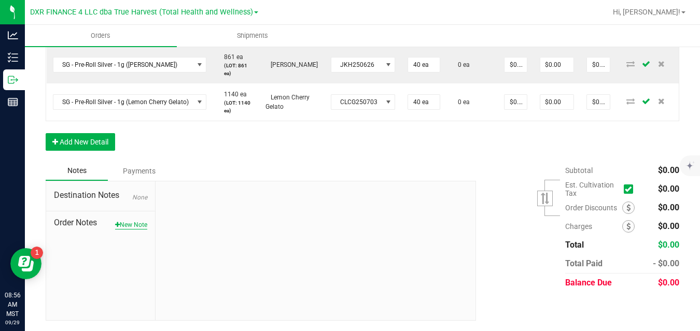
click at [137, 226] on button "New Note" at bounding box center [131, 224] width 32 height 9
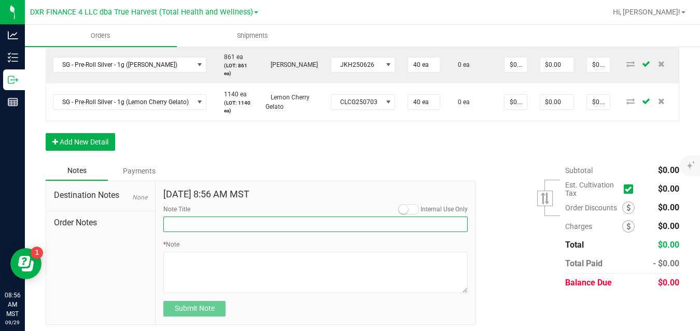
click at [180, 220] on input "Note Title" at bounding box center [315, 225] width 304 height 16
type input "10.31 Doorbusters"
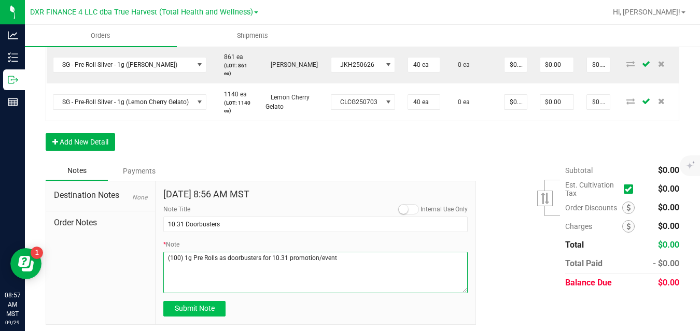
type textarea "(100) 1g Pre Rolls as doorbusters for 10.31 promotion/event"
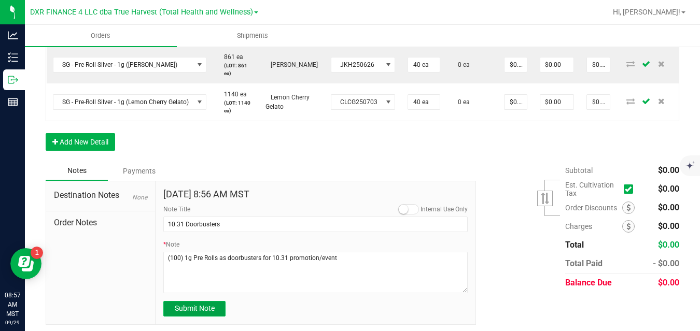
click at [185, 310] on span "Submit Note" at bounding box center [195, 308] width 40 height 8
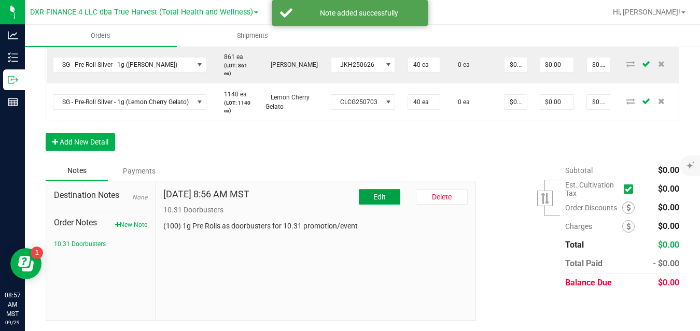
click at [373, 197] on span "Edit" at bounding box center [379, 197] width 12 height 8
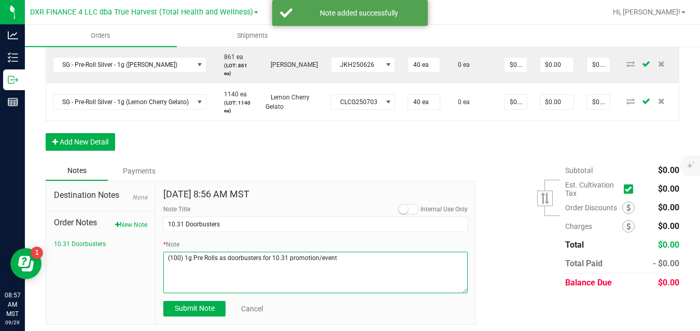
click at [178, 258] on textarea "* Note" at bounding box center [315, 272] width 304 height 41
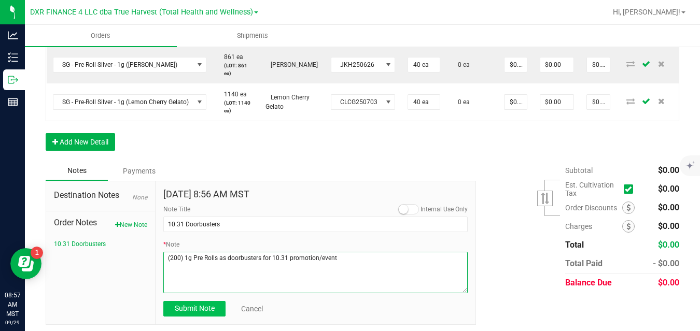
type textarea "(200) 1g Pre Rolls as doorbusters for 10.31 promotion/event"
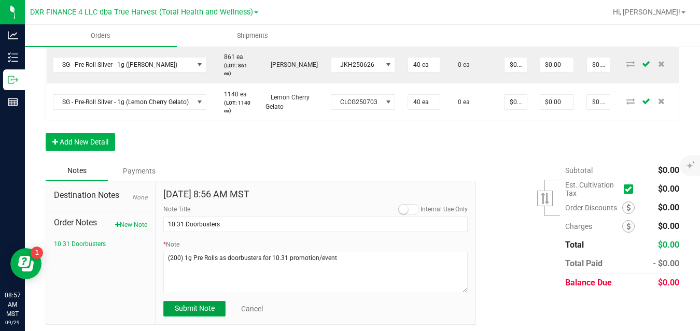
click at [185, 308] on span "Submit Note" at bounding box center [195, 308] width 40 height 8
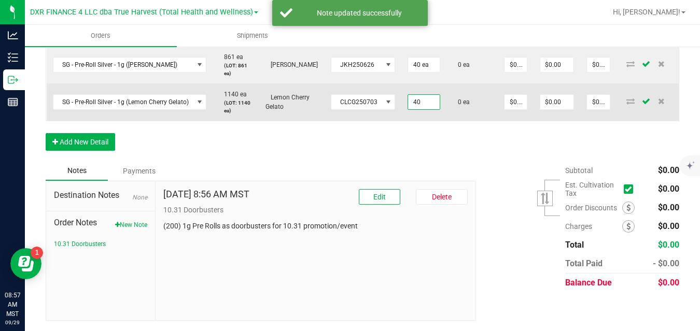
click at [419, 103] on input "40" at bounding box center [424, 102] width 32 height 15
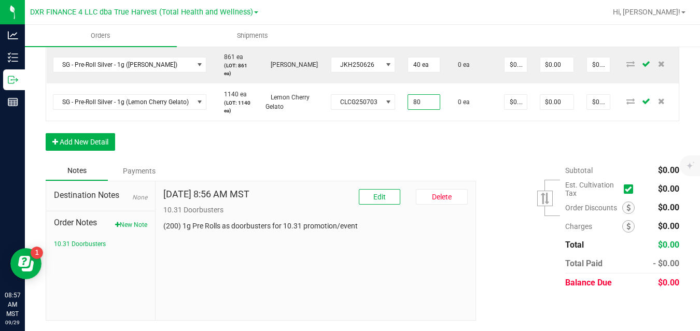
type input "80 ea"
click at [422, 139] on div "Order Details Print All Labels Item Sellable Strain Lot Number Qty Ordered Qty …" at bounding box center [363, 61] width 634 height 199
click at [102, 141] on button "Add New Detail" at bounding box center [80, 142] width 69 height 18
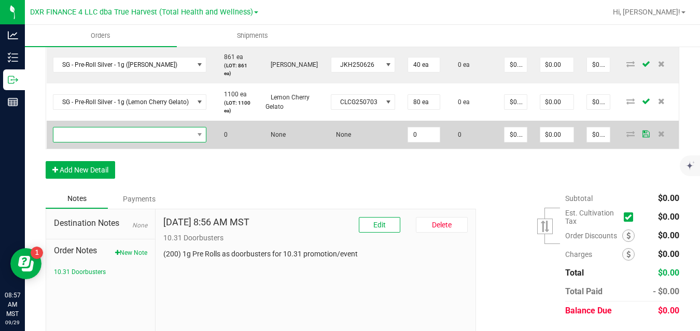
click at [117, 132] on span "NO DATA FOUND" at bounding box center [123, 135] width 140 height 15
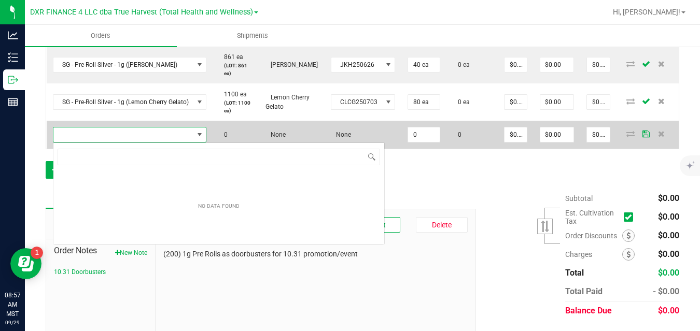
scroll to position [16, 154]
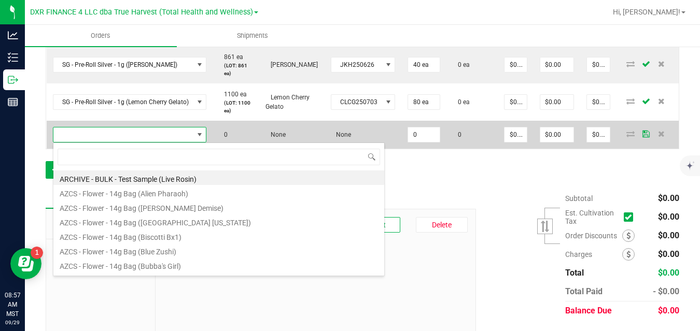
click at [117, 132] on span at bounding box center [123, 135] width 140 height 15
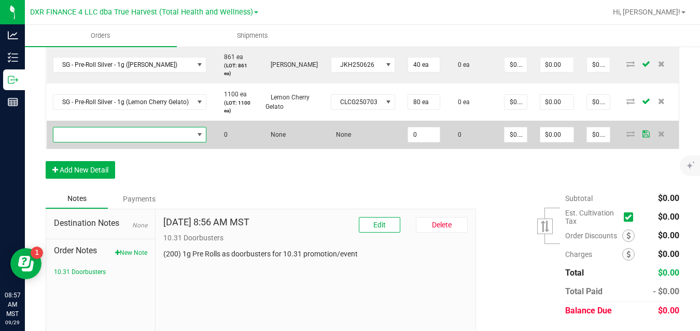
click at [117, 132] on span "NO DATA FOUND" at bounding box center [123, 135] width 140 height 15
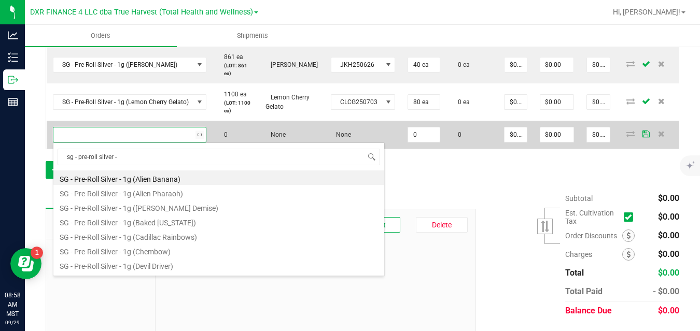
type input "sg - pre-roll silver - 1"
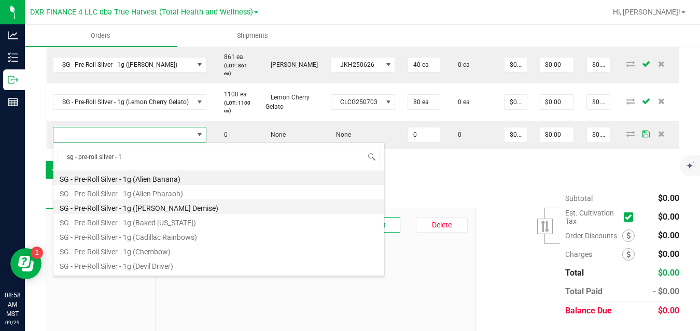
click at [143, 211] on li "SG - Pre-Roll Silver - 1g (Anslinger's Demise)" at bounding box center [218, 207] width 331 height 15
type input "0 ea"
type input "$3.00000"
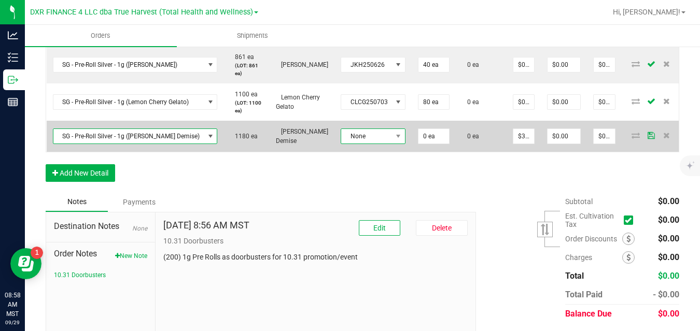
click at [354, 134] on span "None" at bounding box center [366, 136] width 51 height 15
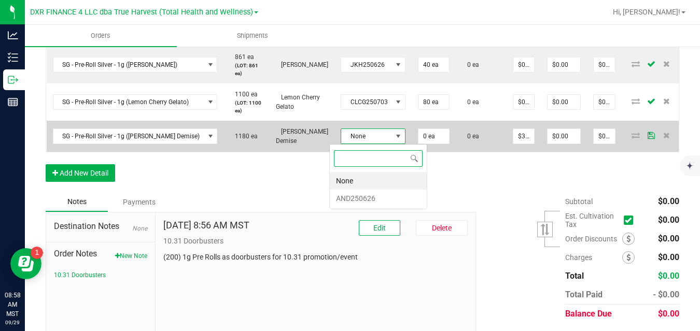
scroll to position [16, 64]
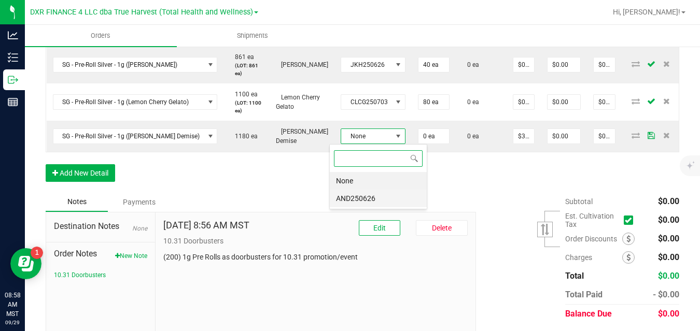
click at [359, 198] on li "AND250626" at bounding box center [378, 199] width 97 height 18
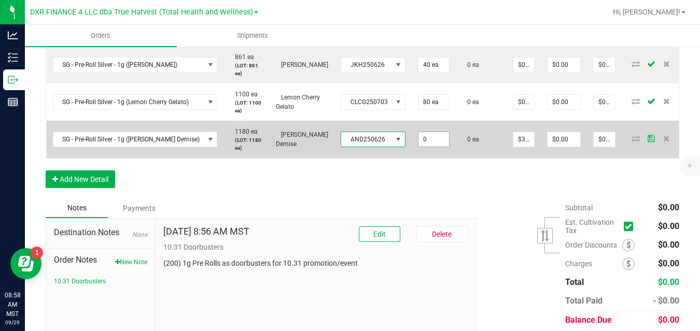
click at [423, 138] on input "0" at bounding box center [433, 139] width 31 height 15
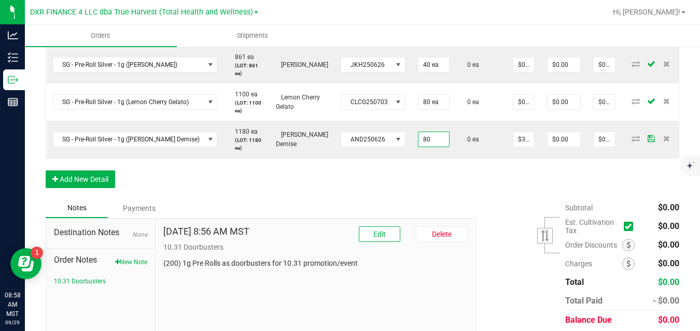
type input "80 ea"
type input "$240.00"
click at [437, 178] on div "Order Details Print All Labels Item Sellable Strain Lot Number Qty Ordered Qty …" at bounding box center [363, 80] width 634 height 236
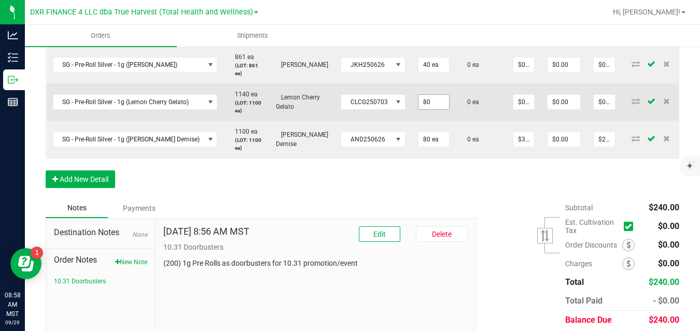
click at [418, 103] on input "80" at bounding box center [433, 102] width 31 height 15
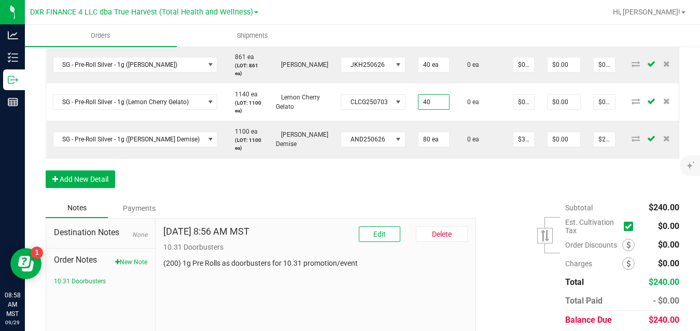
type input "40 ea"
click at [439, 173] on div "Order Details Print All Labels Item Sellable Strain Lot Number Qty Ordered Qty …" at bounding box center [363, 80] width 634 height 236
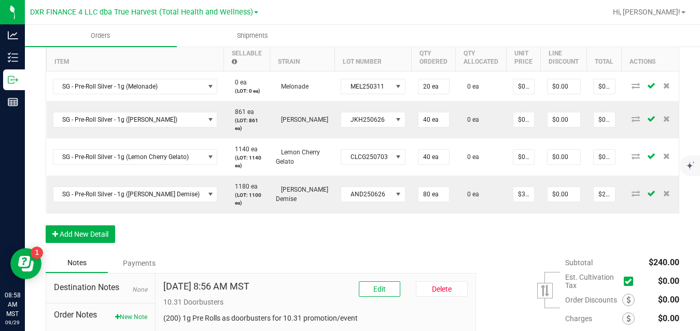
scroll to position [309, 0]
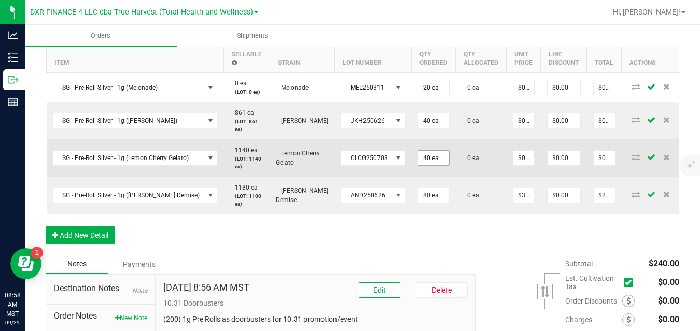
click at [422, 156] on input "40 ea" at bounding box center [433, 158] width 31 height 15
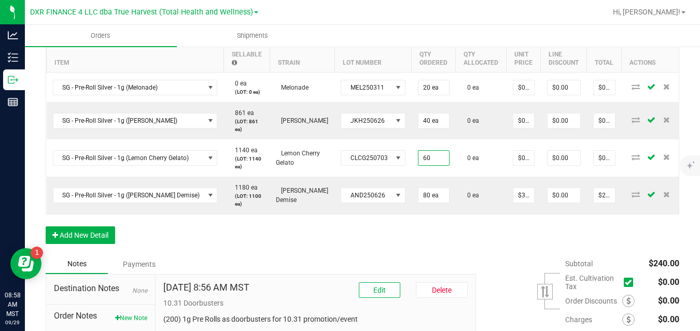
type input "60 ea"
click at [431, 236] on div "Order Details Print All Labels Item Sellable Strain Lot Number Qty Ordered Qty …" at bounding box center [363, 136] width 634 height 236
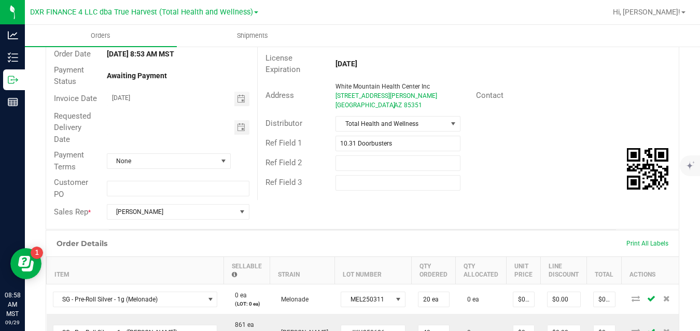
scroll to position [0, 0]
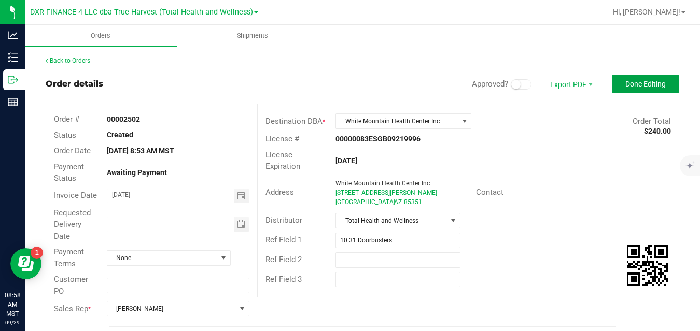
click at [625, 87] on span "Done Editing" at bounding box center [645, 84] width 40 height 8
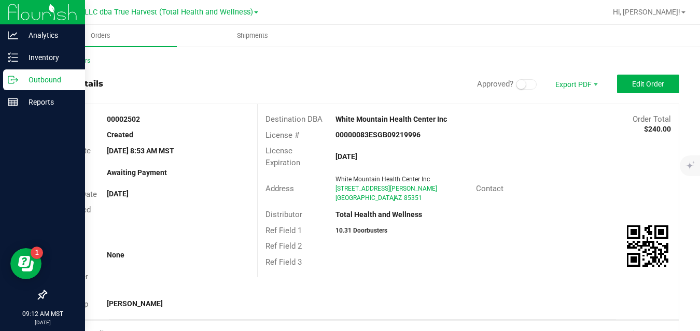
click at [15, 81] on icon at bounding box center [13, 80] width 10 height 10
